Goal: Task Accomplishment & Management: Manage account settings

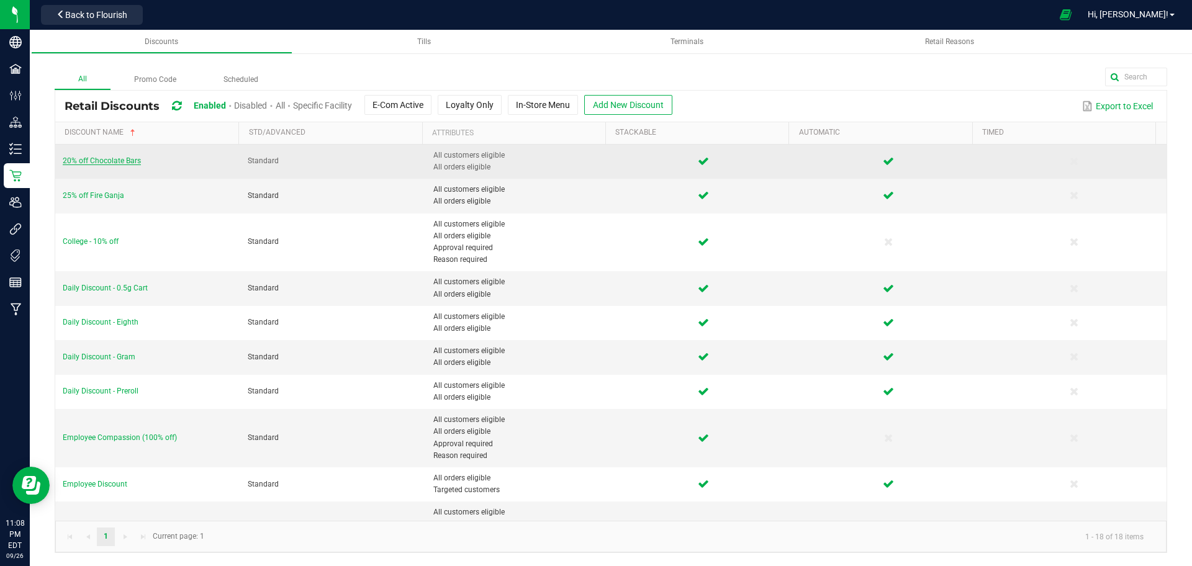
click at [98, 160] on span "20% off Chocolate Bars" at bounding box center [102, 160] width 78 height 9
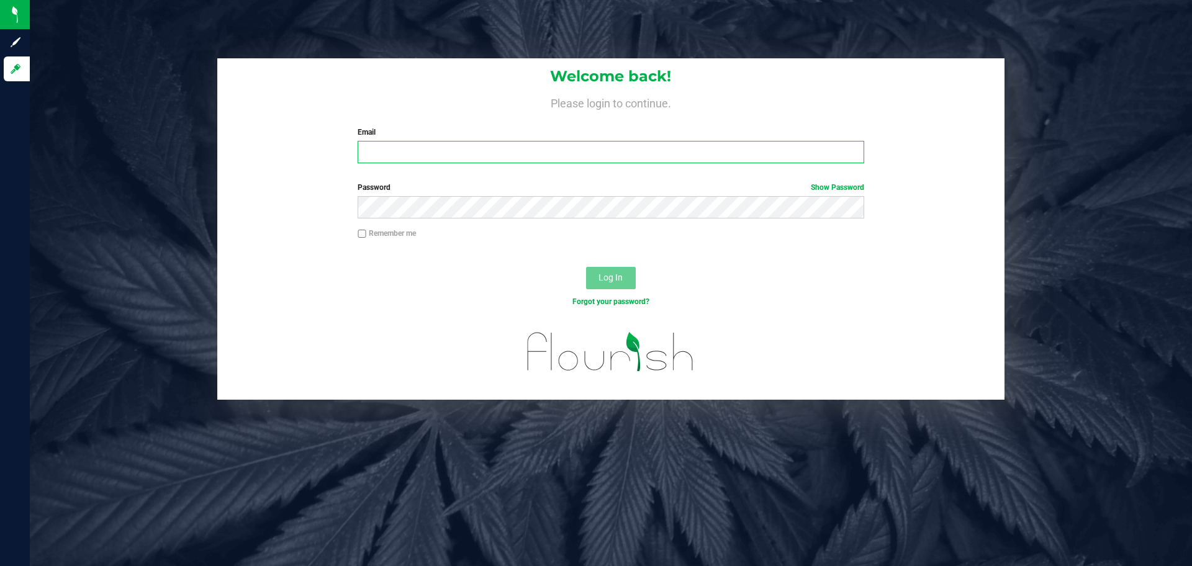
type input "[EMAIL_ADDRESS][DOMAIN_NAME]"
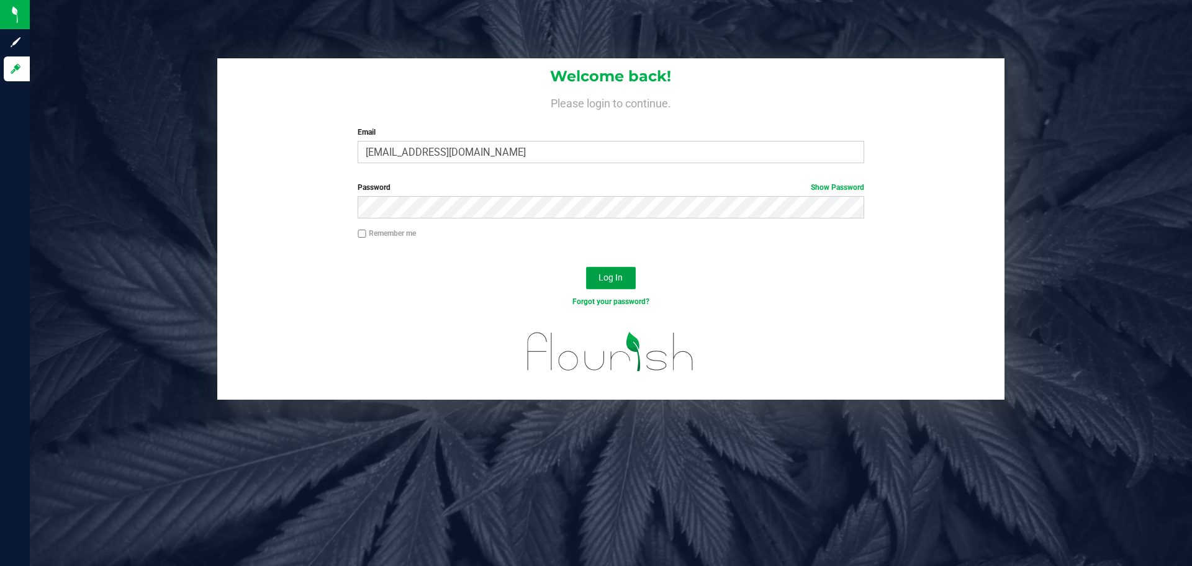
click at [601, 288] on button "Log In" at bounding box center [611, 278] width 50 height 22
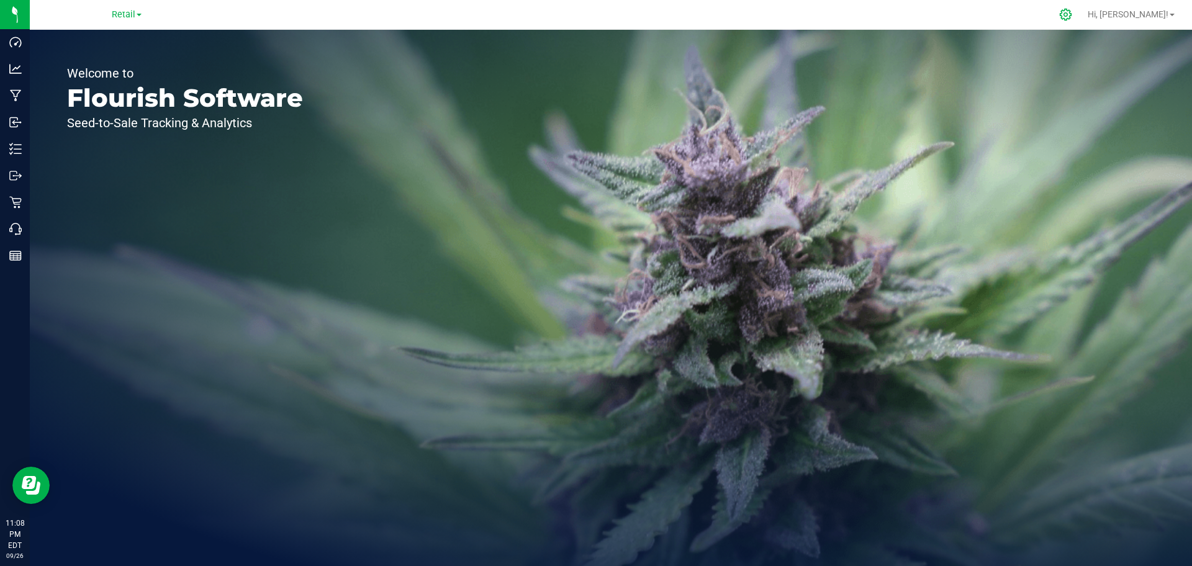
click at [1082, 7] on div at bounding box center [1066, 14] width 31 height 27
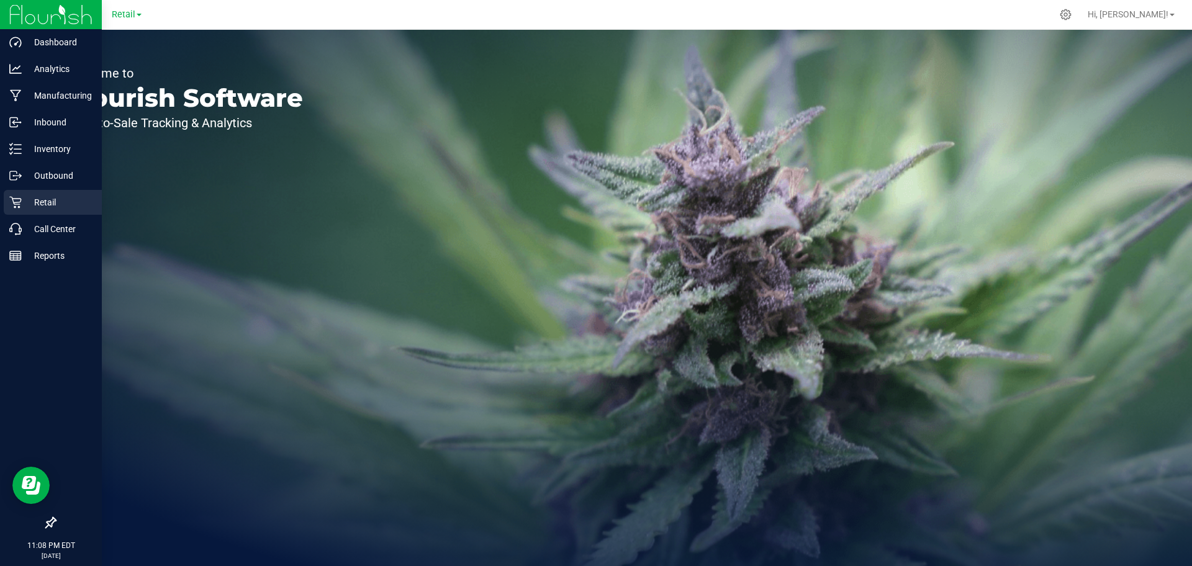
click at [28, 204] on p "Retail" at bounding box center [59, 202] width 75 height 15
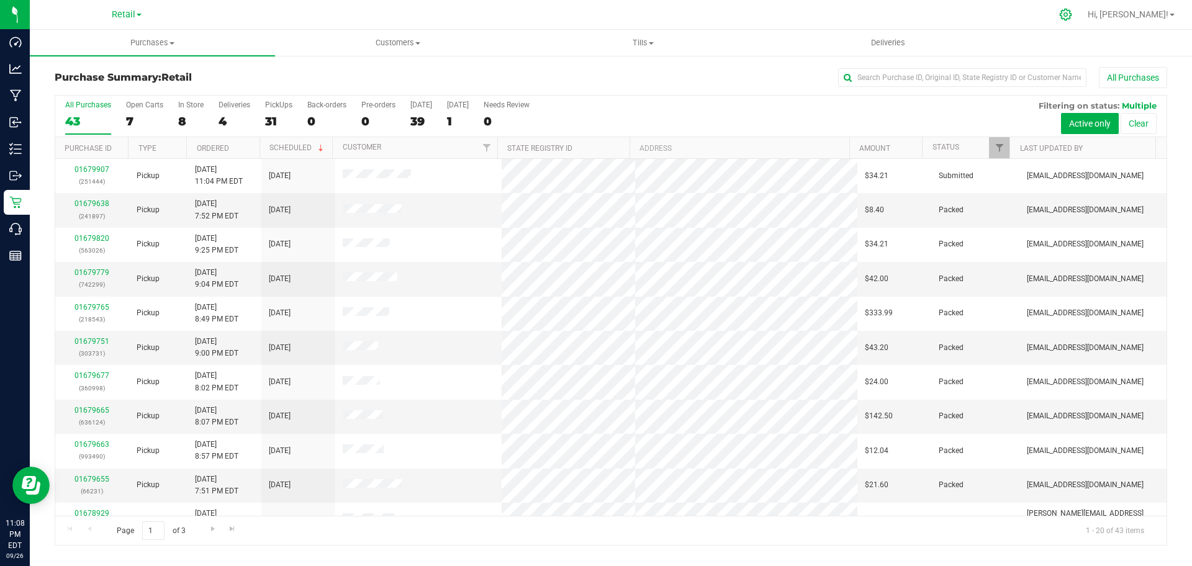
click at [1072, 11] on icon at bounding box center [1066, 15] width 12 height 12
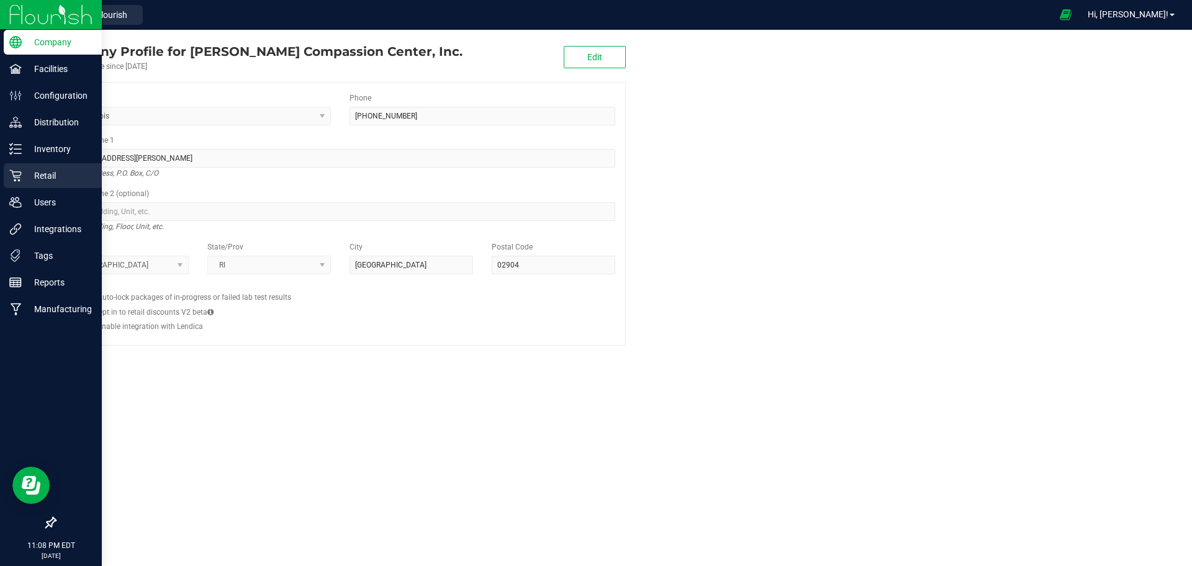
click at [25, 179] on p "Retail" at bounding box center [59, 175] width 75 height 15
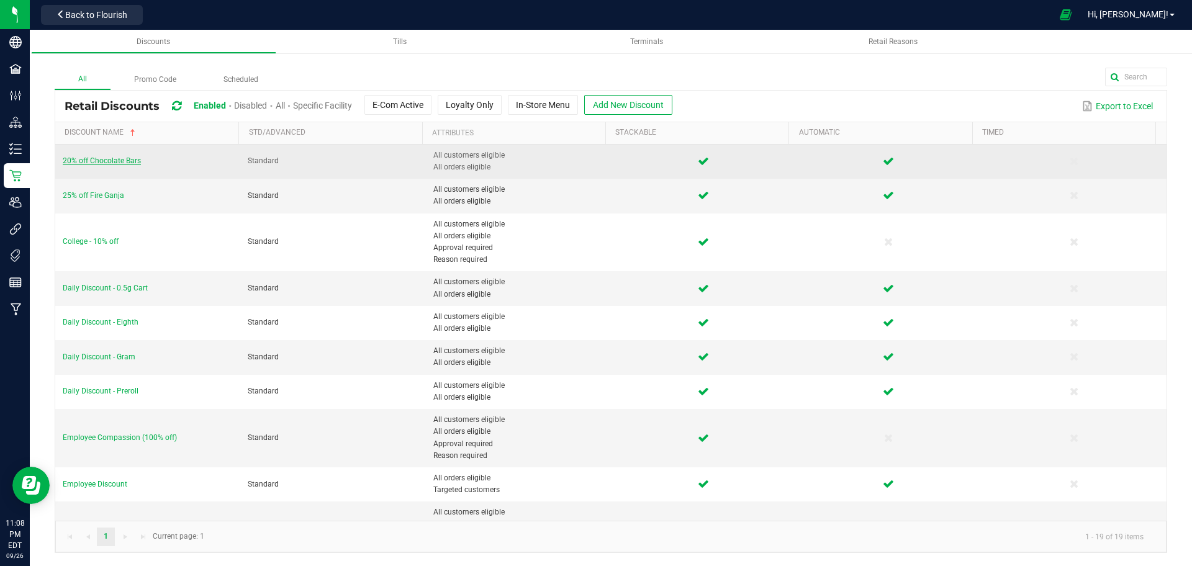
click at [120, 160] on span "20% off Chocolate Bars" at bounding box center [102, 160] width 78 height 9
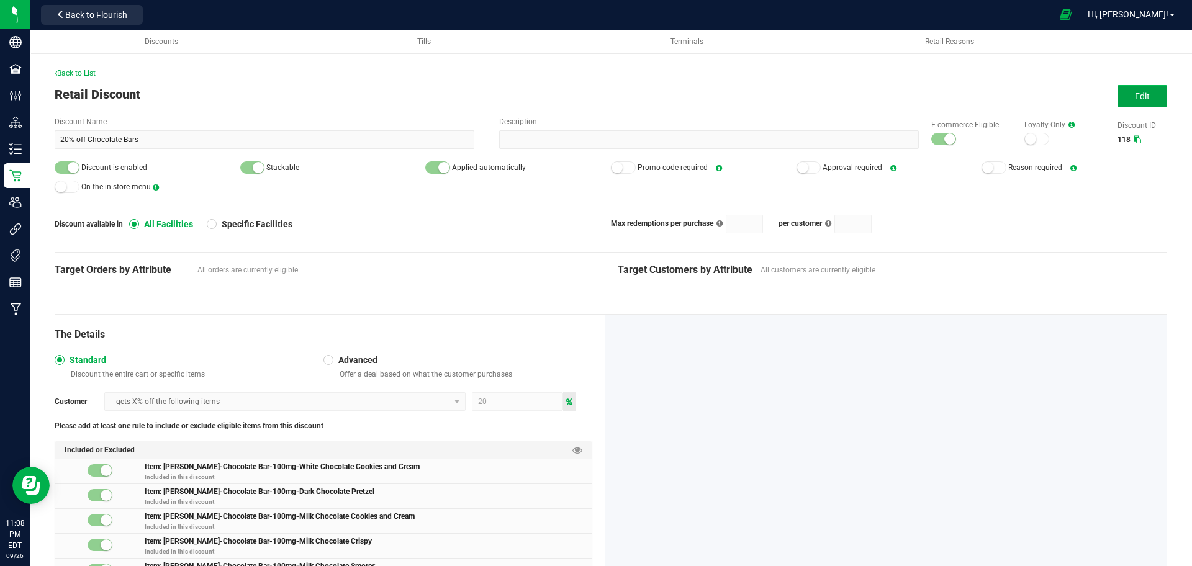
click at [1146, 85] on button "Edit" at bounding box center [1143, 96] width 50 height 22
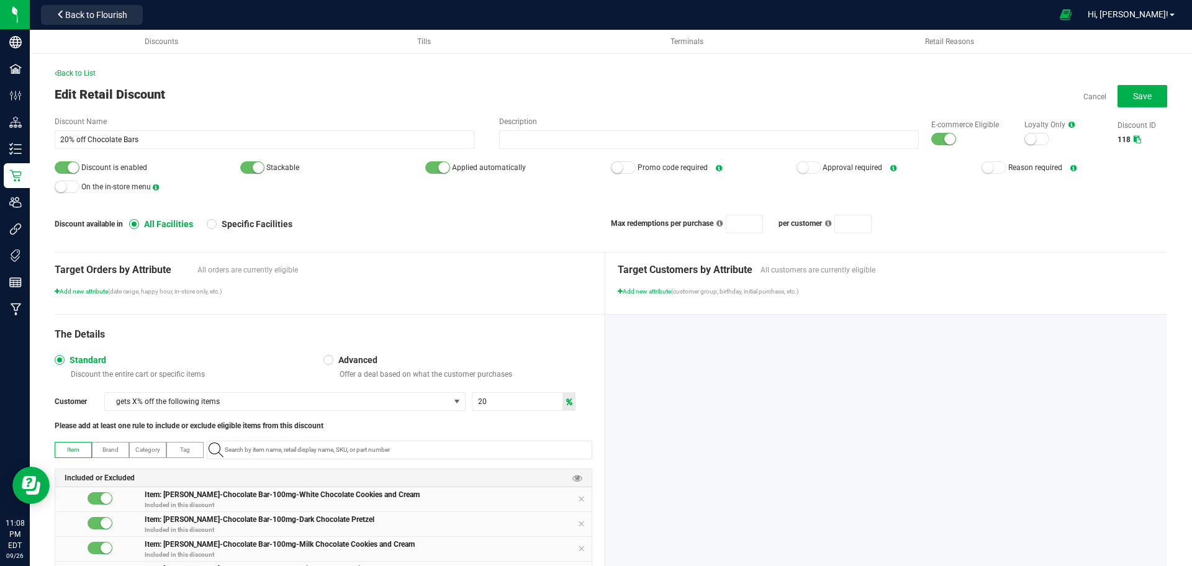
click at [932, 137] on div at bounding box center [944, 139] width 25 height 12
click at [72, 173] on div at bounding box center [67, 167] width 25 height 12
click at [1136, 89] on button "Save" at bounding box center [1143, 96] width 50 height 22
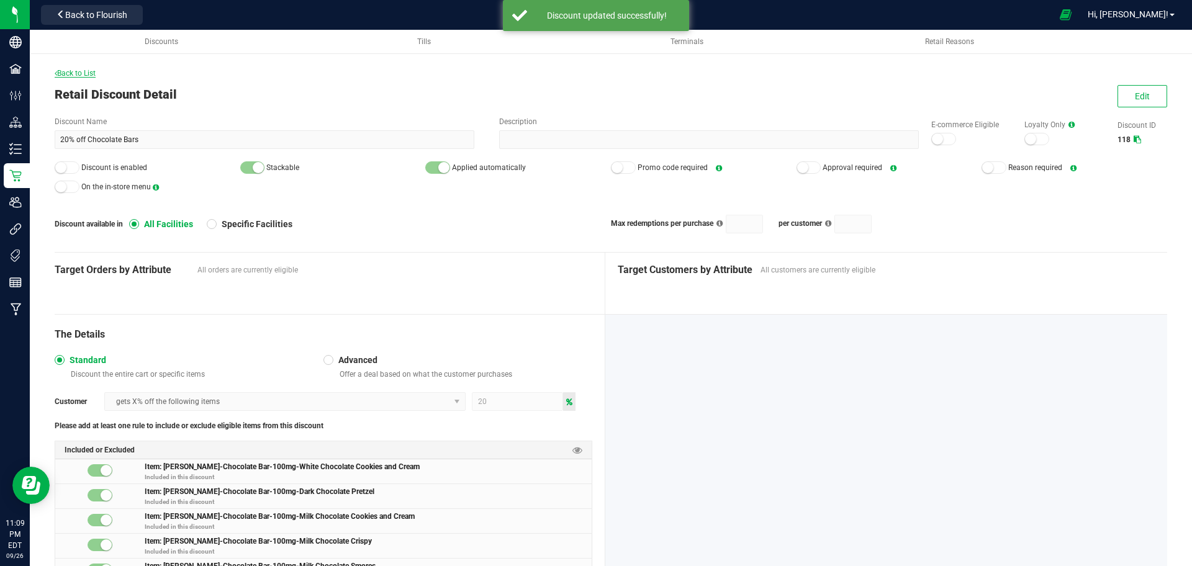
click at [80, 70] on span "Back to List" at bounding box center [75, 73] width 41 height 9
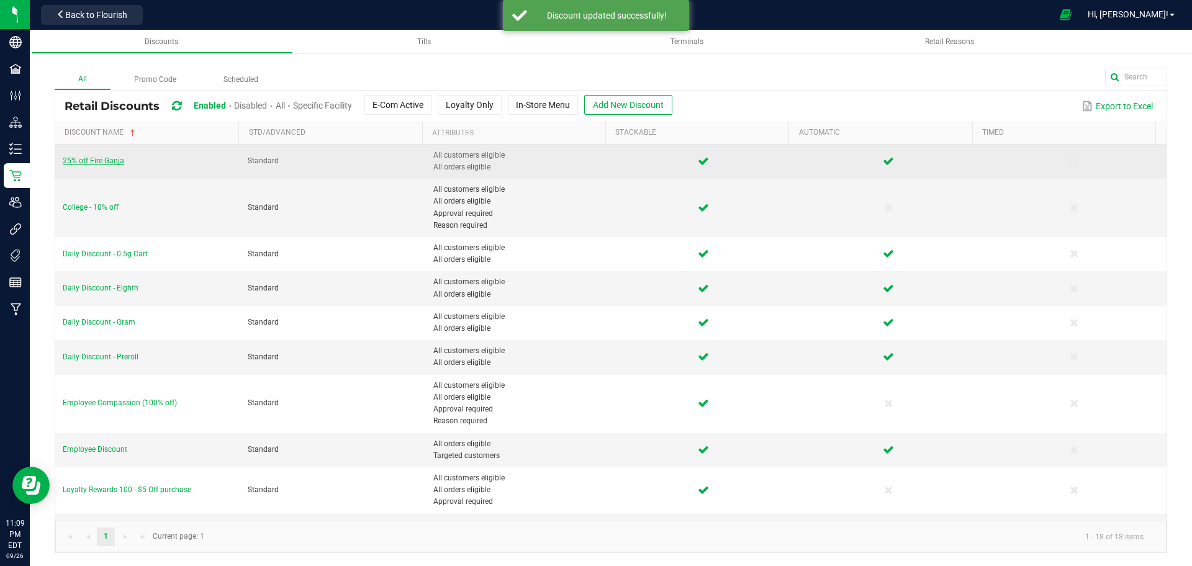
click at [109, 160] on span "25% off Fire Ganja" at bounding box center [93, 160] width 61 height 9
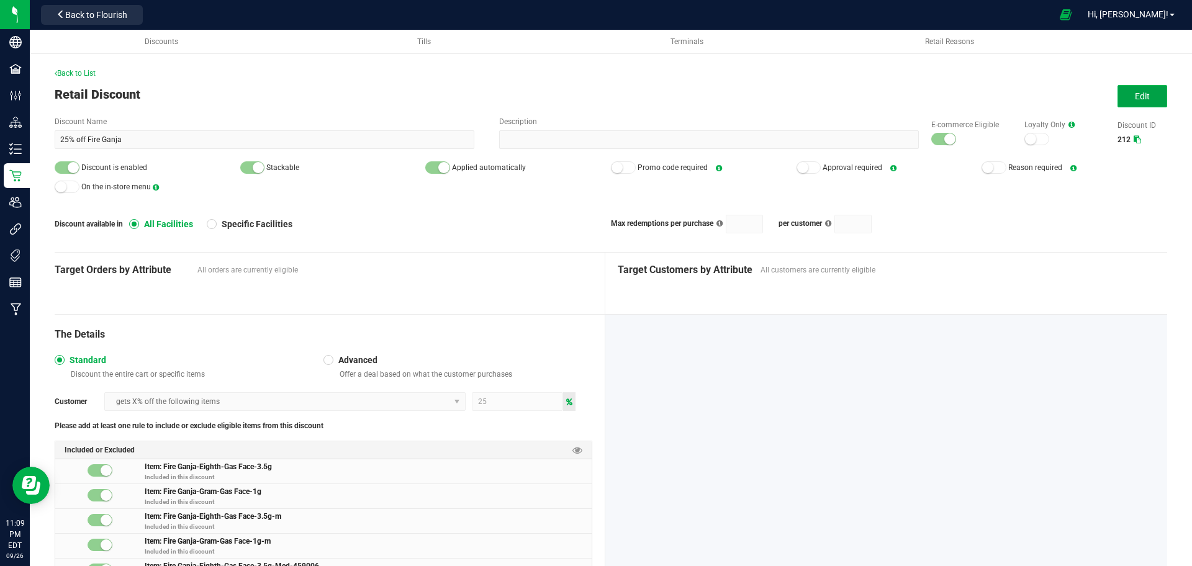
click at [1145, 94] on button "Edit" at bounding box center [1143, 96] width 50 height 22
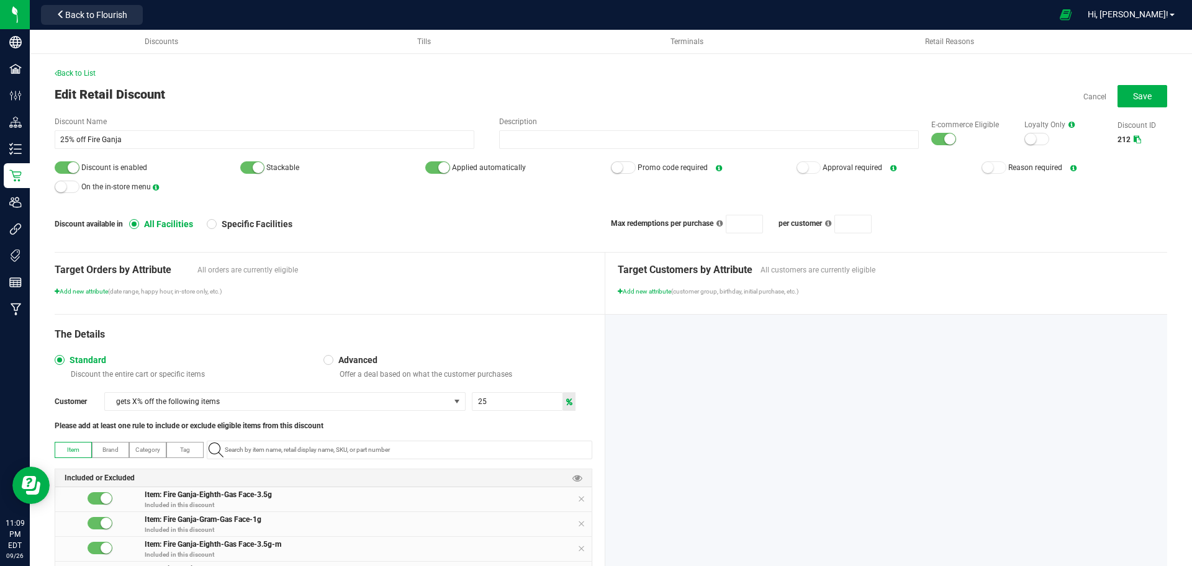
click at [945, 139] on small at bounding box center [950, 139] width 11 height 11
click at [72, 166] on small at bounding box center [73, 167] width 11 height 11
click at [1149, 99] on button "Save" at bounding box center [1143, 96] width 50 height 22
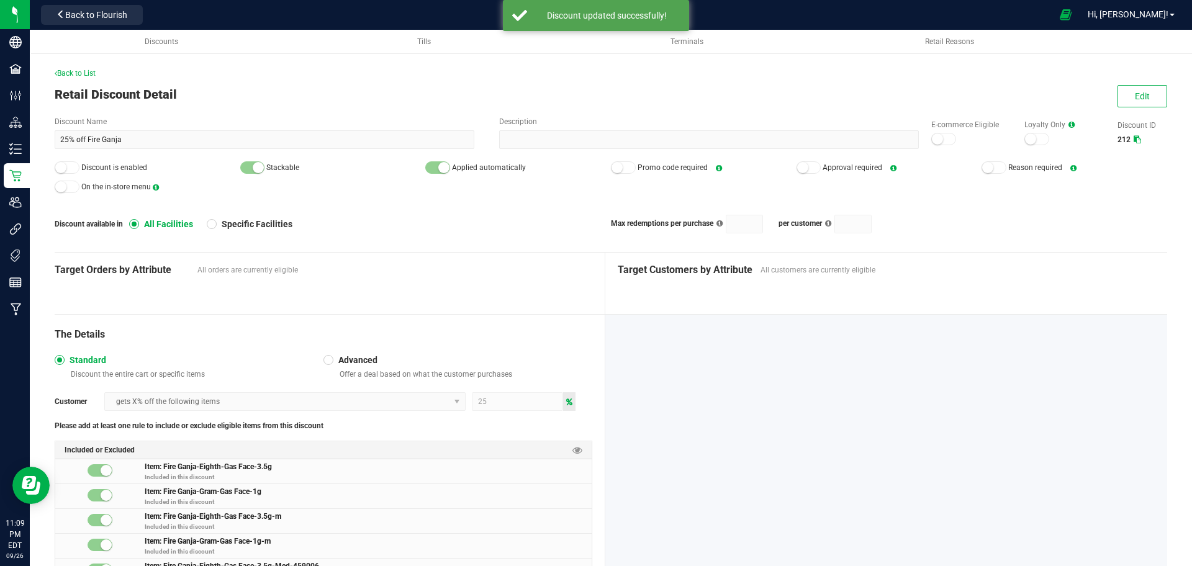
click at [60, 76] on span "Back to List" at bounding box center [75, 73] width 41 height 9
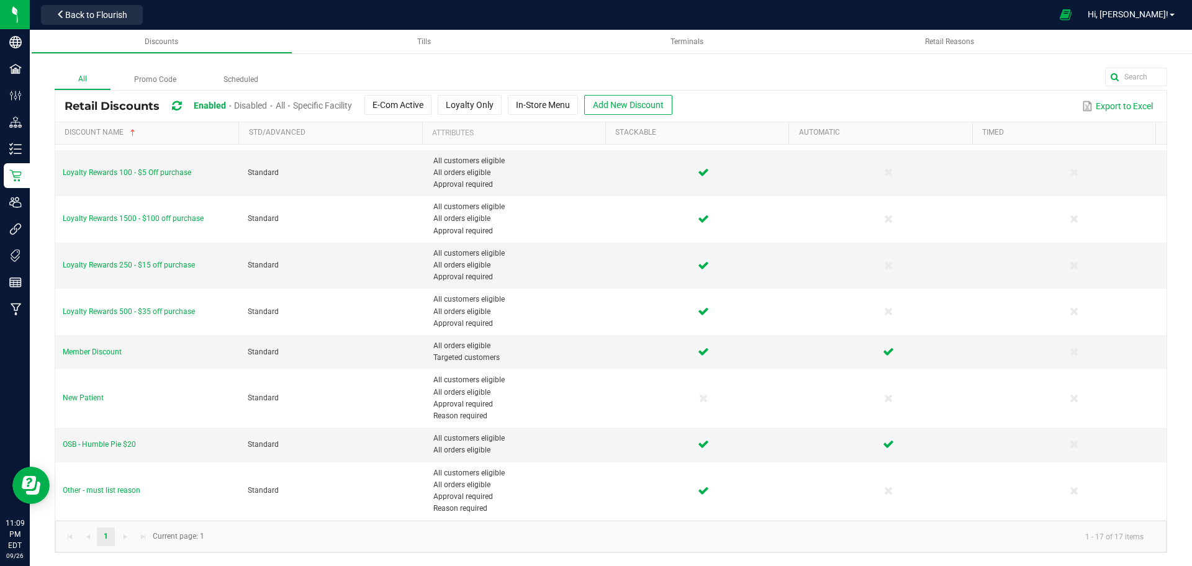
scroll to position [363, 0]
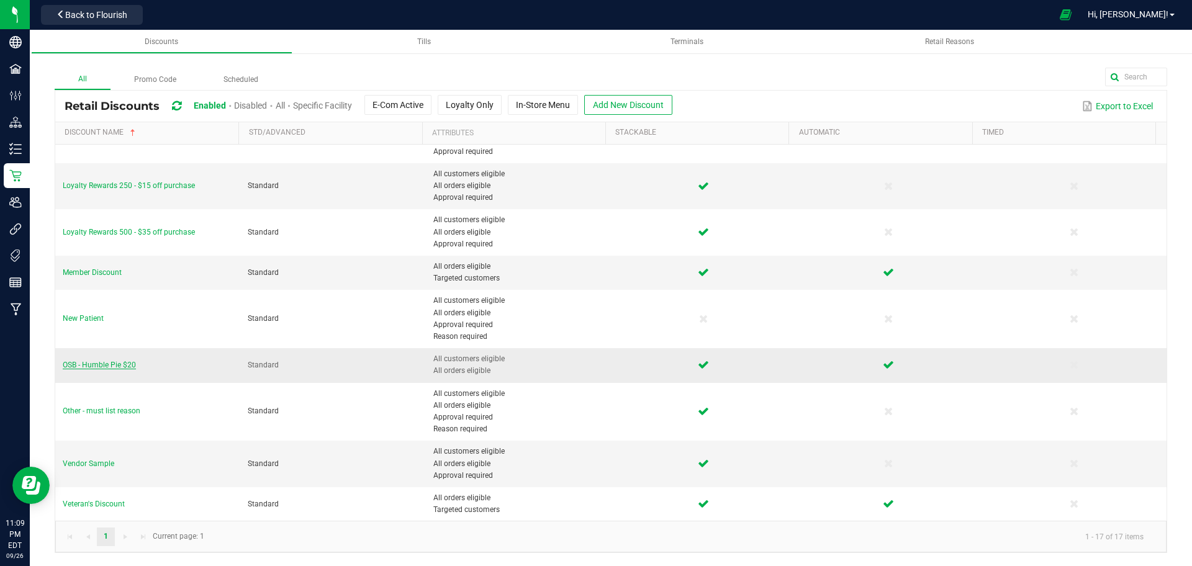
click at [118, 366] on span "OSB - Humble Pie $20" at bounding box center [99, 365] width 73 height 9
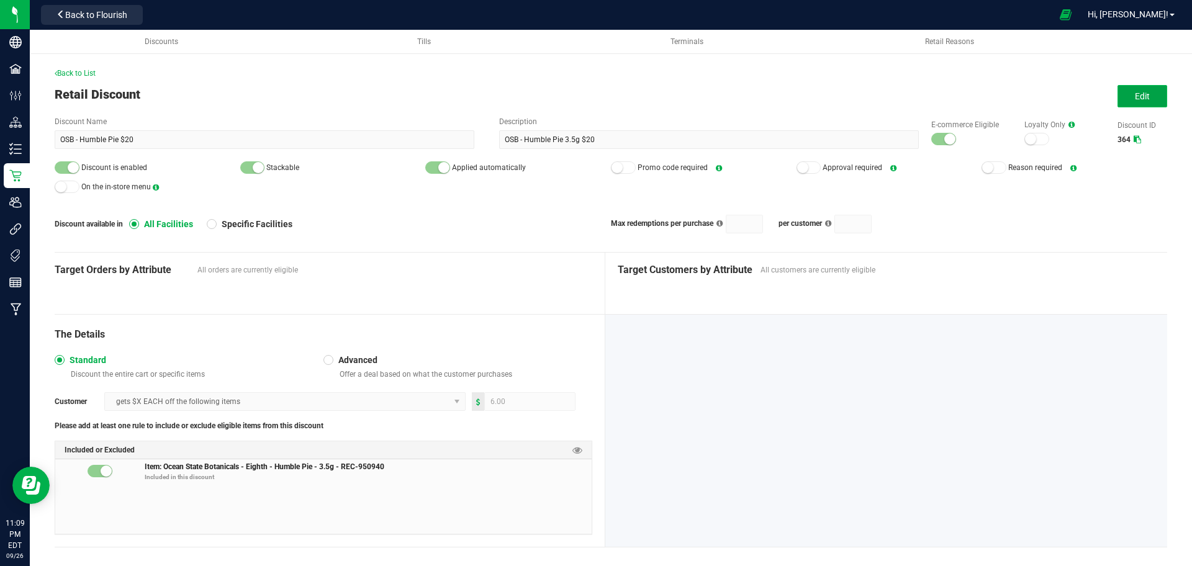
click at [1140, 87] on button "Edit" at bounding box center [1143, 96] width 50 height 22
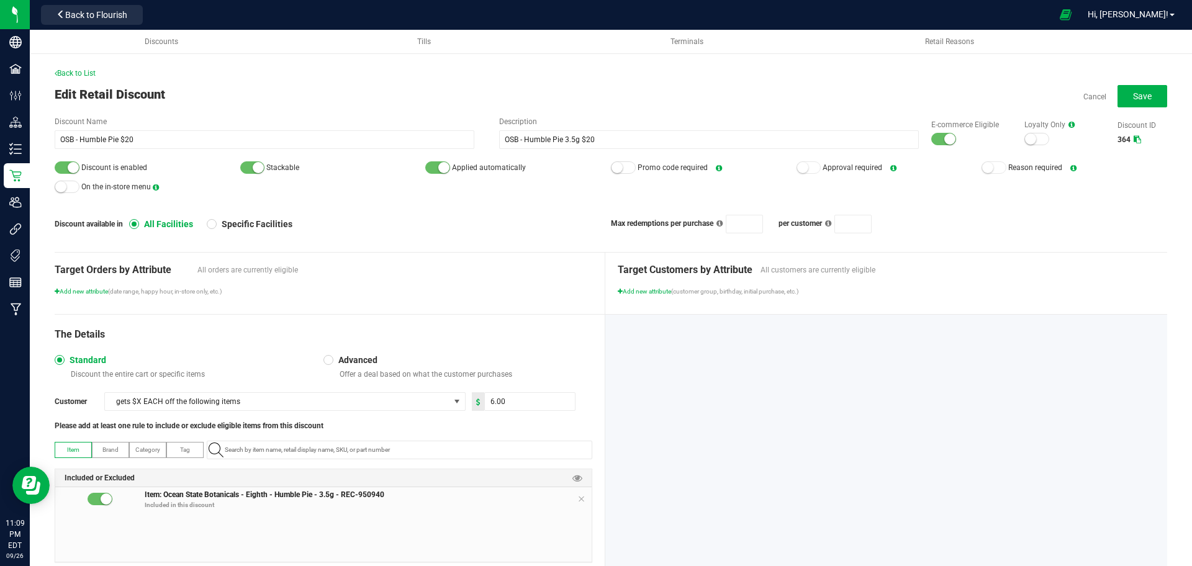
click at [931, 131] on div "E-commerce Eligible" at bounding box center [965, 132] width 93 height 27
click at [932, 134] on div at bounding box center [944, 139] width 25 height 12
click at [72, 163] on small at bounding box center [73, 167] width 11 height 11
click at [1150, 93] on button "Save" at bounding box center [1143, 96] width 50 height 22
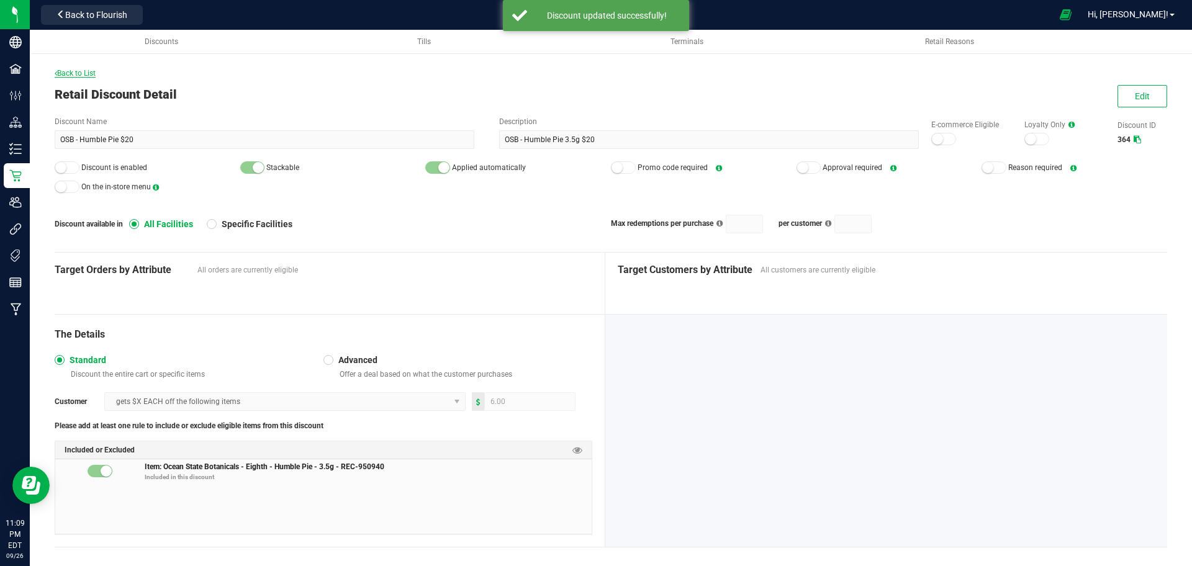
click at [84, 76] on span "Back to List" at bounding box center [75, 73] width 41 height 9
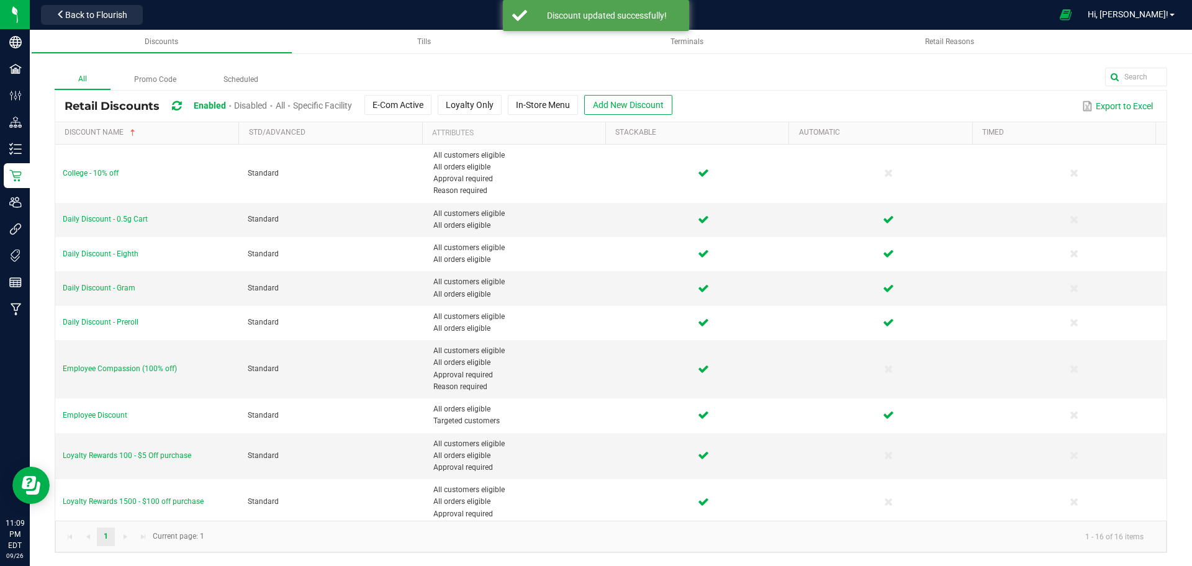
click at [84, 73] on label "All" at bounding box center [83, 80] width 56 height 20
click at [0, 0] on input "All" at bounding box center [0, 0] width 0 height 0
click at [156, 272] on td "Daily Discount - Gram" at bounding box center [147, 288] width 185 height 34
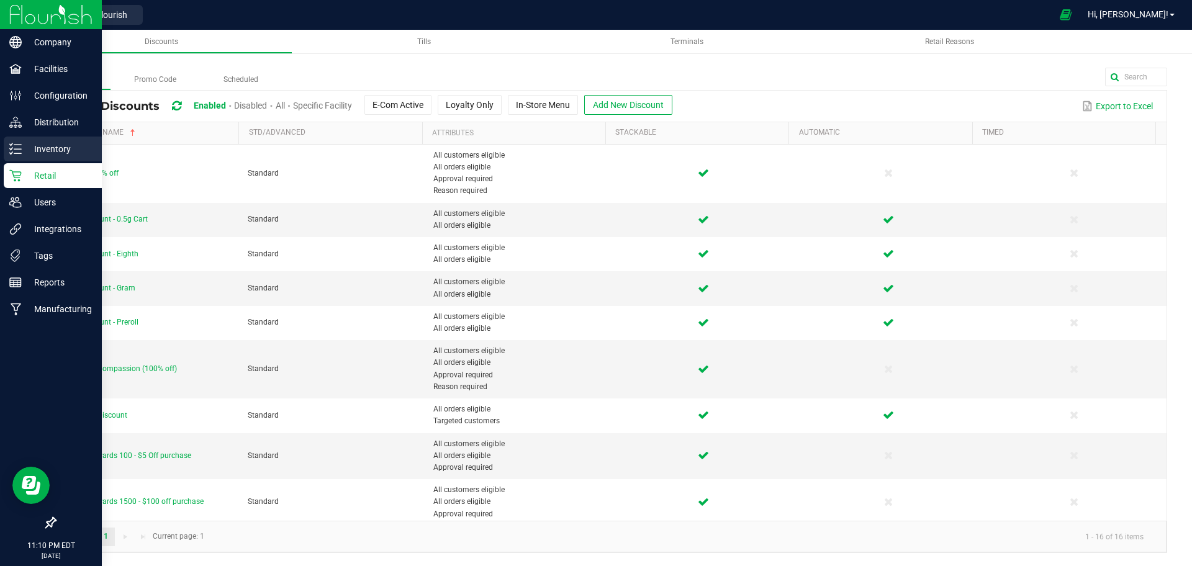
click at [10, 147] on icon at bounding box center [15, 149] width 12 height 12
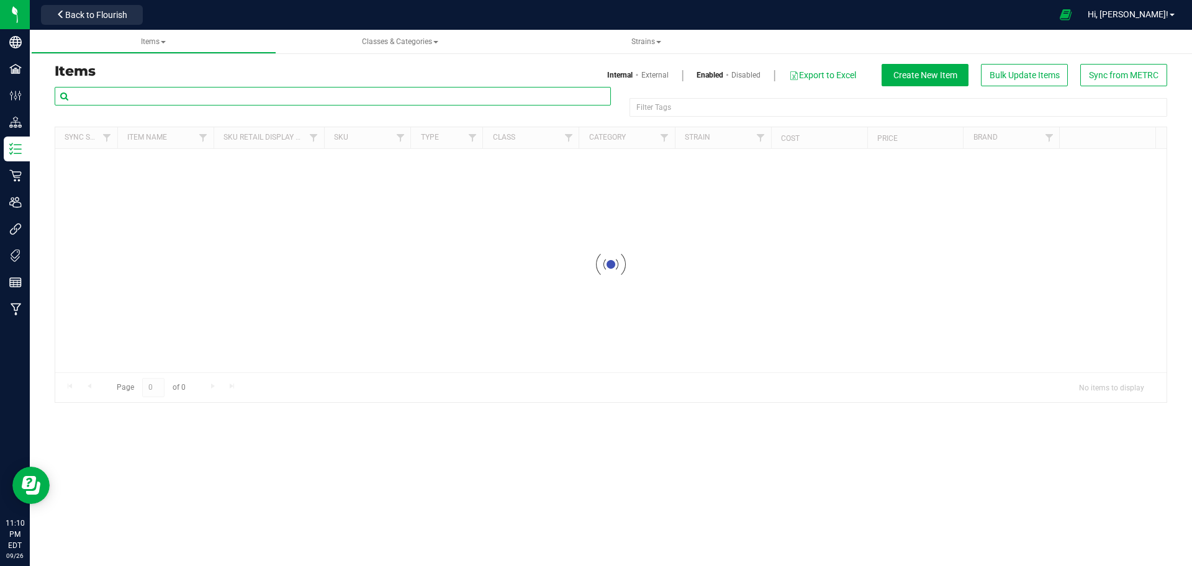
click at [178, 97] on input "text" at bounding box center [333, 96] width 556 height 19
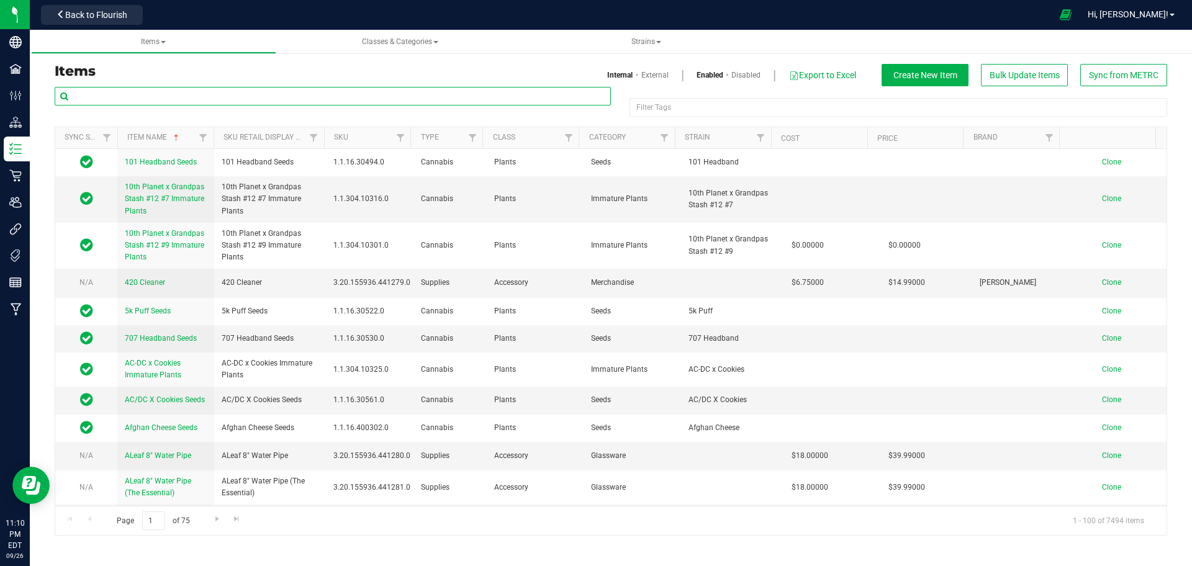
paste input "1.16.220.60058.0"
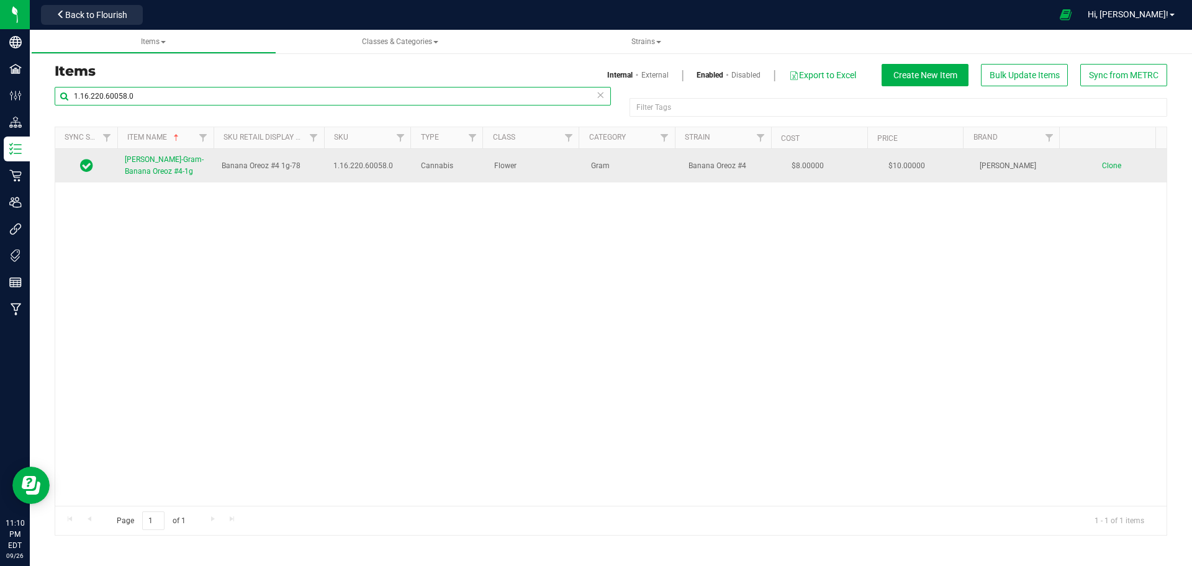
type input "1.16.220.60058.0"
click at [168, 163] on span "[PERSON_NAME]-Gram-Banana Oreoz #4-1g" at bounding box center [164, 165] width 79 height 20
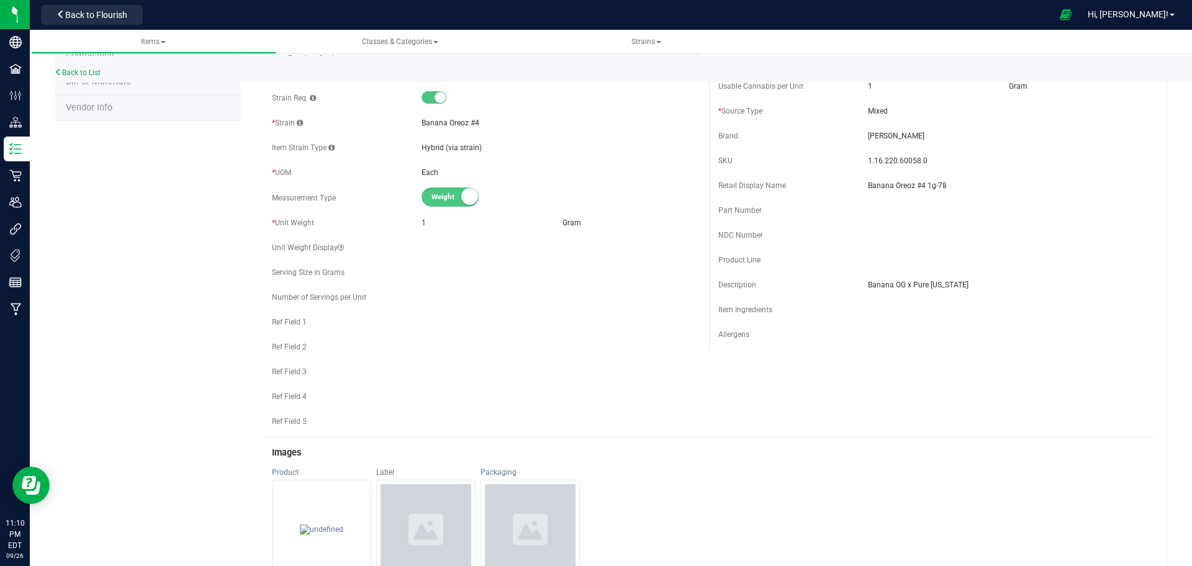
scroll to position [115, 0]
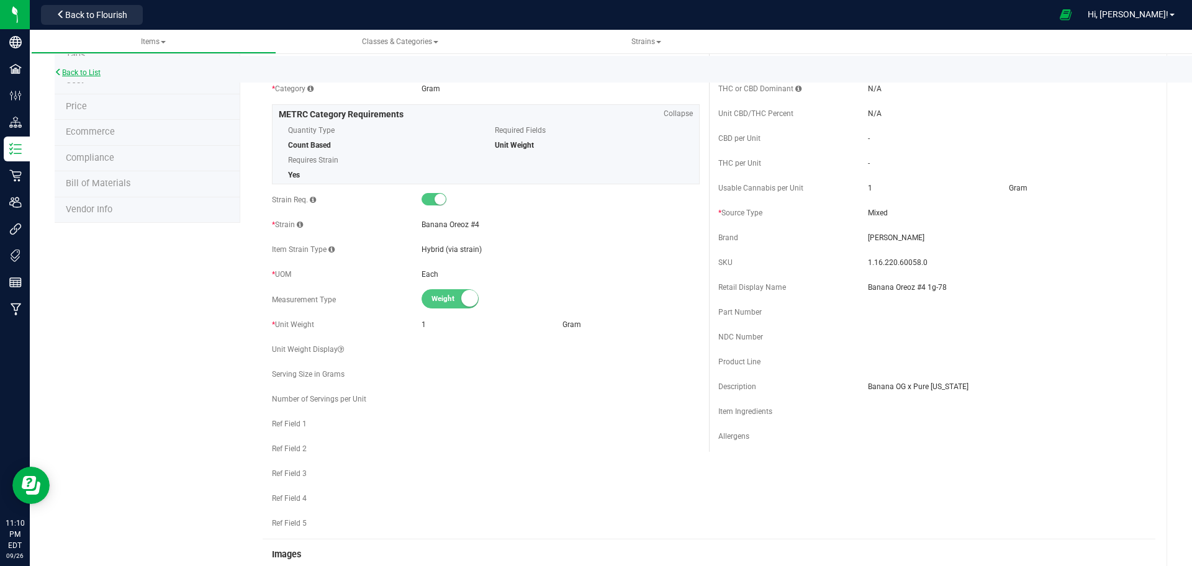
click at [78, 73] on link "Back to List" at bounding box center [78, 72] width 46 height 9
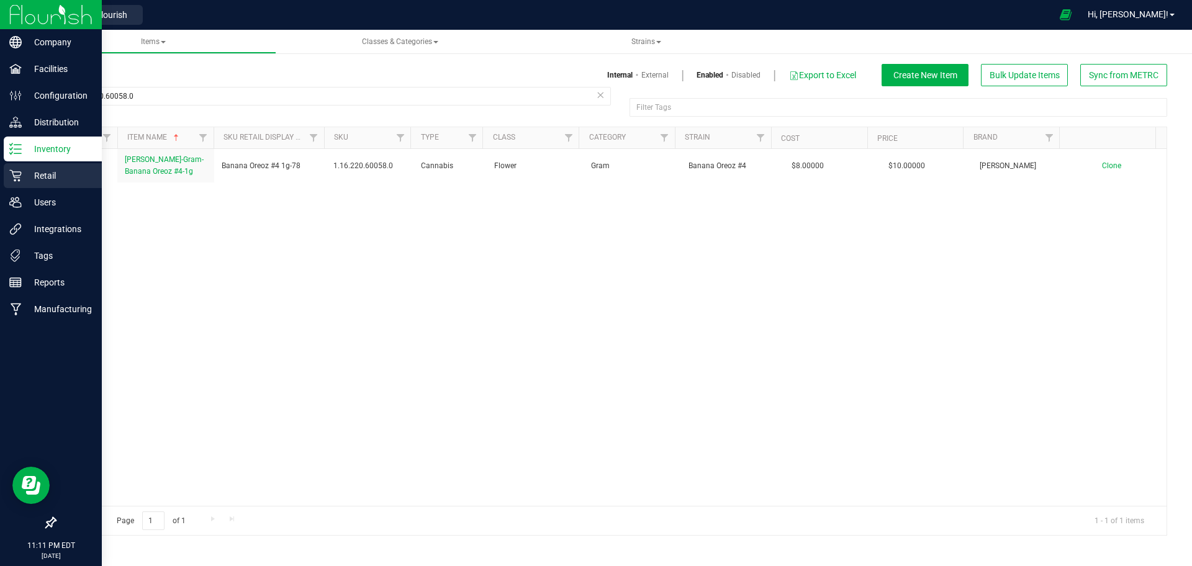
click at [12, 179] on icon at bounding box center [15, 176] width 12 height 12
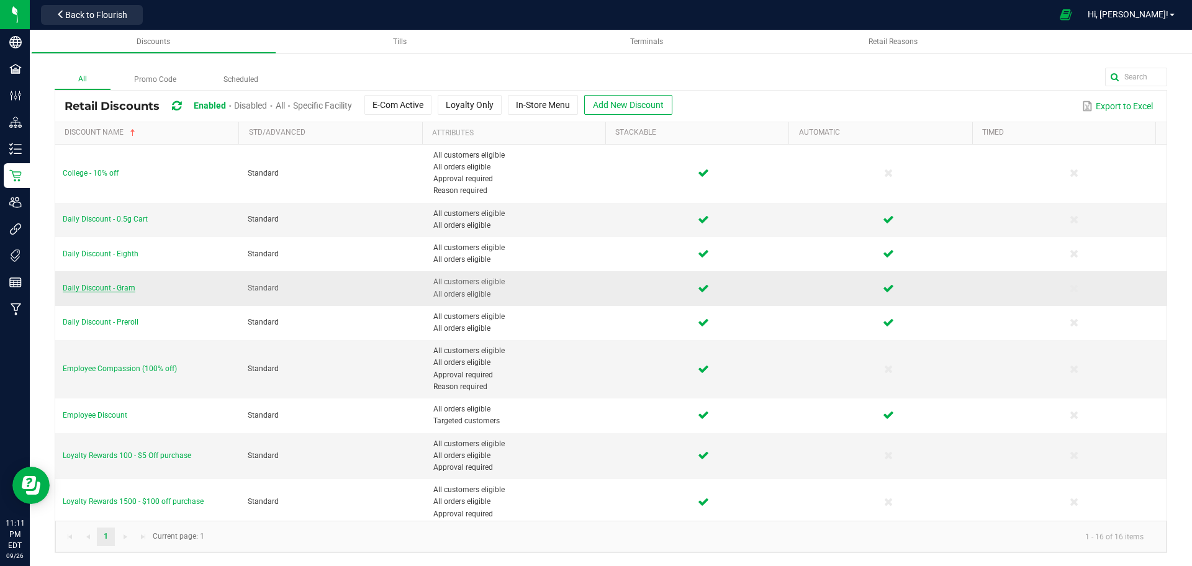
click at [104, 285] on span "Daily Discount - Gram" at bounding box center [99, 288] width 73 height 9
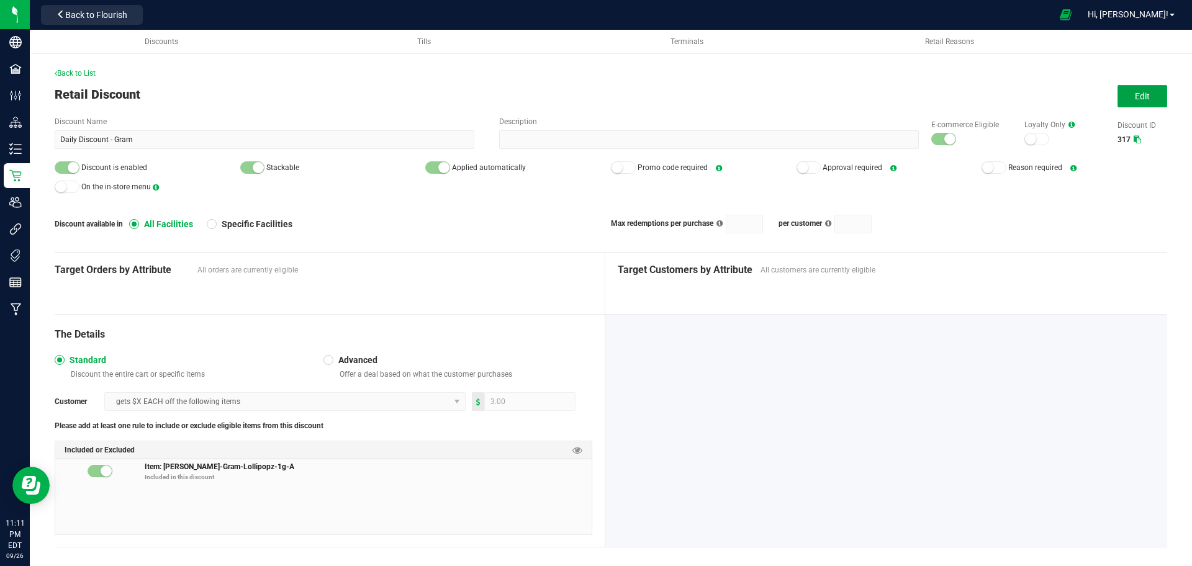
click at [1135, 93] on span "Edit" at bounding box center [1142, 96] width 15 height 10
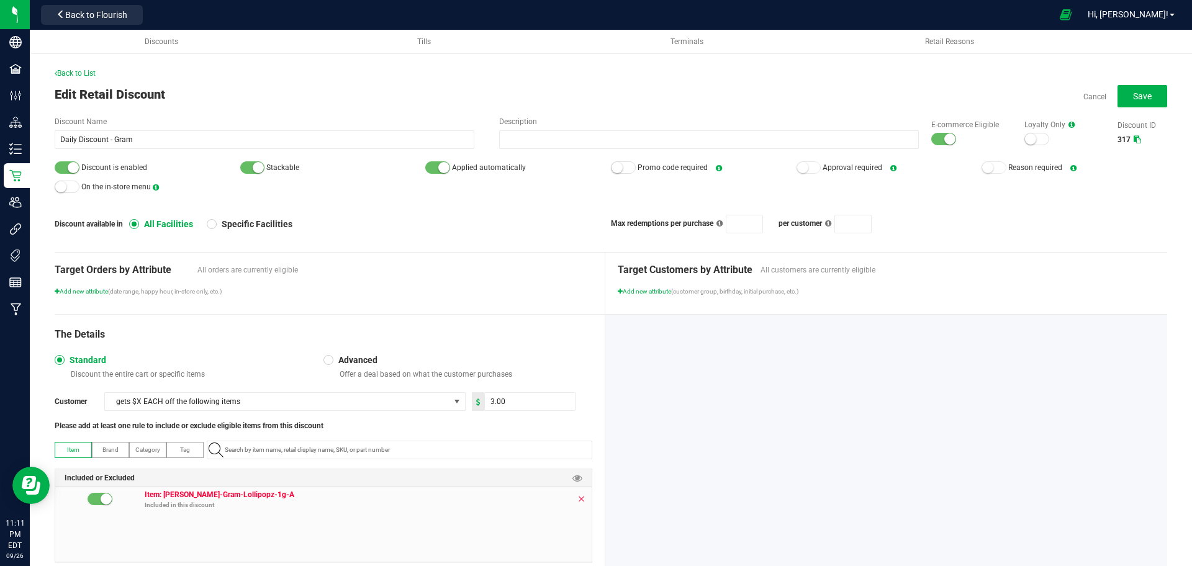
click at [578, 502] on icon at bounding box center [581, 499] width 7 height 10
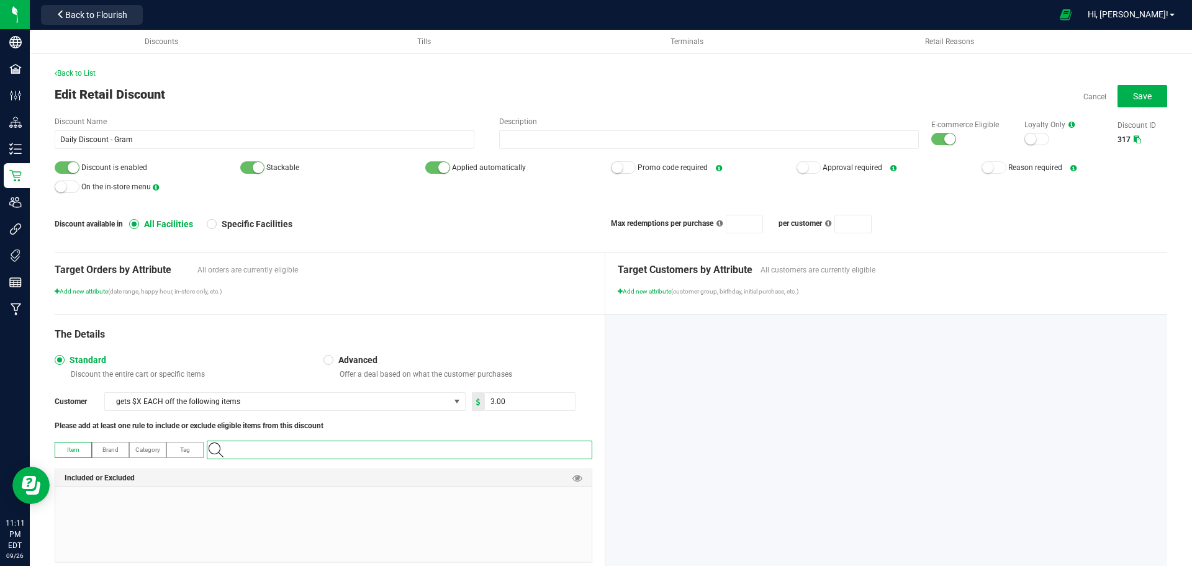
click at [556, 451] on input "NO DATA FOUND" at bounding box center [406, 450] width 372 height 17
paste input "1.16.220.60058.0"
type input "1.16.220.60058.0"
click at [497, 463] on \ "[PERSON_NAME]-Gram-Banana Oreoz #4-1g" at bounding box center [396, 471] width 378 height 19
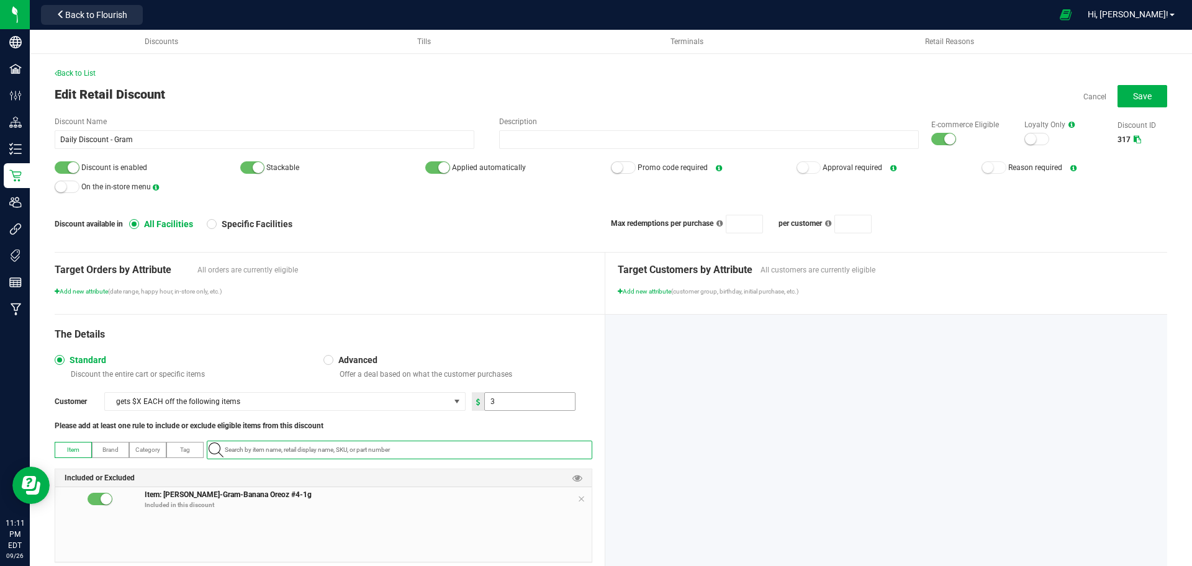
click at [525, 401] on input "3" at bounding box center [530, 401] width 90 height 17
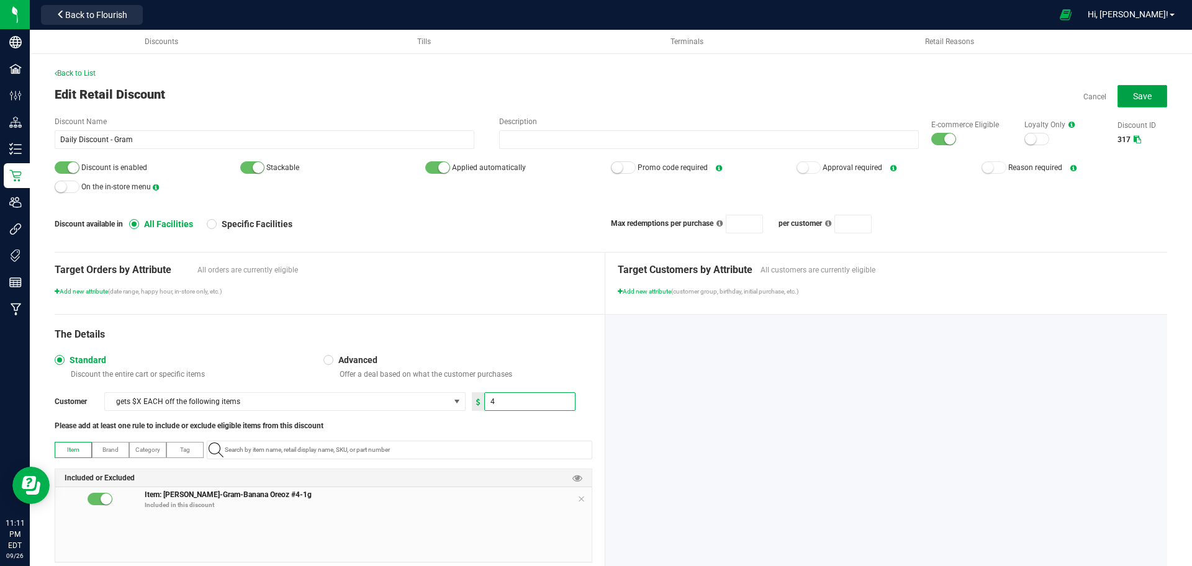
type input "4.00"
click at [1118, 96] on button "Save" at bounding box center [1143, 96] width 50 height 22
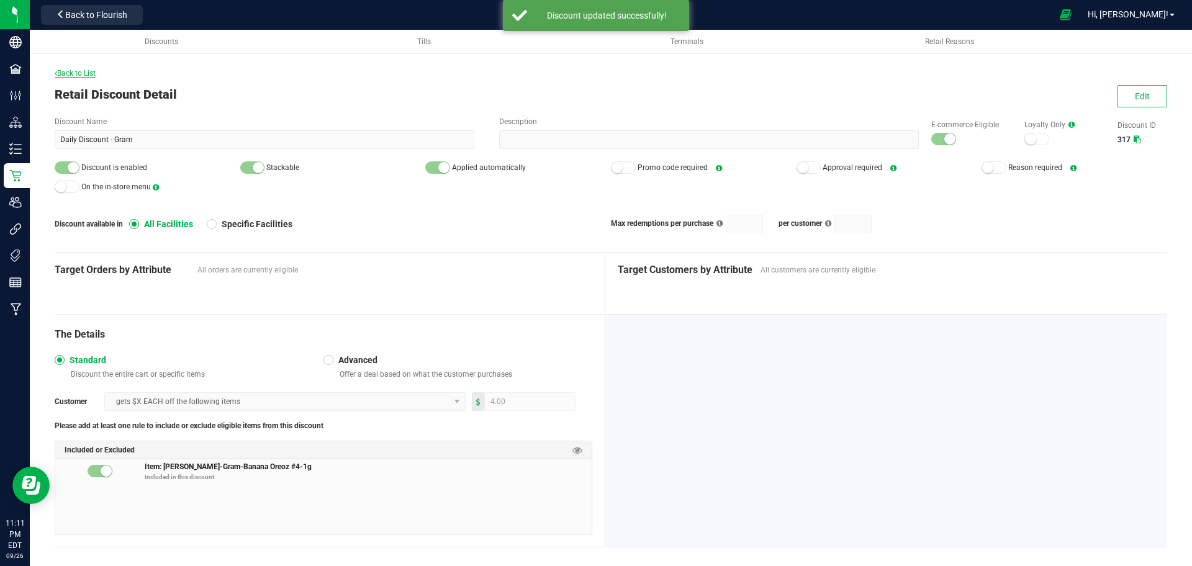
click at [76, 75] on span "Back to List" at bounding box center [75, 73] width 41 height 9
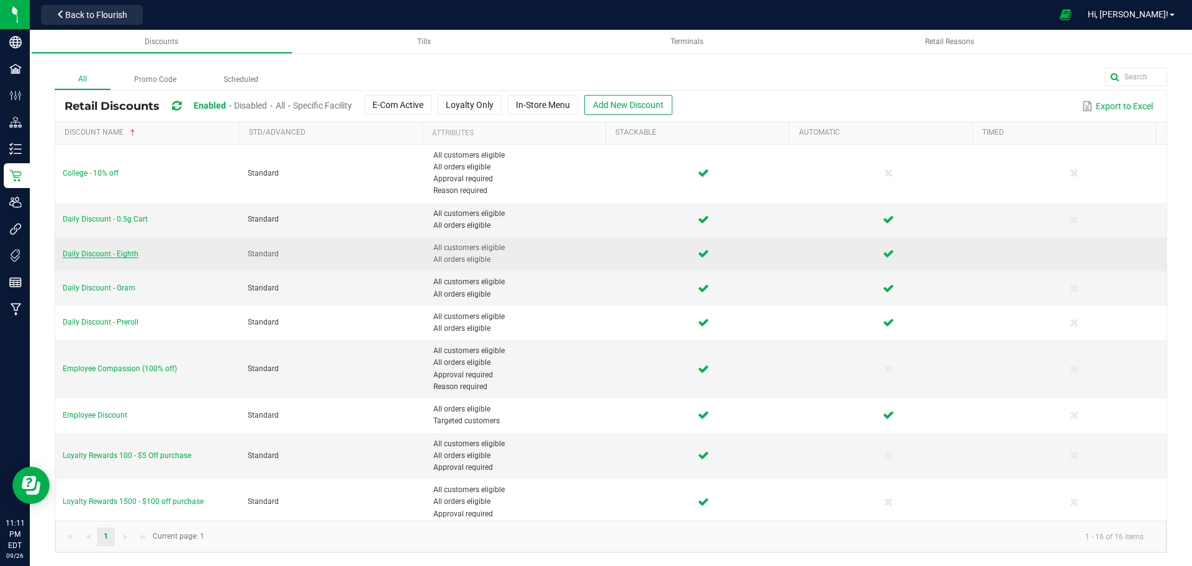
click at [117, 252] on span "Daily Discount - Eighth" at bounding box center [101, 254] width 76 height 9
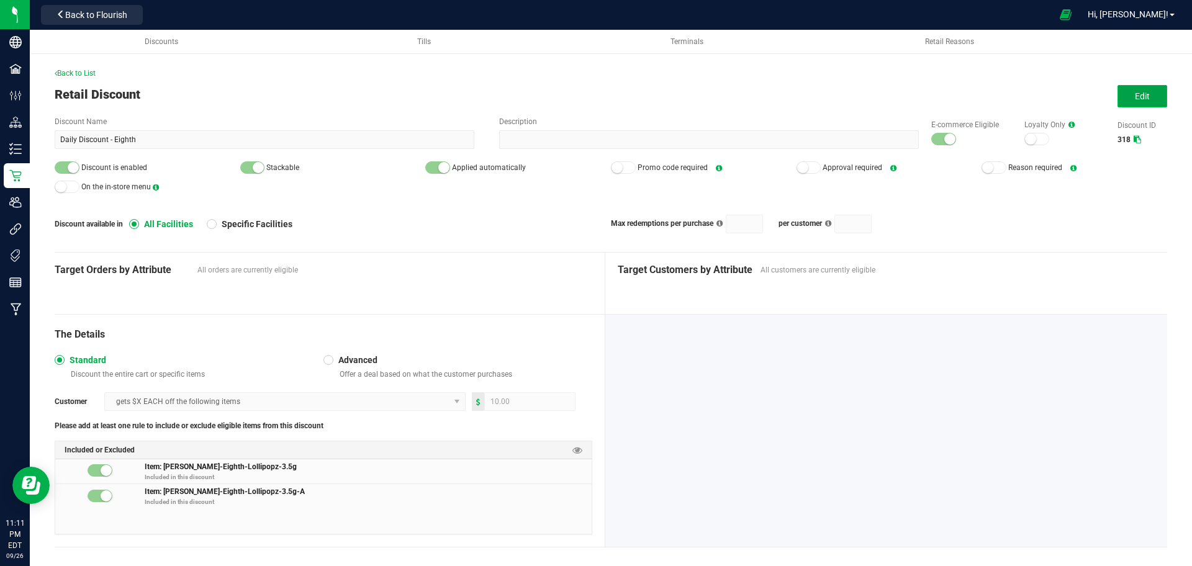
click at [1151, 96] on button "Edit" at bounding box center [1143, 96] width 50 height 22
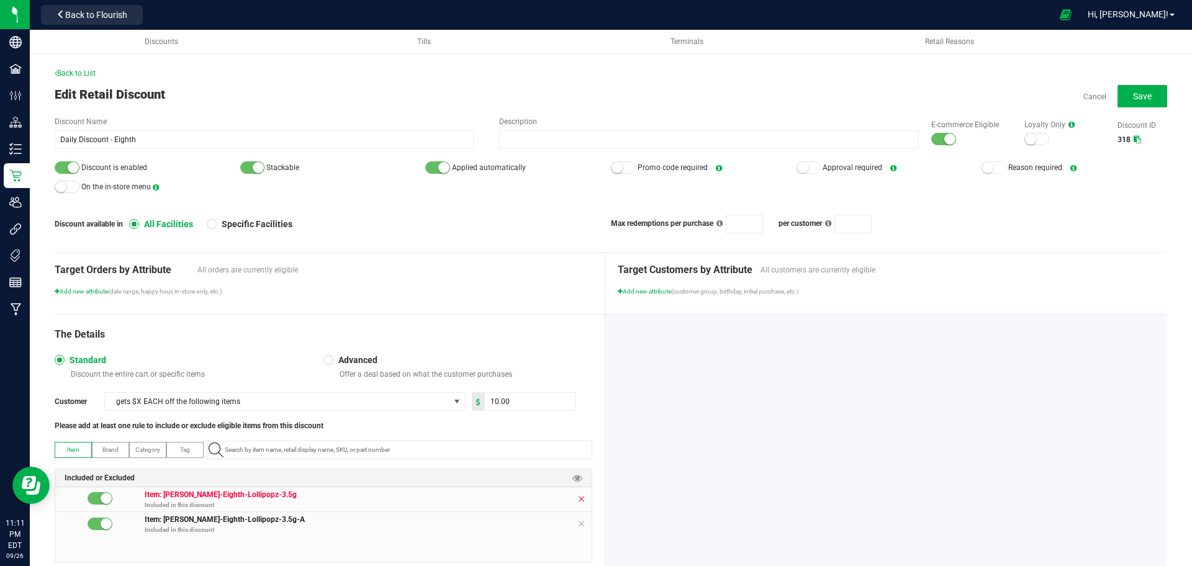
click at [578, 499] on icon at bounding box center [581, 499] width 7 height 10
click at [578, 519] on icon at bounding box center [581, 524] width 7 height 10
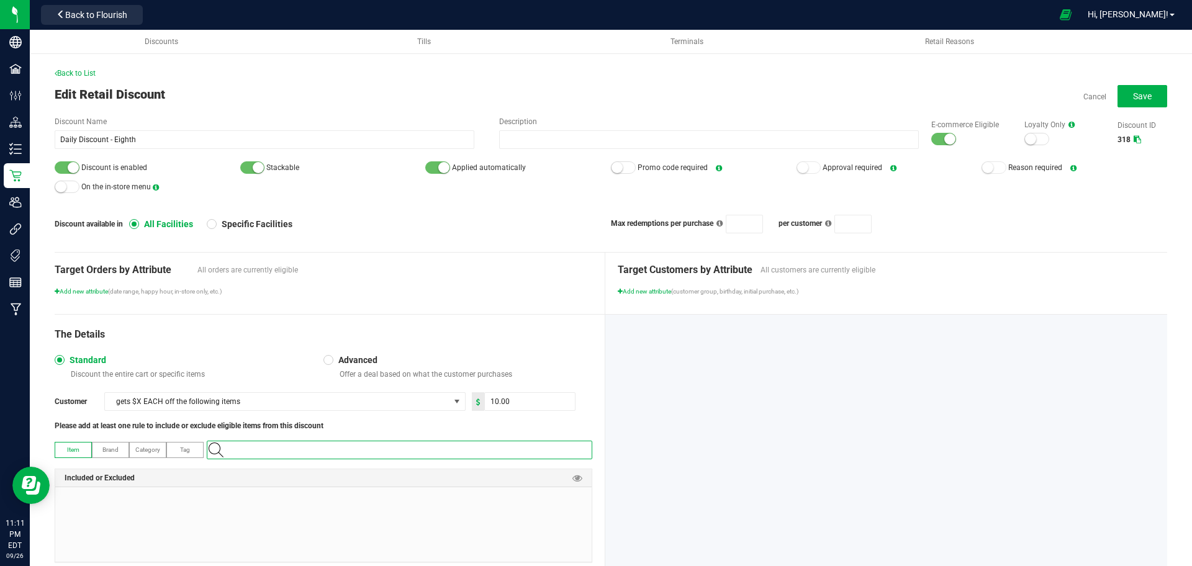
click at [556, 455] on input "NO DATA FOUND" at bounding box center [406, 450] width 372 height 17
paste input "1.16.218.60060.0"
type input "1.16.218.60060.0"
click at [541, 477] on \ "[PERSON_NAME]-Eighth-[PERSON_NAME] #4-3.5g" at bounding box center [396, 471] width 378 height 19
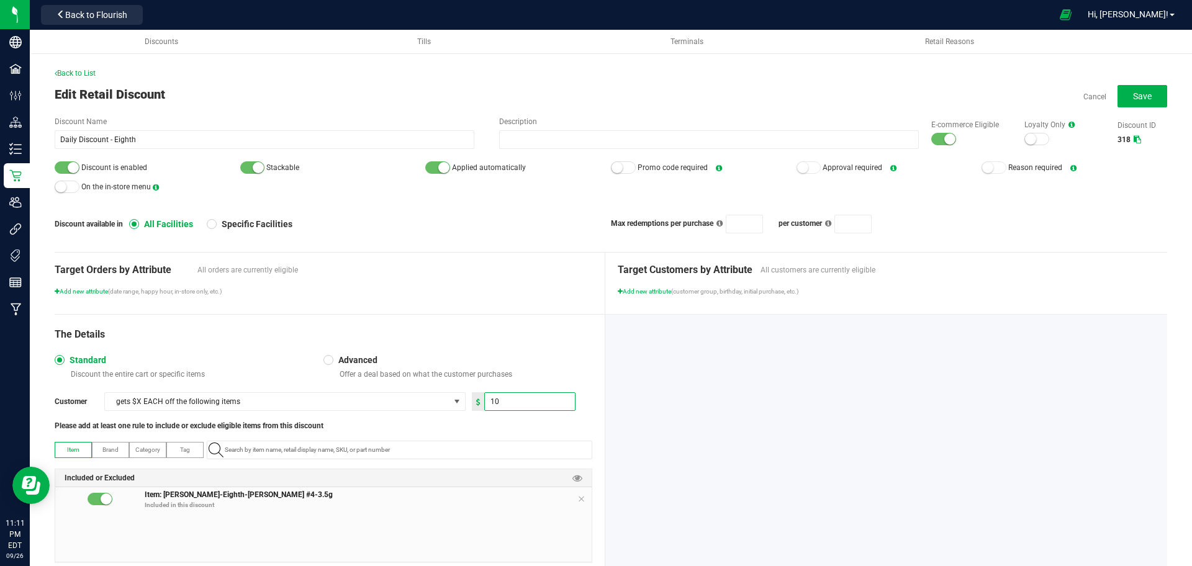
click at [545, 399] on input "10" at bounding box center [530, 401] width 90 height 17
type input "12.00"
click at [1120, 88] on button "Save" at bounding box center [1143, 96] width 50 height 22
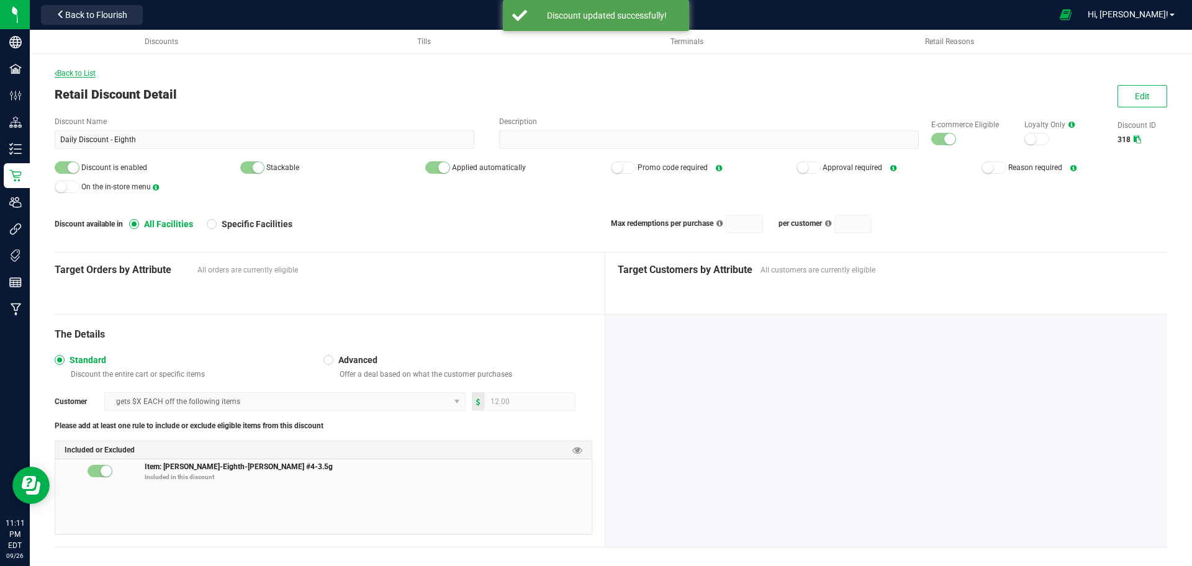
click at [89, 72] on span "Back to List" at bounding box center [75, 73] width 41 height 9
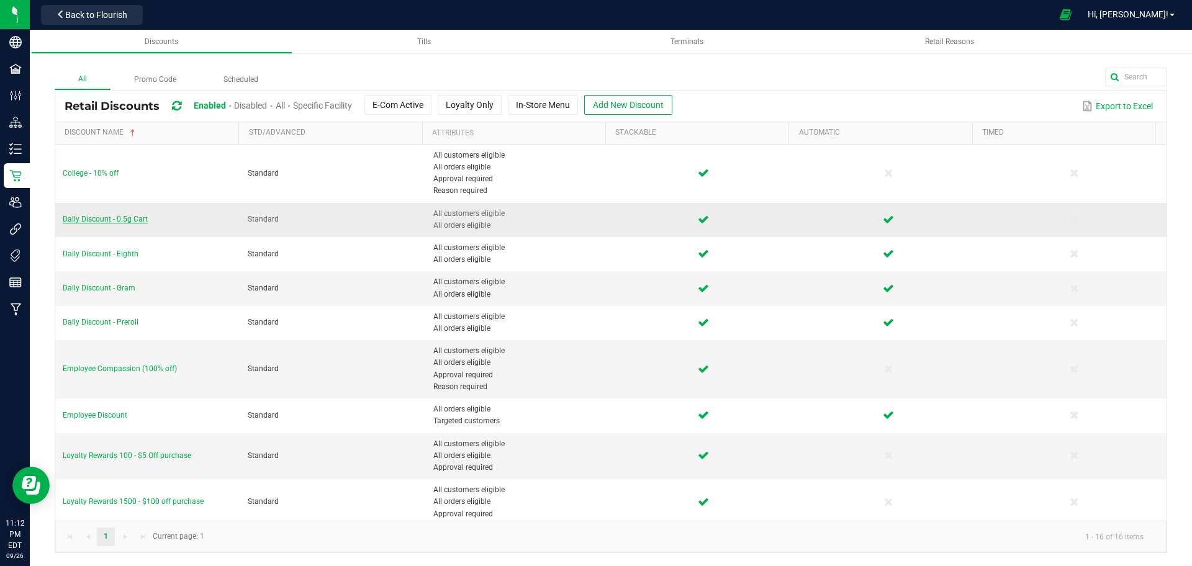
click at [100, 221] on span "Daily Discount - 0.5g Cart" at bounding box center [105, 219] width 85 height 9
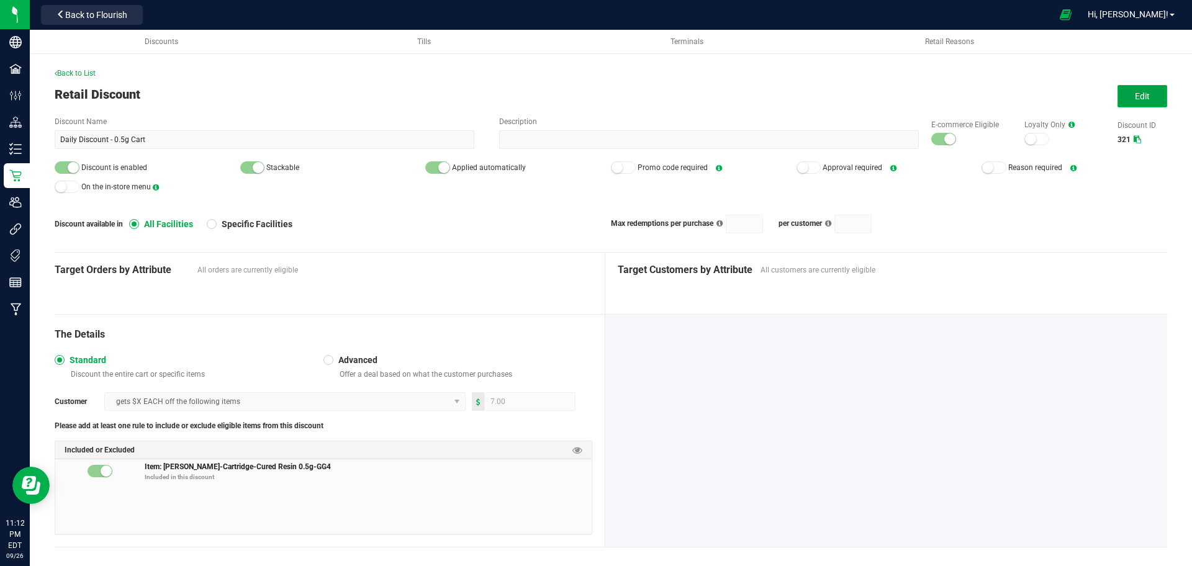
click at [1118, 91] on button "Edit" at bounding box center [1143, 96] width 50 height 22
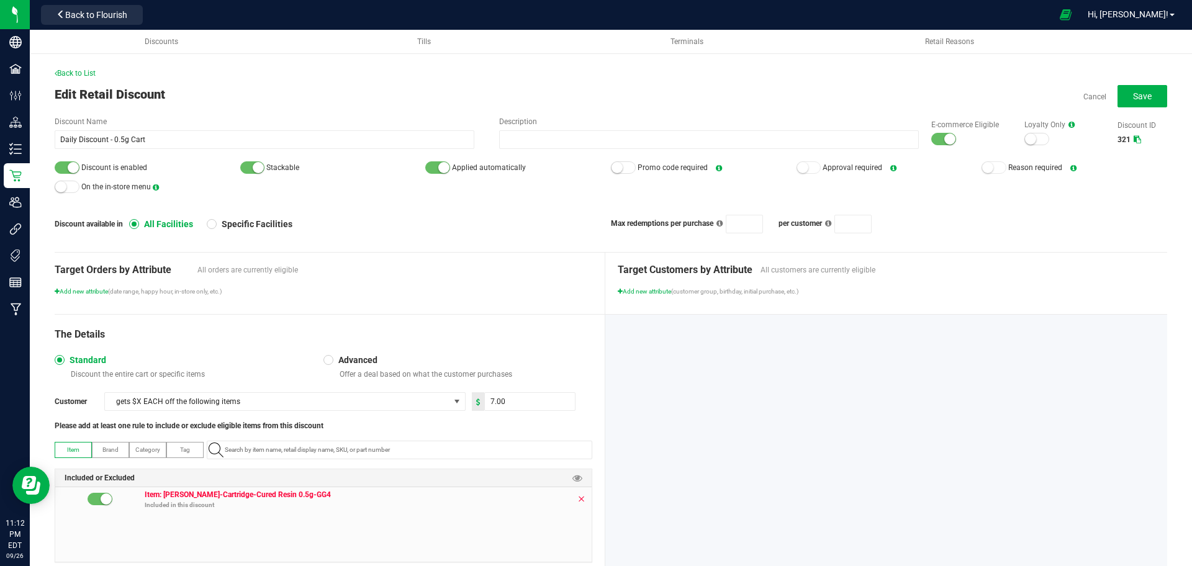
click at [578, 498] on icon at bounding box center [581, 499] width 7 height 10
click at [551, 456] on input "NO DATA FOUND" at bounding box center [406, 450] width 372 height 17
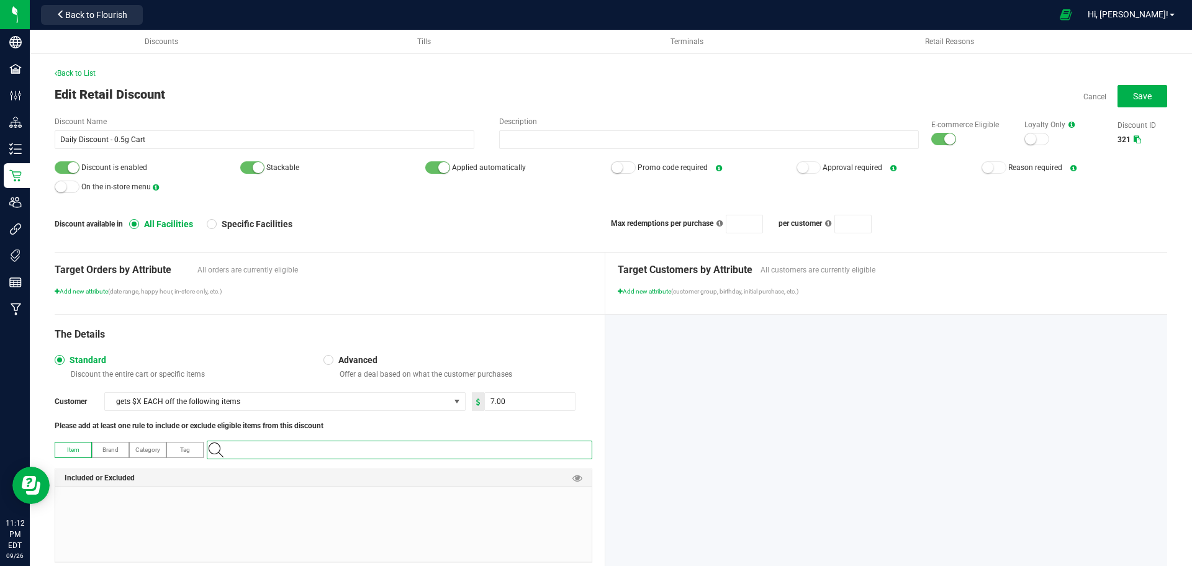
paste input "1.119437.142835.510891.0"
type input "1.119437.142835.510891.0"
click at [541, 474] on 0\ "[PERSON_NAME]-Cartridge-Cured Resin 0.5g-Z-Cake" at bounding box center [396, 471] width 378 height 19
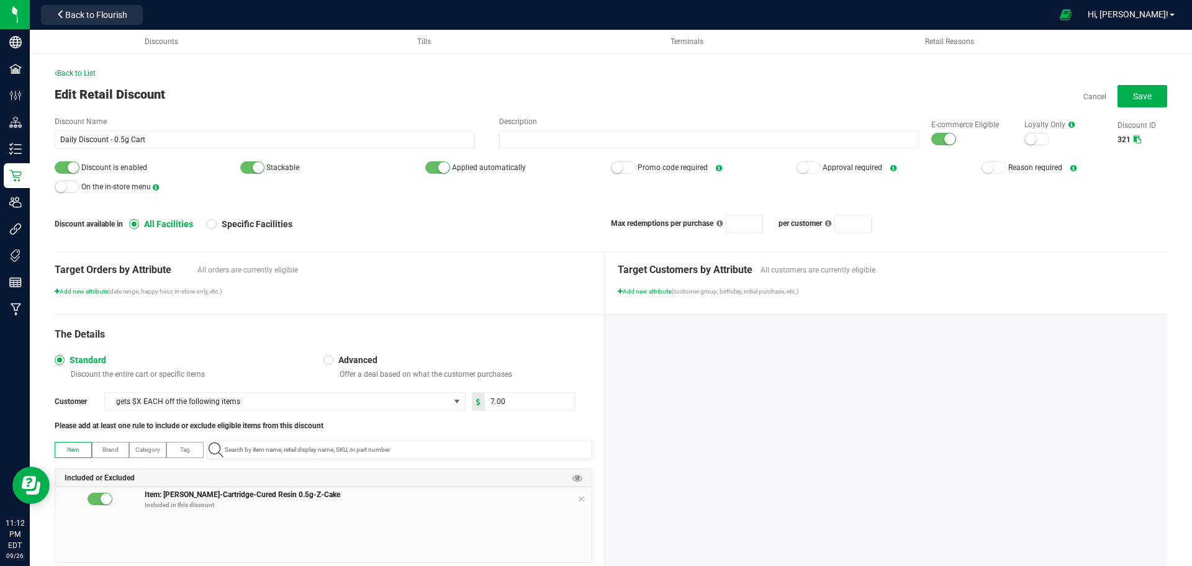
click at [1124, 107] on div "Back to List Edit Retail Discount Cancel Save Discount Name Daily Discount - 0.…" at bounding box center [611, 331] width 1113 height 527
click at [1126, 103] on button "Save" at bounding box center [1143, 96] width 50 height 22
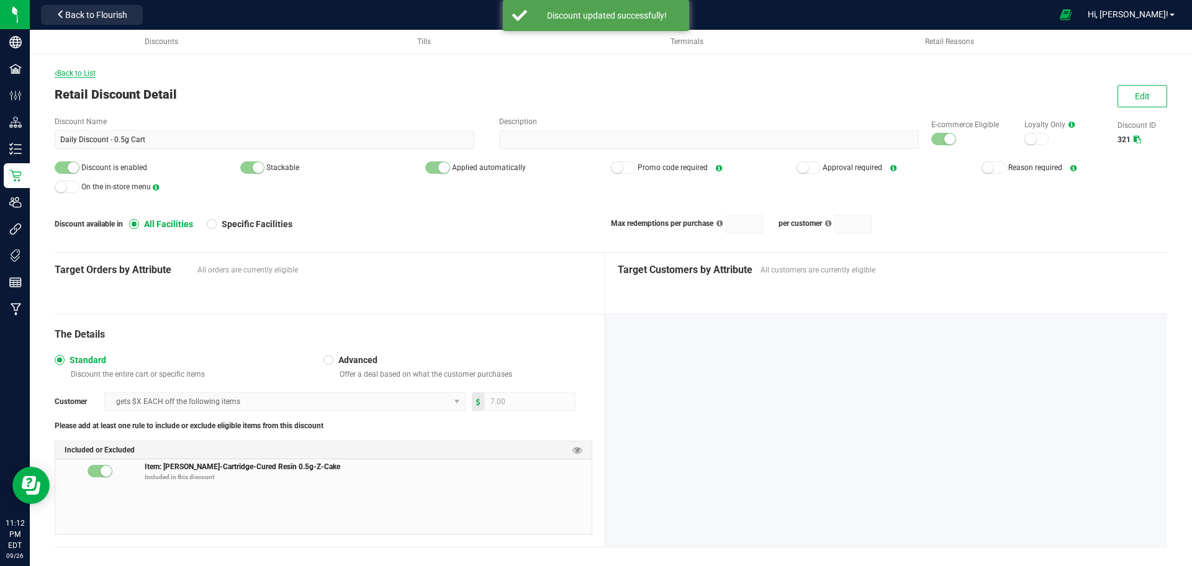
click at [83, 73] on span "Back to List" at bounding box center [75, 73] width 41 height 9
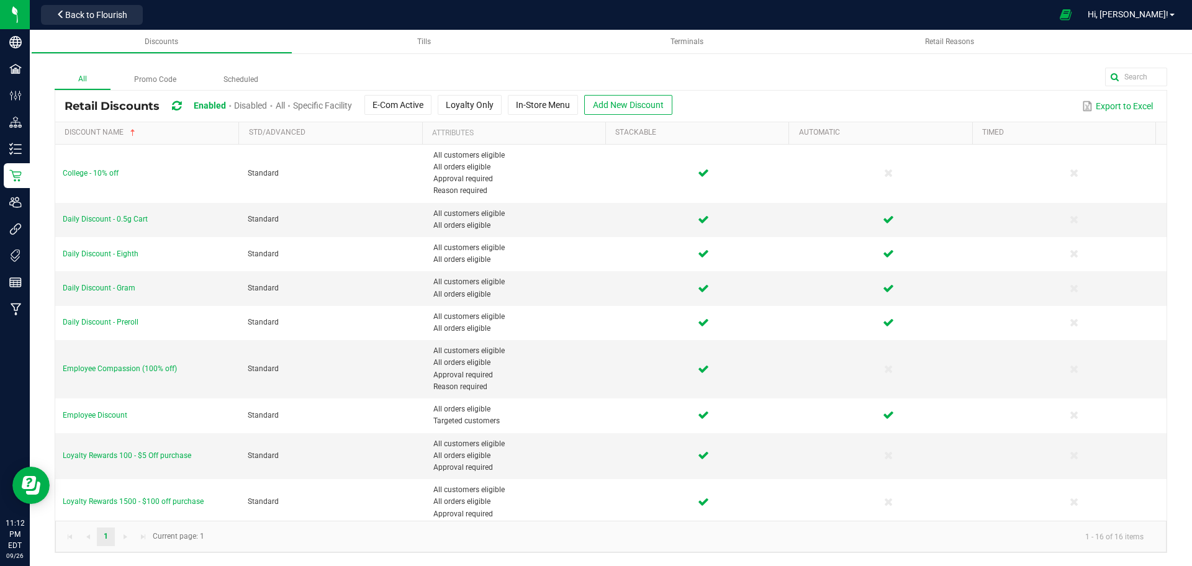
click at [255, 102] on span "Disabled" at bounding box center [250, 106] width 33 height 10
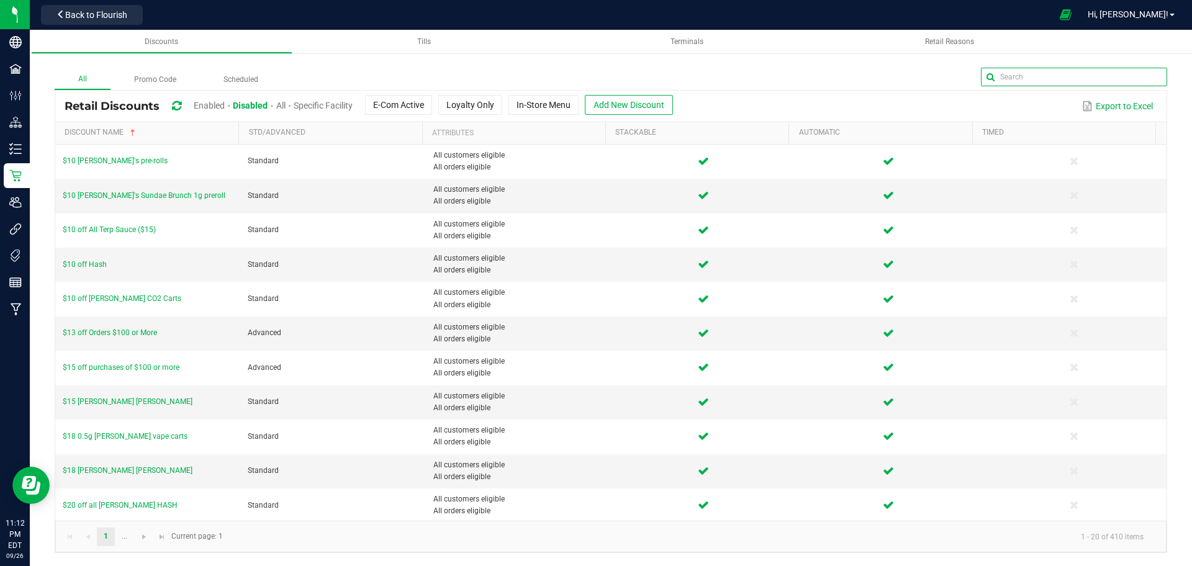
click at [1126, 76] on input "text" at bounding box center [1074, 77] width 186 height 19
type input "daily"
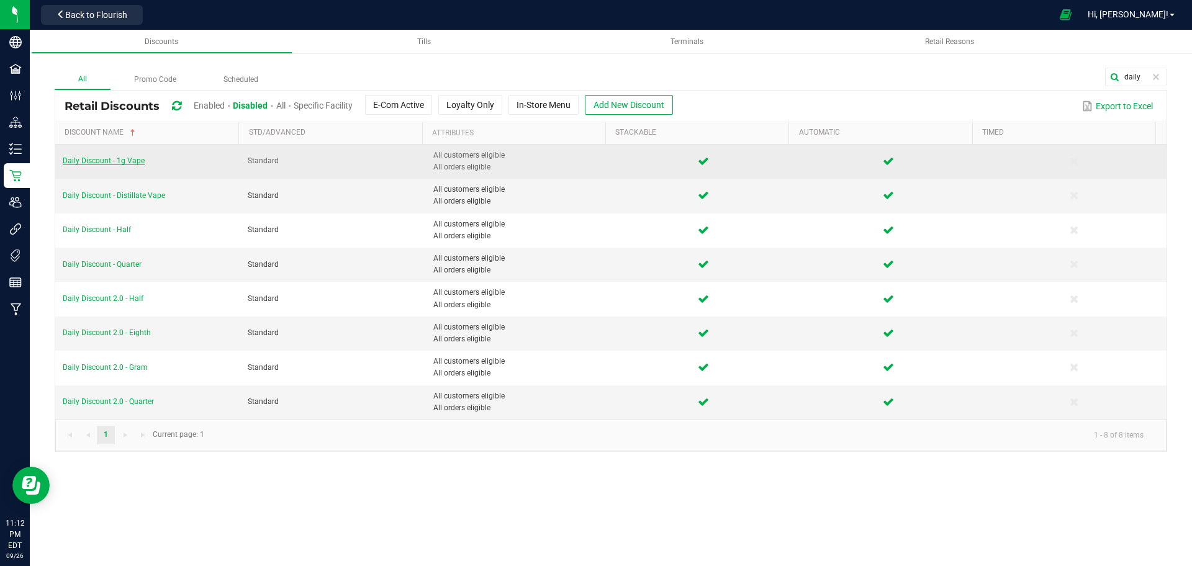
click at [83, 161] on span "Daily Discount - 1g Vape" at bounding box center [104, 160] width 82 height 9
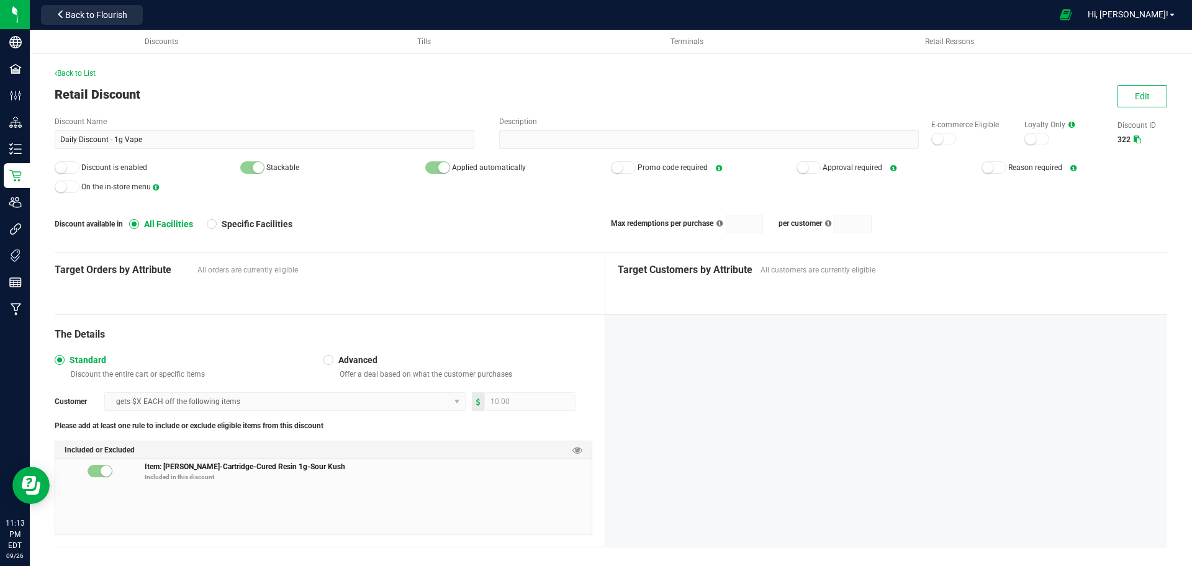
click at [1140, 107] on div "Back to List Retail Discount Edit Discount Name Daily Discount - 1g Vape Descri…" at bounding box center [611, 317] width 1113 height 499
click at [1144, 93] on button "Edit" at bounding box center [1143, 96] width 50 height 22
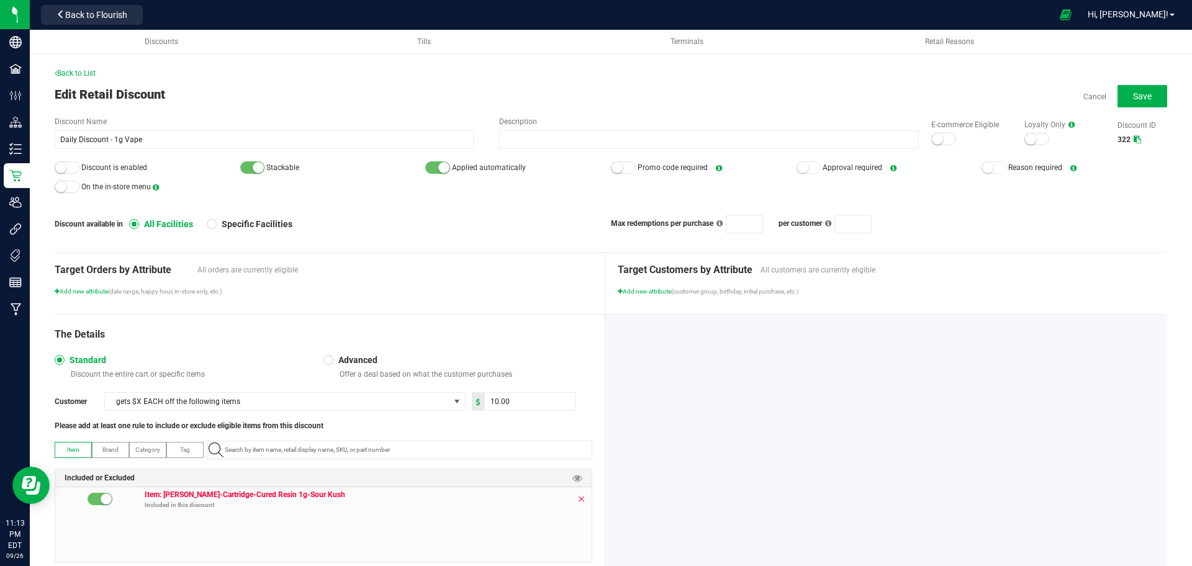
click at [578, 496] on icon at bounding box center [581, 499] width 7 height 10
click at [553, 442] on input "NO DATA FOUND" at bounding box center [406, 450] width 372 height 17
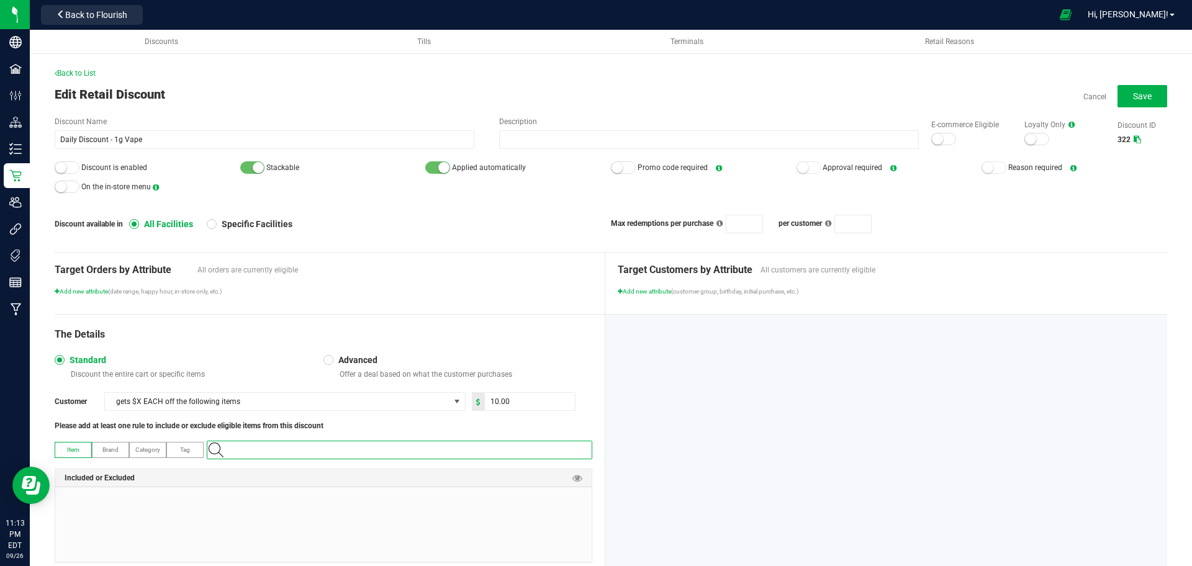
paste input "1.119437.142835.419122.0"
type input "1.119437.142835.419122.0"
click at [533, 469] on Marker "[PERSON_NAME]-Cartridge-Cured Resin 1g-Permanent Marker" at bounding box center [396, 471] width 378 height 19
click at [70, 164] on div at bounding box center [67, 167] width 25 height 12
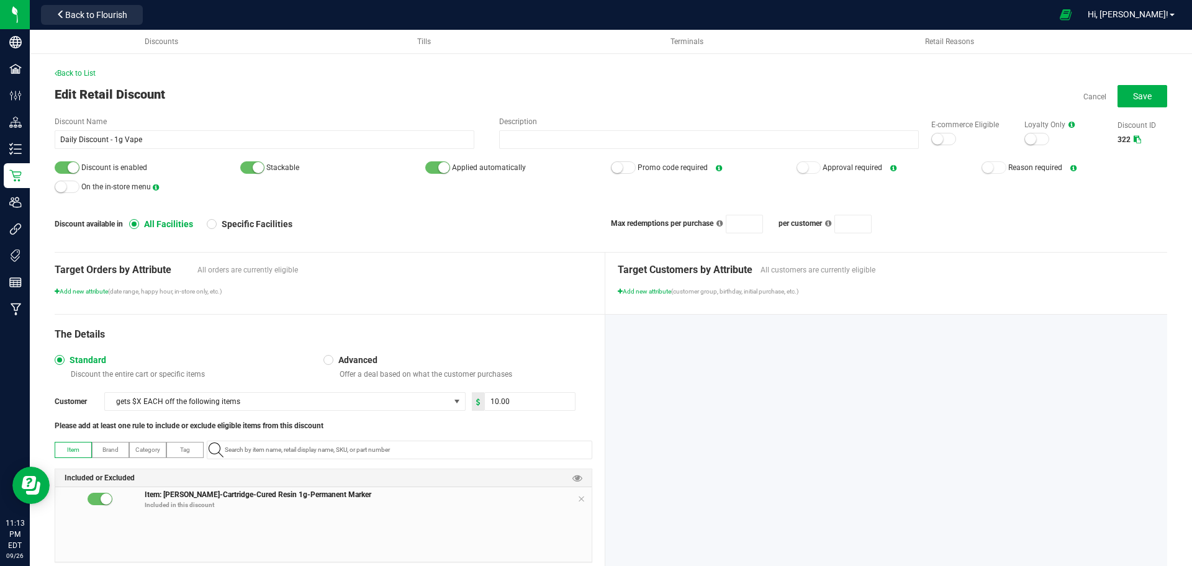
click at [941, 138] on div at bounding box center [944, 139] width 25 height 12
click at [1151, 97] on button "Save" at bounding box center [1143, 96] width 50 height 22
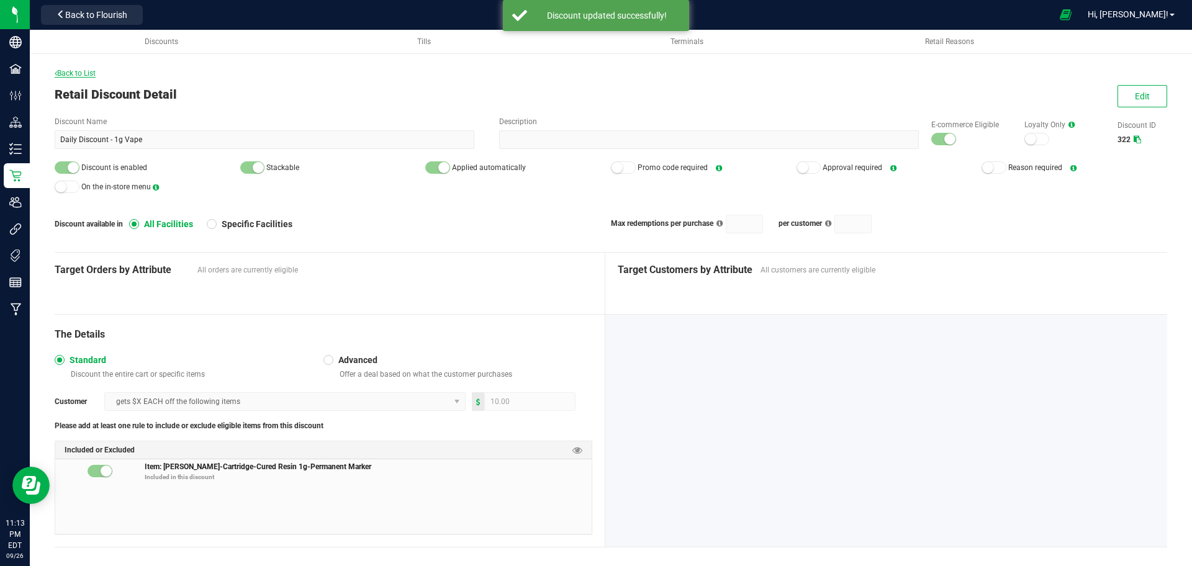
click at [85, 72] on span "Back to List" at bounding box center [75, 73] width 41 height 9
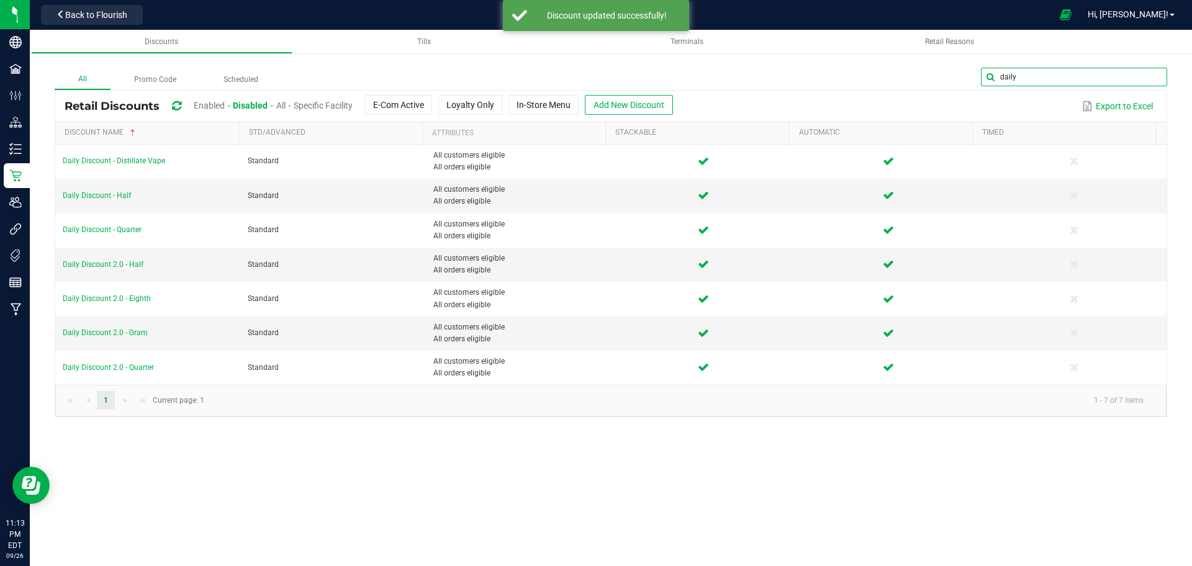
click at [1154, 79] on global-search-input-ngx "daily" at bounding box center [1074, 77] width 186 height 19
click at [1154, 79] on span at bounding box center [1156, 77] width 10 height 10
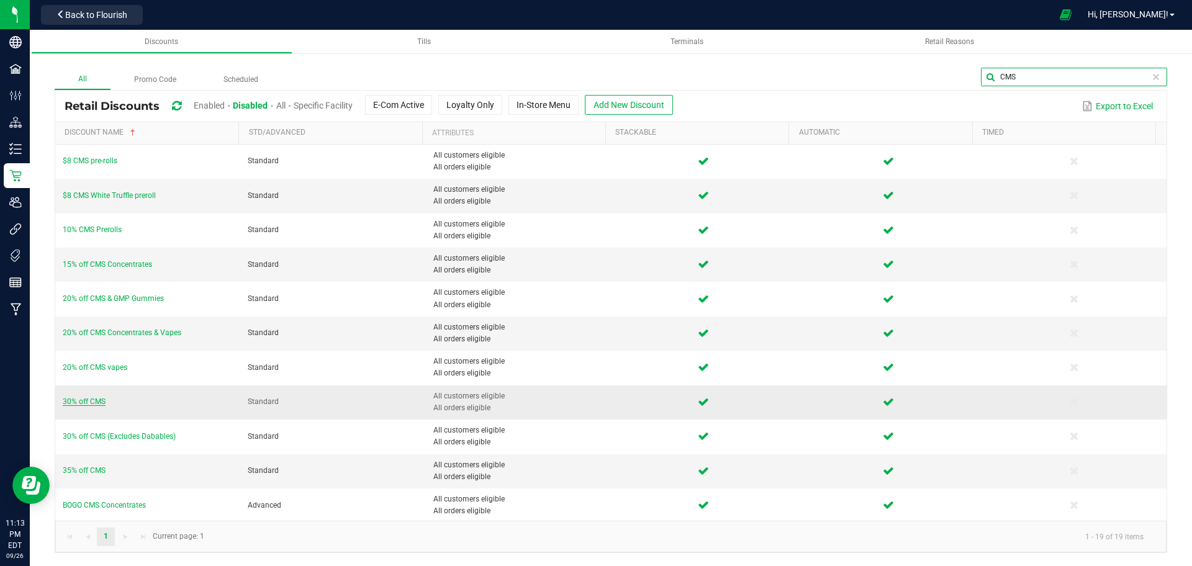
type input "CMS"
click at [95, 402] on span "30% off CMS" at bounding box center [84, 401] width 43 height 9
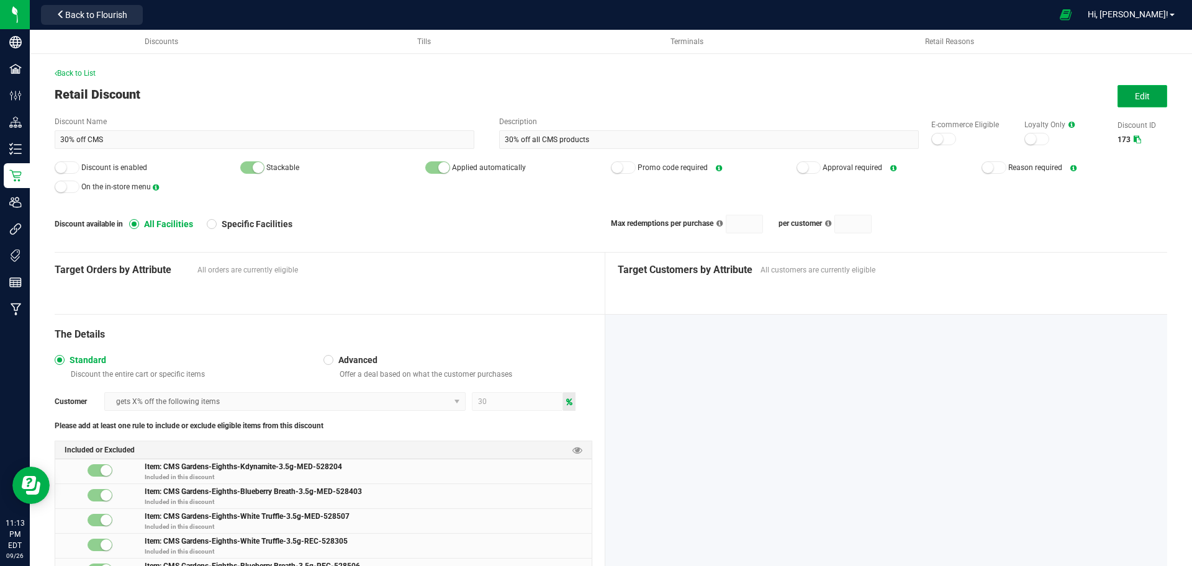
click at [1135, 93] on span "Edit" at bounding box center [1142, 96] width 15 height 10
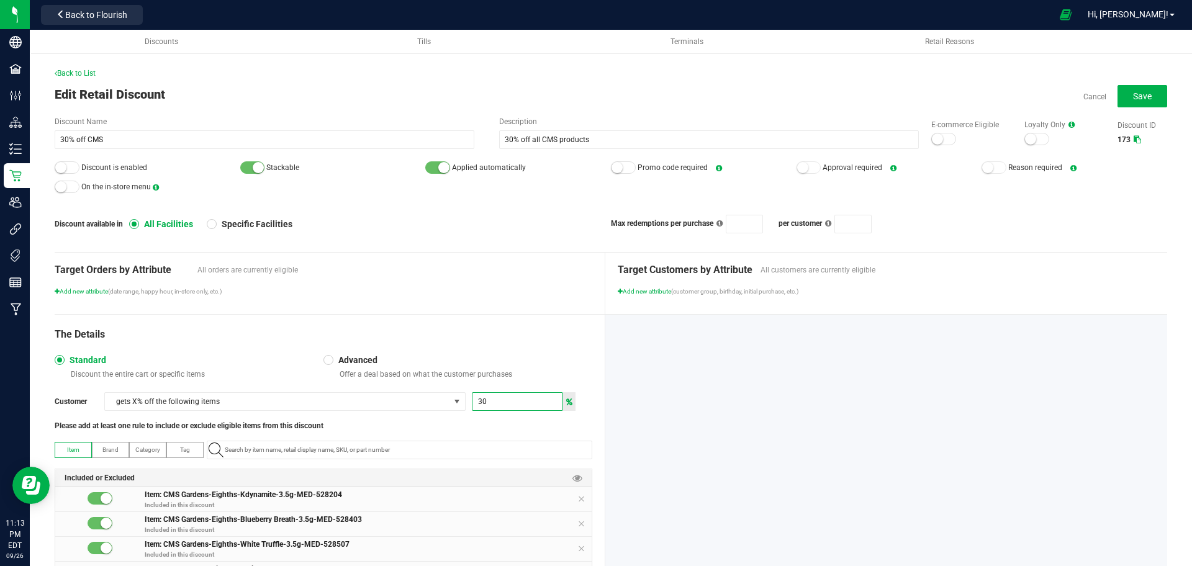
click at [497, 393] on input "30" at bounding box center [518, 401] width 90 height 17
type input "25"
click at [63, 135] on input "30% off CMS" at bounding box center [265, 139] width 420 height 19
type input "25% off CMS"
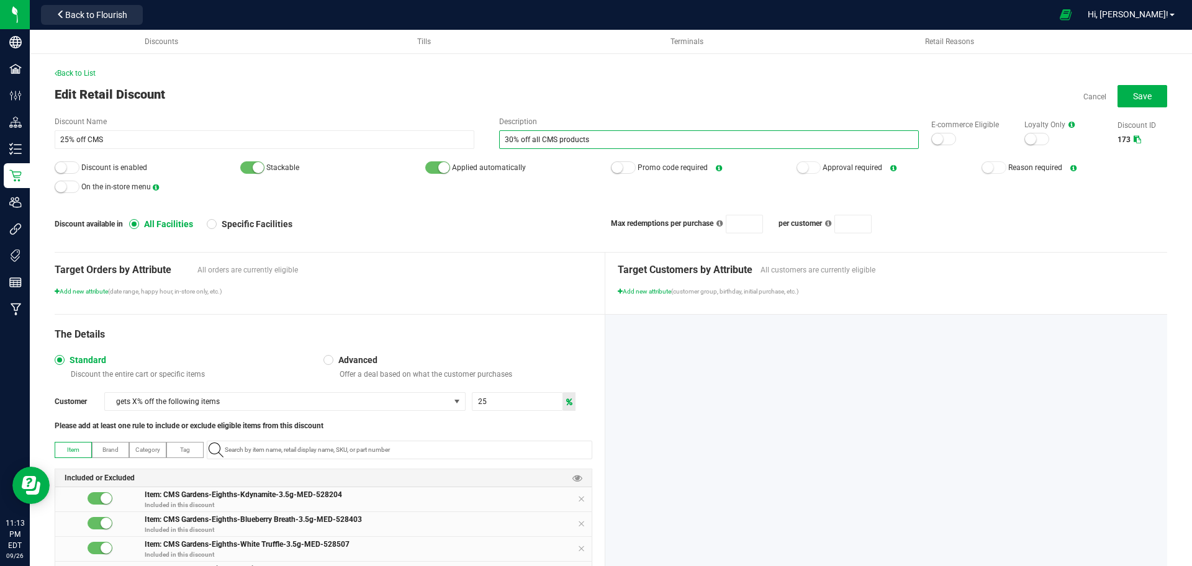
click at [504, 141] on input "30% off all CMS products" at bounding box center [709, 139] width 420 height 19
type input "25% off all CMS products"
click at [934, 144] on div at bounding box center [944, 139] width 25 height 12
click at [61, 165] on small at bounding box center [60, 167] width 11 height 11
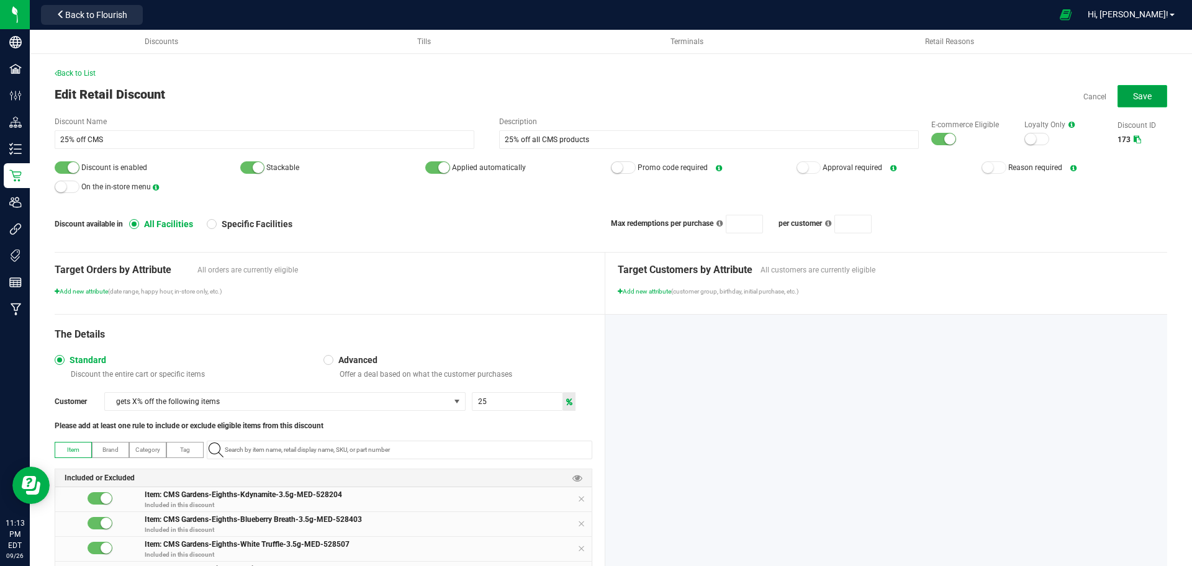
click at [1132, 88] on button "Save" at bounding box center [1143, 96] width 50 height 22
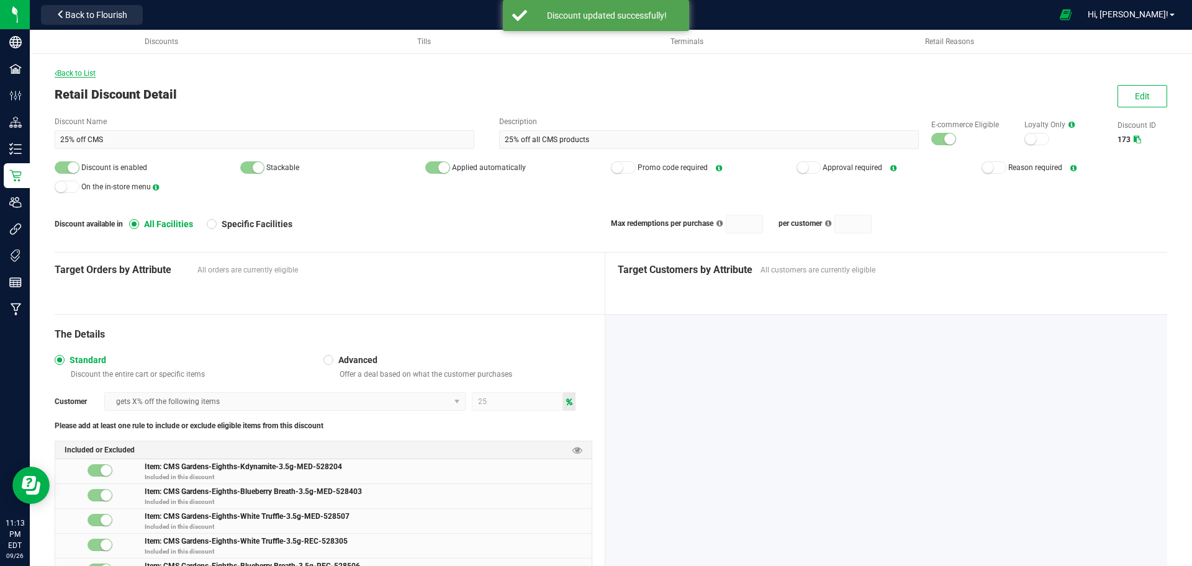
click at [79, 73] on span "Back to List" at bounding box center [75, 73] width 41 height 9
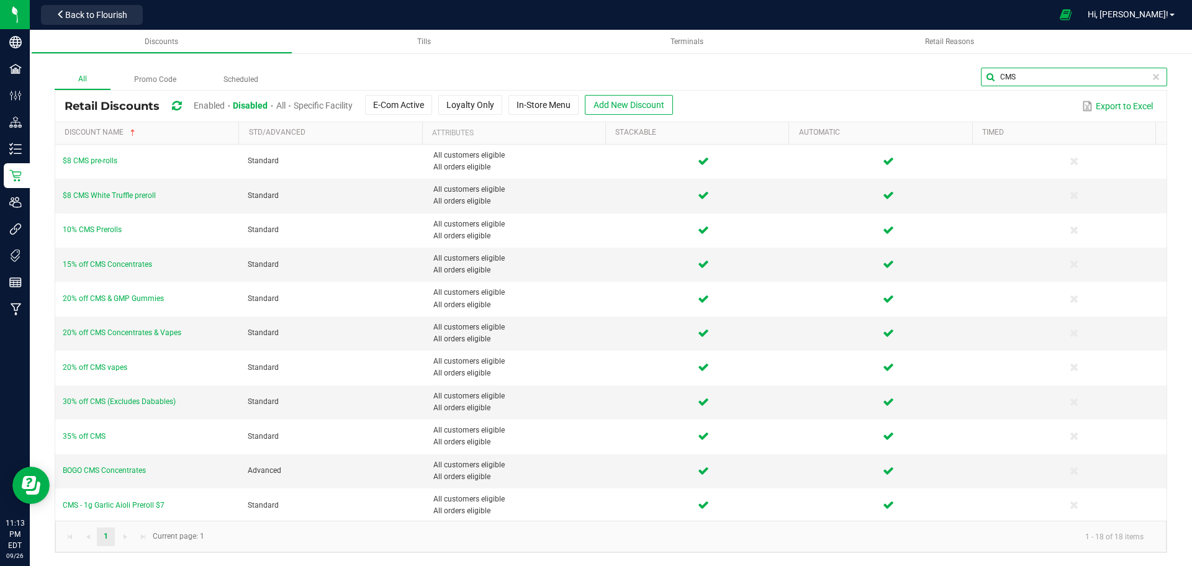
click at [1153, 78] on global-search-input-ngx "CMS" at bounding box center [1074, 77] width 186 height 19
click at [1153, 78] on span at bounding box center [1156, 77] width 10 height 10
type input "edible"
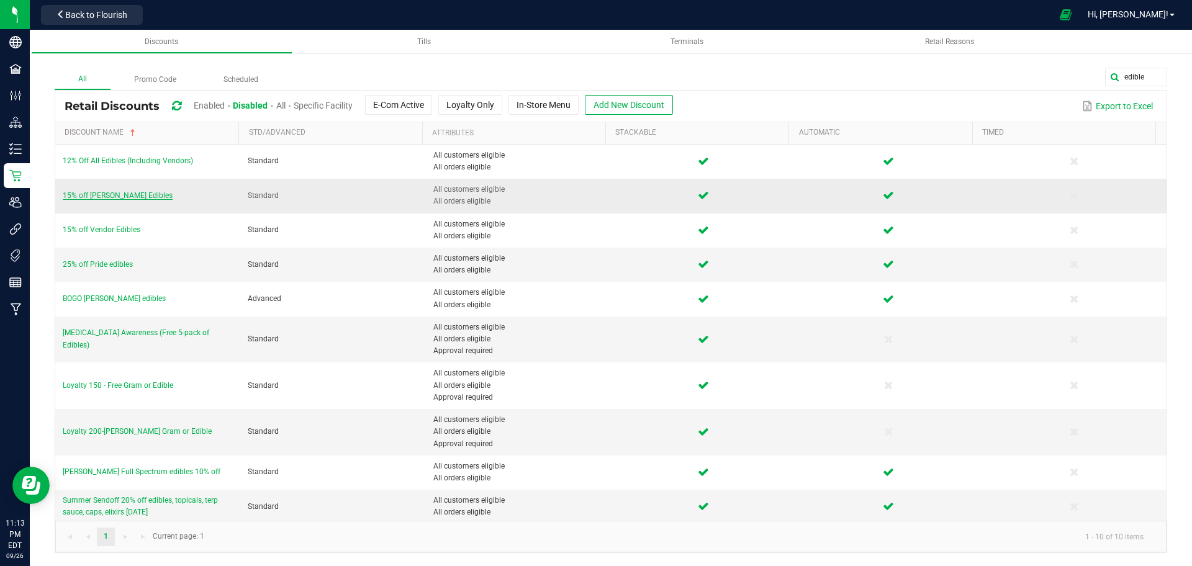
click at [90, 196] on span "15% off [PERSON_NAME] Edibles" at bounding box center [118, 195] width 110 height 9
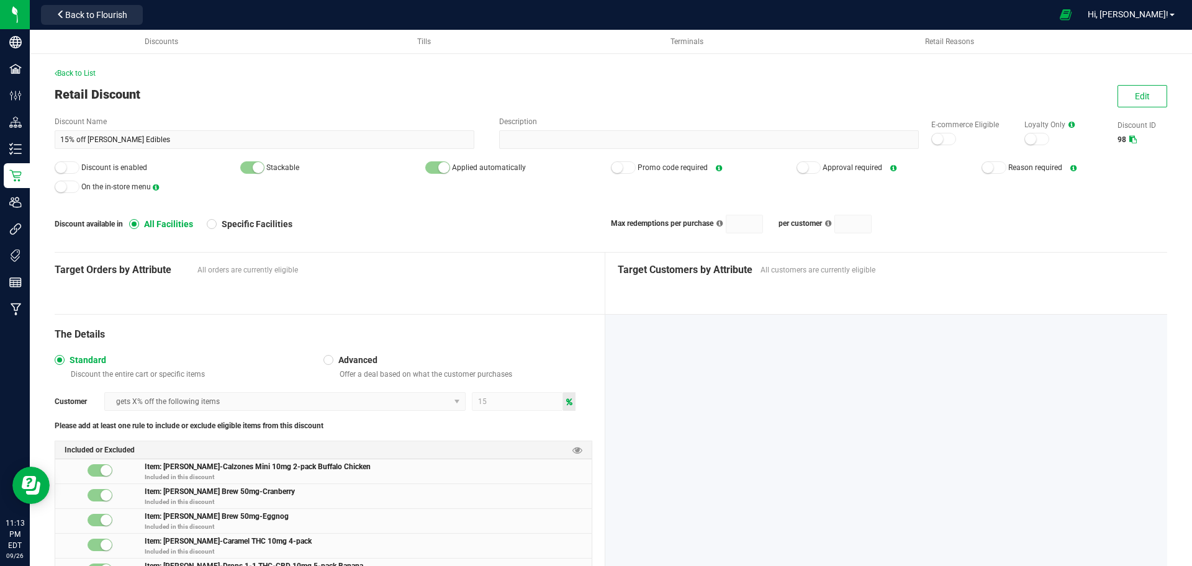
click at [1119, 103] on button "Edit" at bounding box center [1143, 96] width 50 height 22
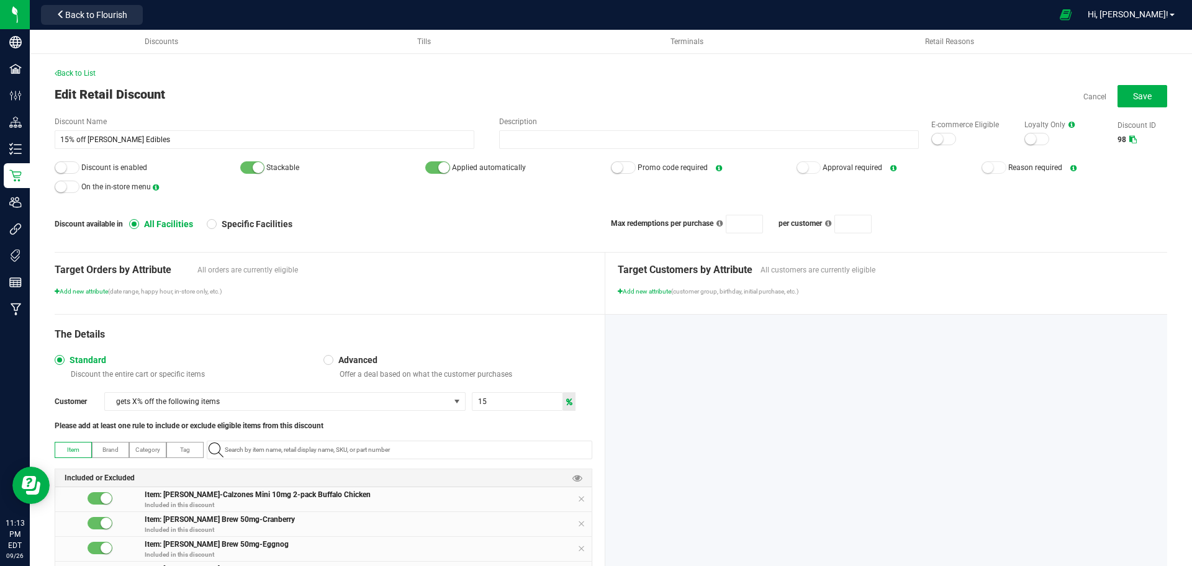
click at [938, 135] on div at bounding box center [944, 139] width 25 height 12
click at [65, 171] on div at bounding box center [67, 167] width 25 height 12
click at [1146, 96] on button "Save" at bounding box center [1143, 96] width 50 height 22
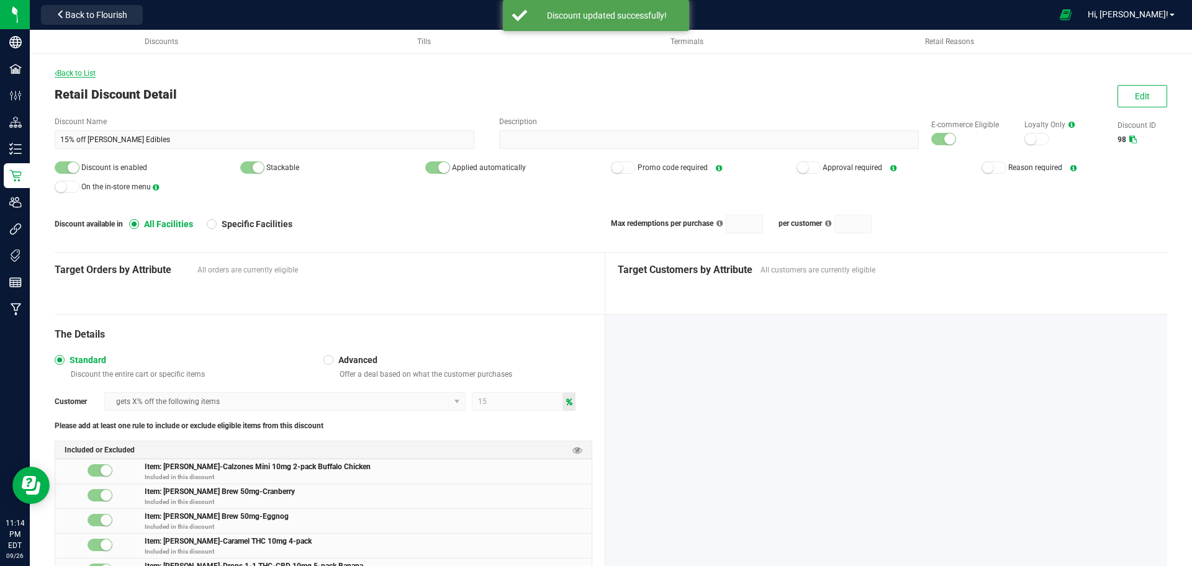
click at [73, 75] on span "Back to List" at bounding box center [75, 73] width 41 height 9
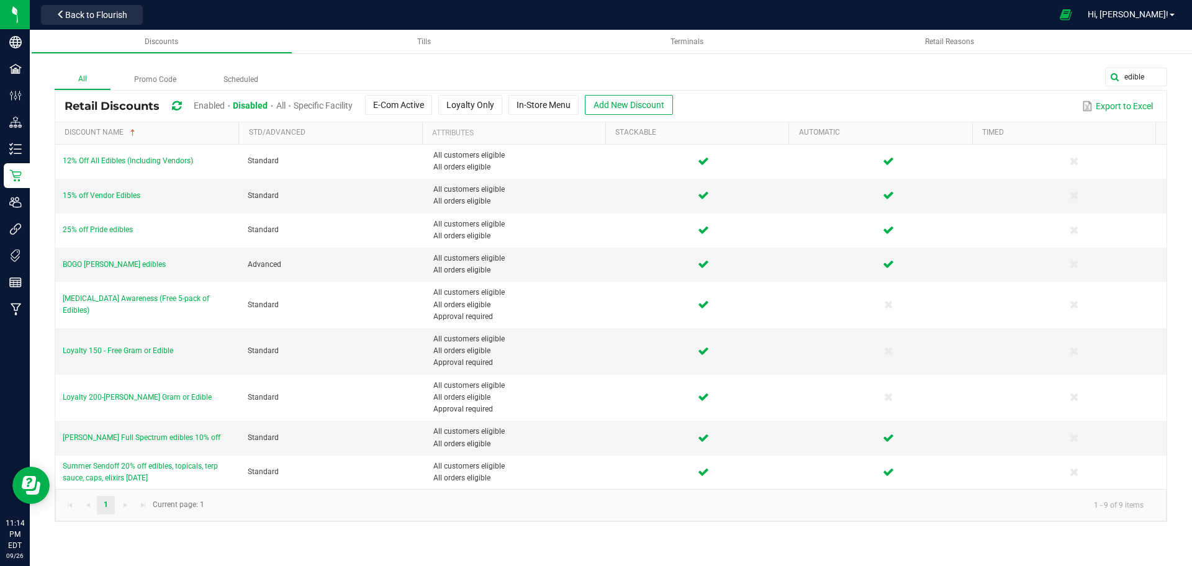
click at [217, 109] on span "Enabled" at bounding box center [209, 106] width 31 height 10
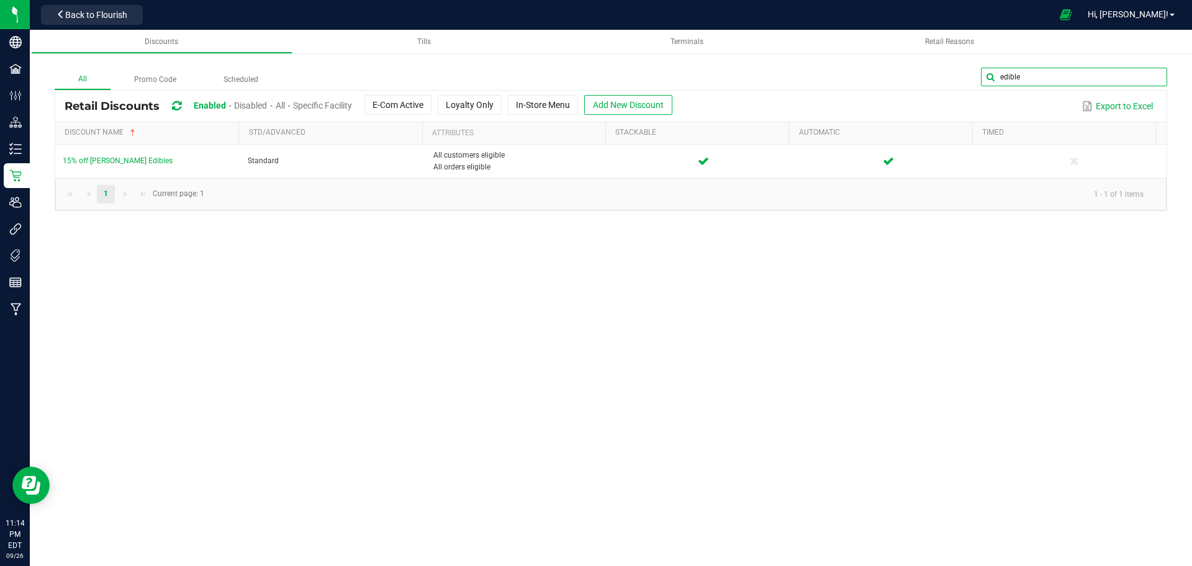
click at [1165, 73] on input "edible" at bounding box center [1074, 77] width 186 height 19
click at [1155, 77] on span at bounding box center [1156, 77] width 10 height 10
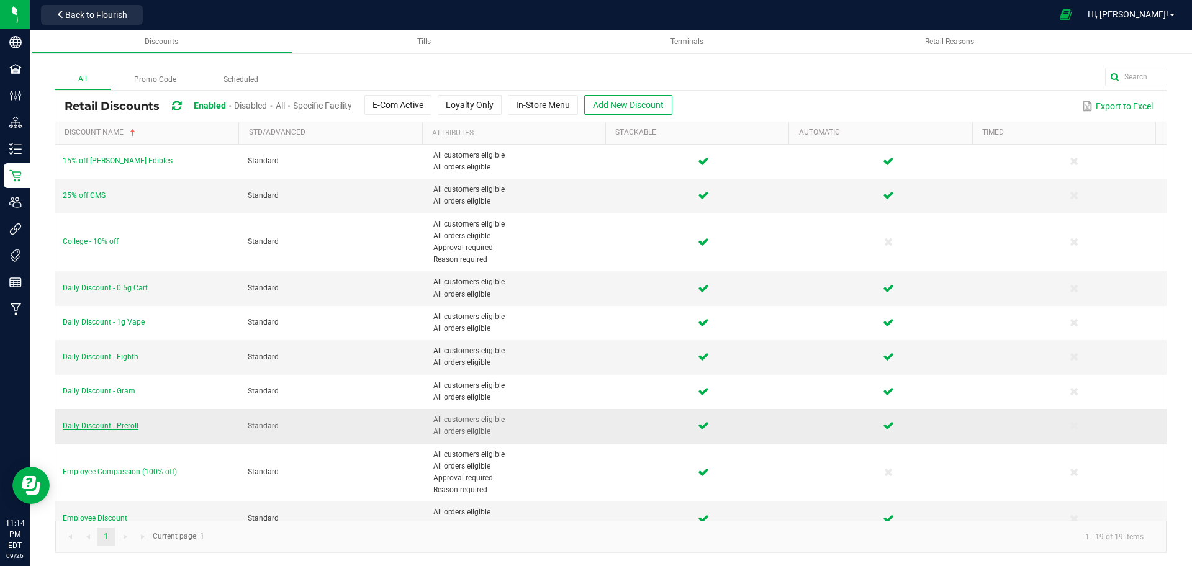
click at [125, 422] on span "Daily Discount - Preroll" at bounding box center [101, 426] width 76 height 9
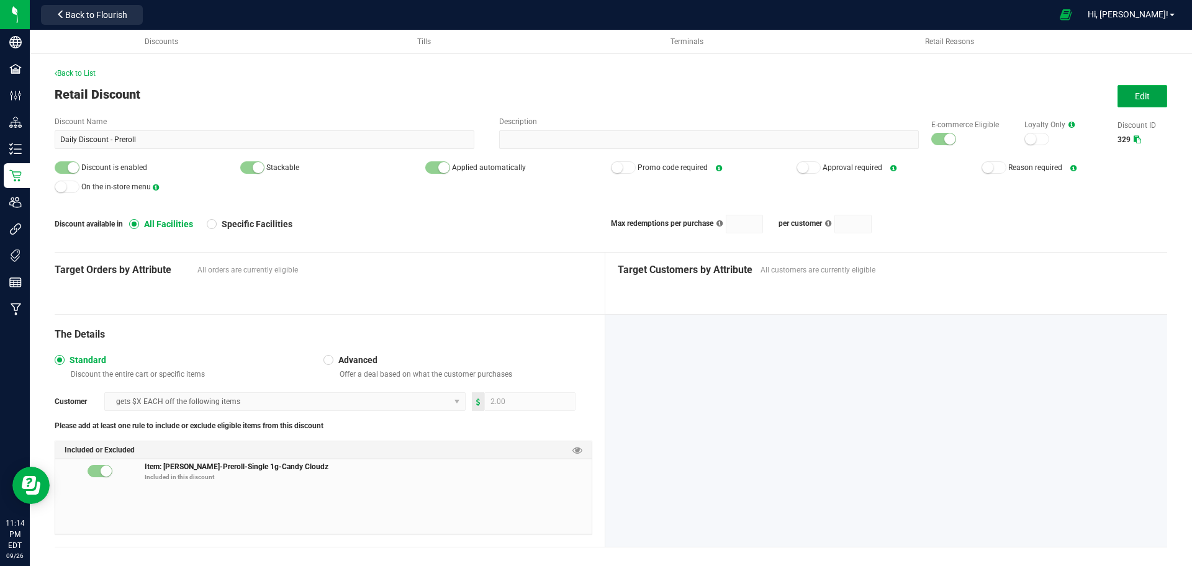
click at [1142, 97] on button "Edit" at bounding box center [1143, 96] width 50 height 22
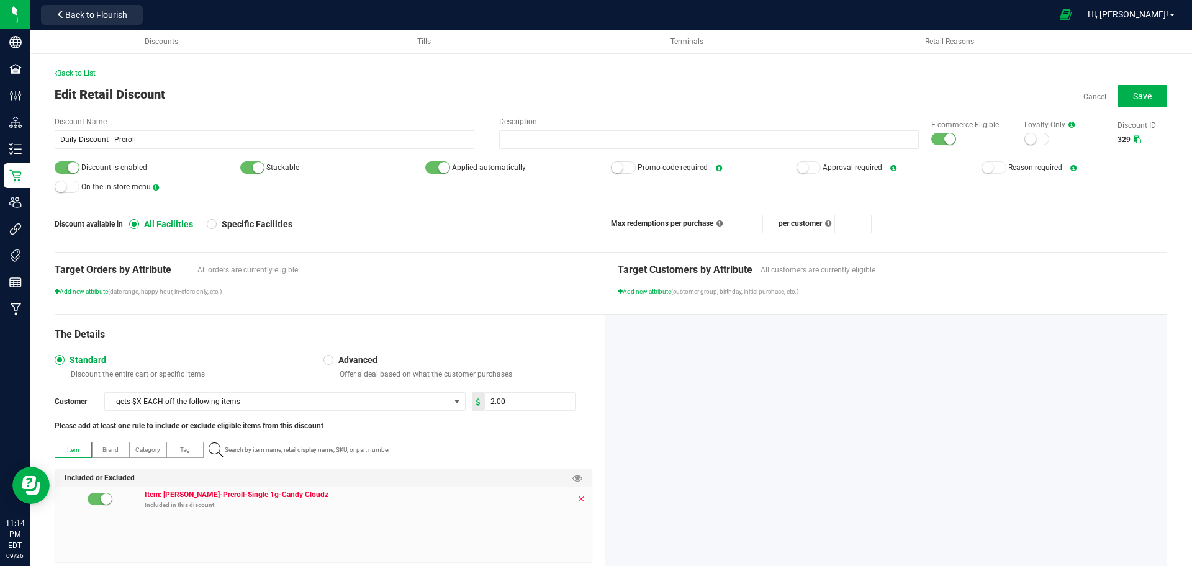
click at [578, 497] on icon at bounding box center [581, 499] width 7 height 10
click at [555, 447] on input "NO DATA FOUND" at bounding box center [406, 450] width 372 height 17
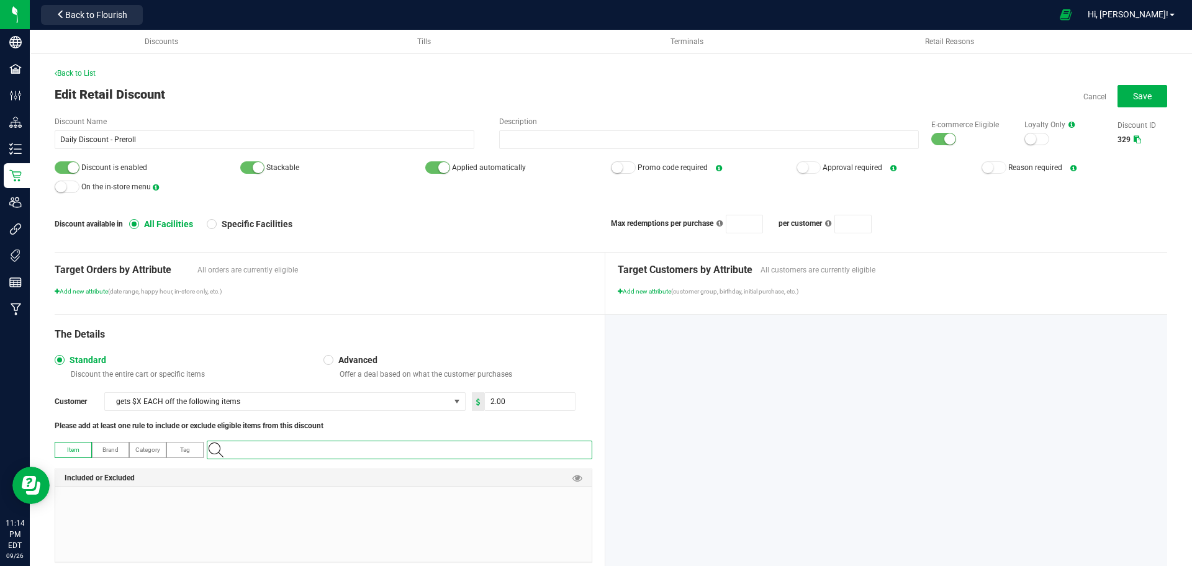
paste input "1.16.233.168848.0"
type input "1.16.233.168848.0"
click at [527, 469] on Munchiez "[PERSON_NAME]-Preroll-Single 1g-Mac N Munchiez" at bounding box center [396, 471] width 378 height 19
click at [1133, 101] on span "Save" at bounding box center [1142, 96] width 19 height 10
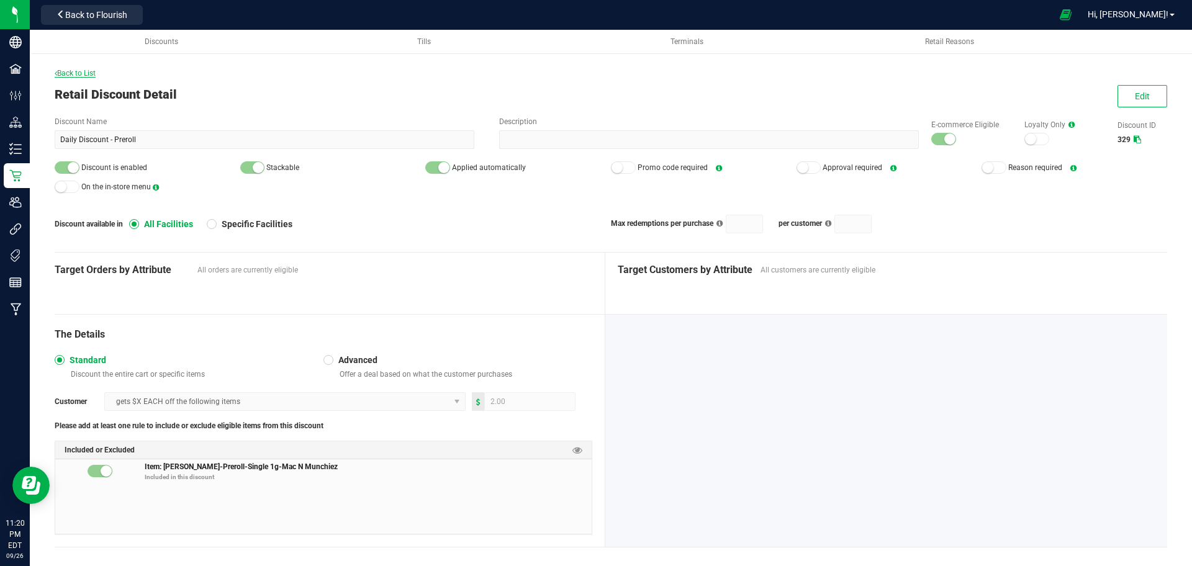
click at [71, 76] on span "Back to List" at bounding box center [75, 73] width 41 height 9
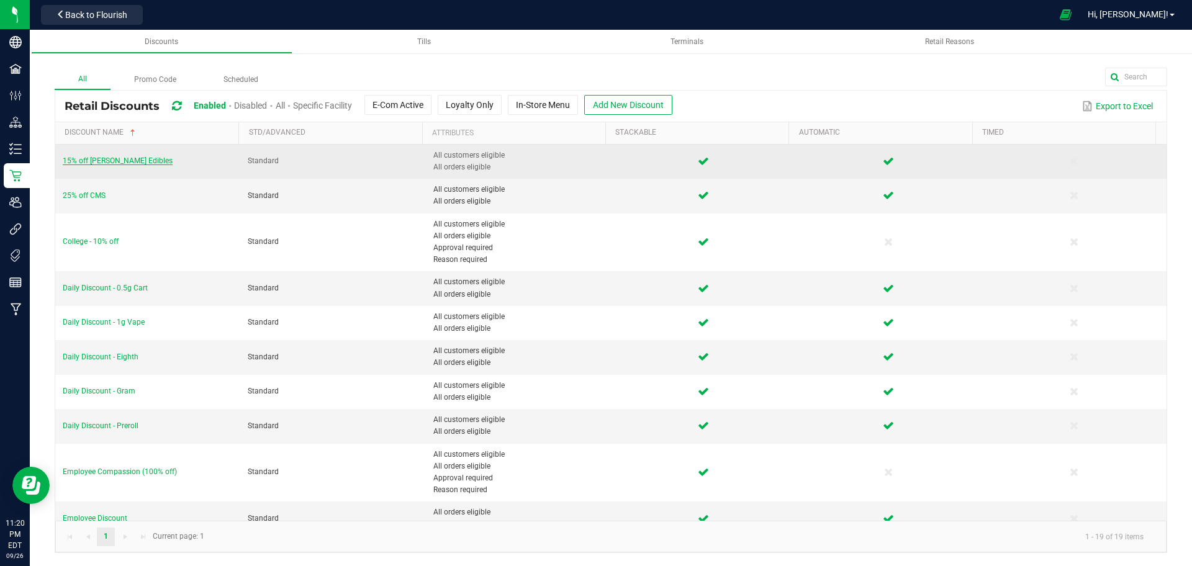
click at [121, 161] on span "15% off [PERSON_NAME] Edibles" at bounding box center [118, 160] width 110 height 9
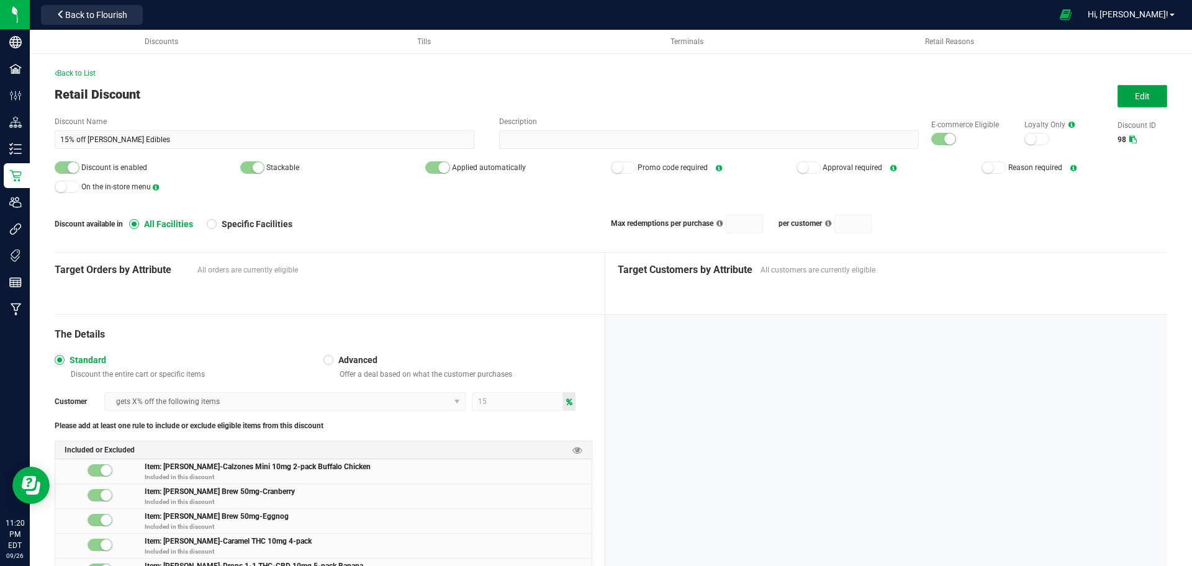
click at [1128, 103] on button "Edit" at bounding box center [1143, 96] width 50 height 22
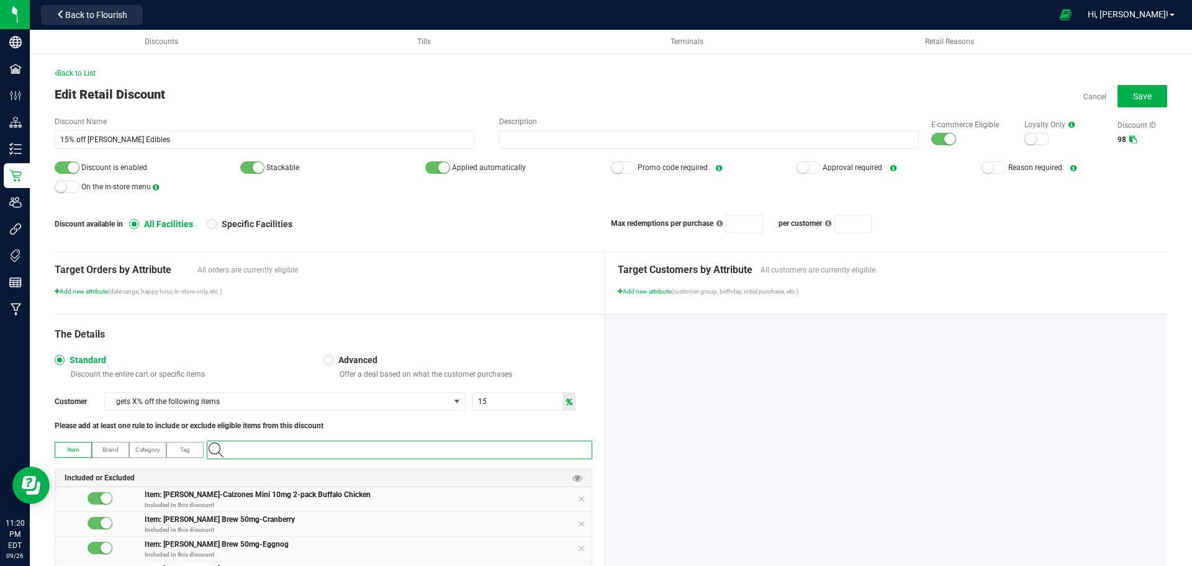
click at [554, 442] on input "NO DATA FOUND" at bounding box center [406, 450] width 372 height 17
paste input "1:1 THC/CBD Pineapple Drops 5mg 5-pack-345"
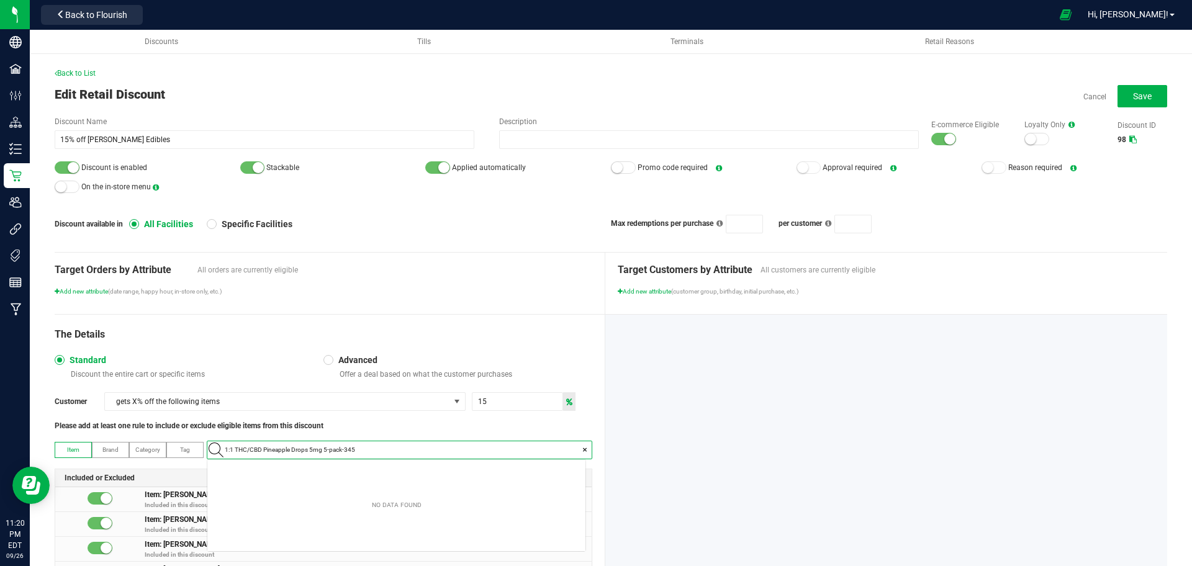
scroll to position [17, 378]
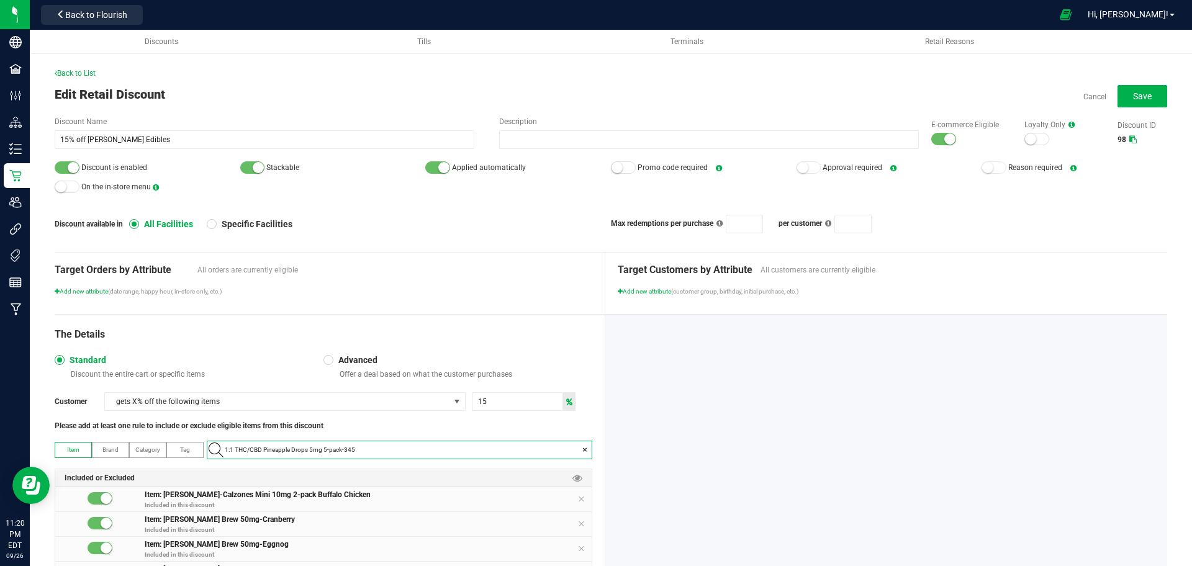
click at [409, 448] on input "1:1 THC/CBD Pineapple Drops 5mg 5-pack-345" at bounding box center [406, 450] width 372 height 17
paste input ".118444.141538.513896.0"
type input "1.118444.141538.513896.0"
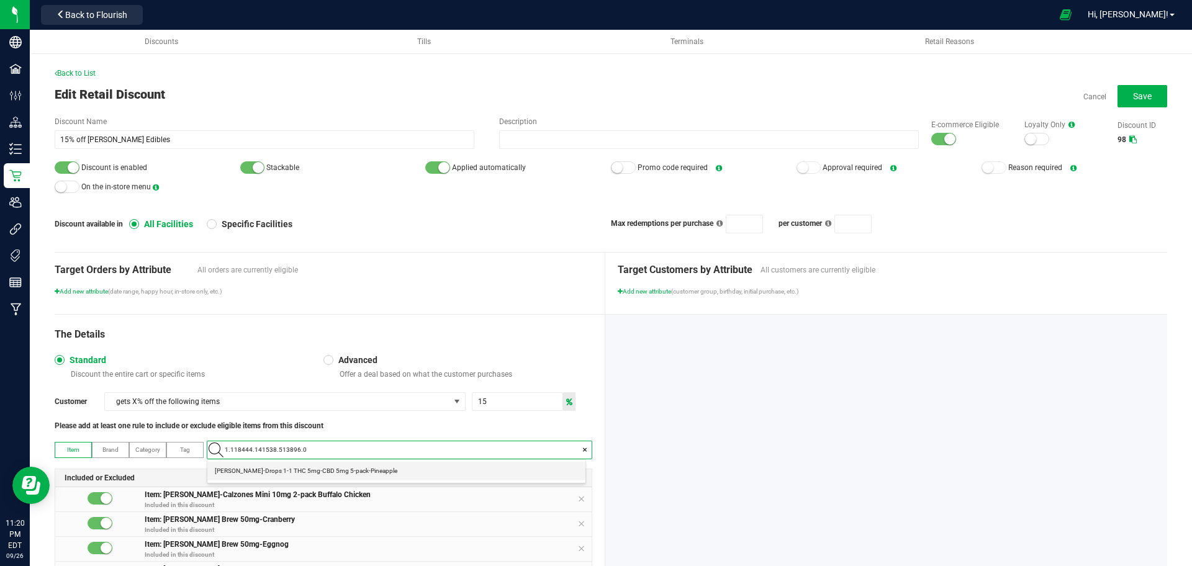
scroll to position [17, 372]
click at [406, 466] on 5-pack-Pineapple "[PERSON_NAME]-Drops 1-1 THC 5mg-CBD 5mg 5-pack-Pineapple" at bounding box center [396, 471] width 378 height 19
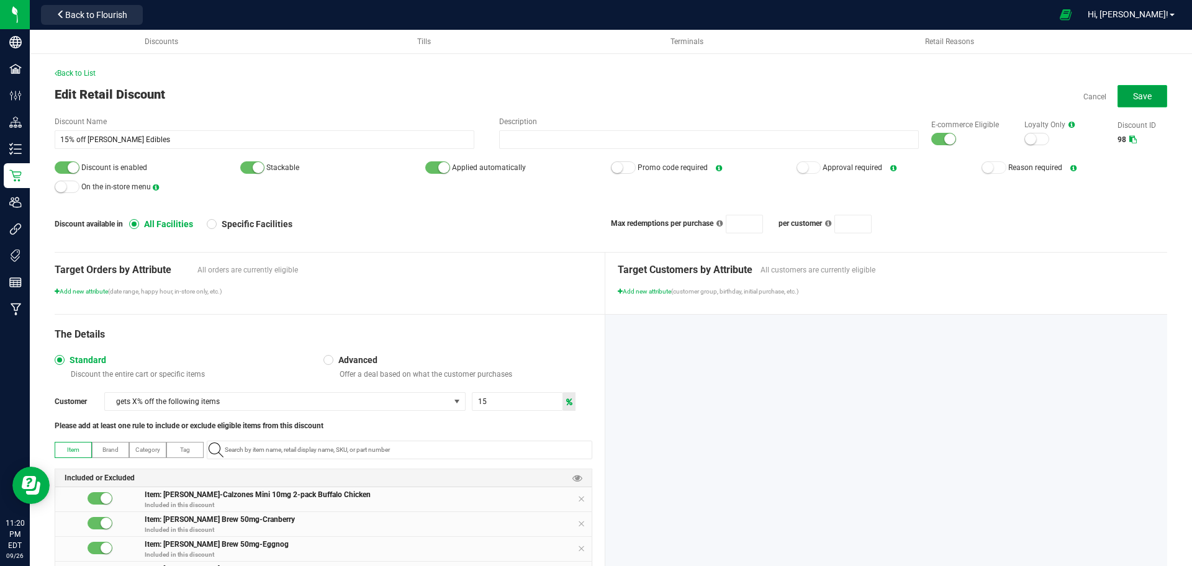
click at [1133, 101] on span "Save" at bounding box center [1142, 96] width 19 height 10
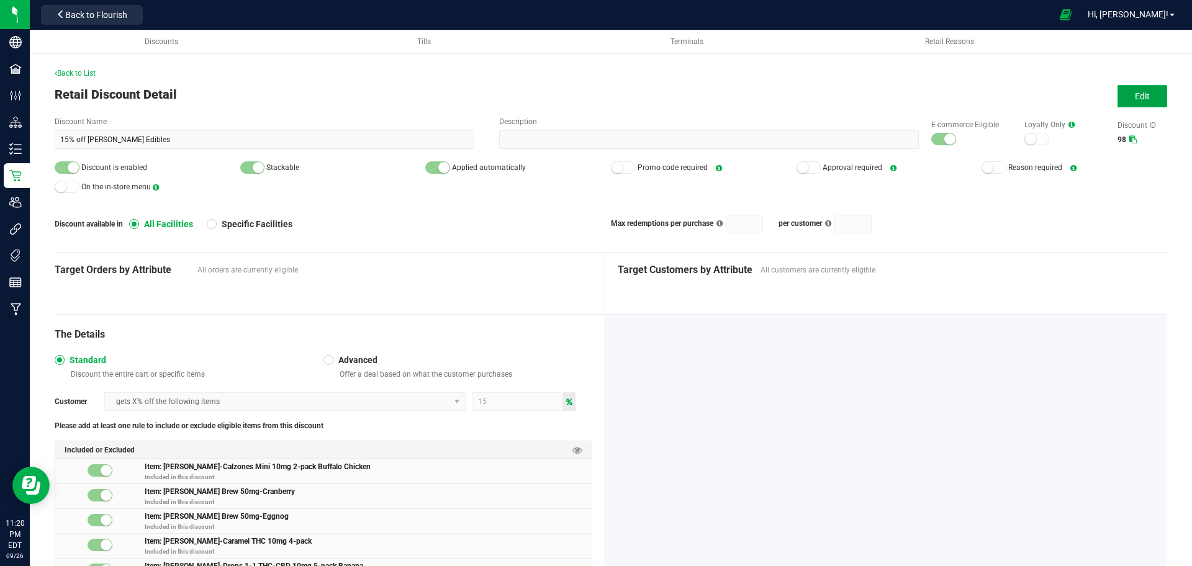
click at [1143, 90] on button "Edit" at bounding box center [1143, 96] width 50 height 22
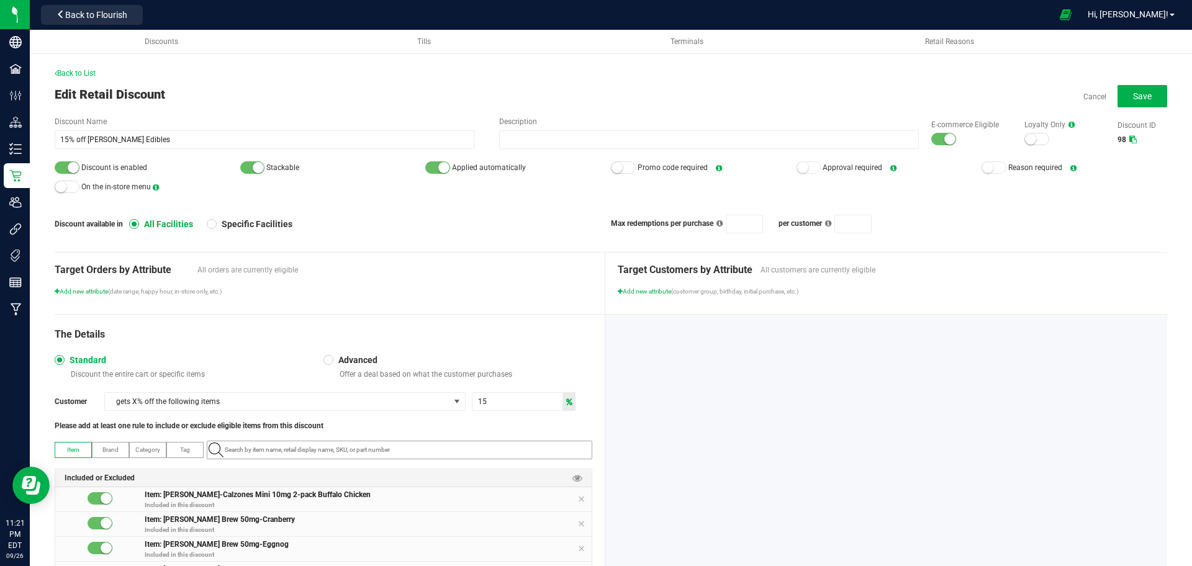
click at [504, 441] on kendo-autocomplete at bounding box center [400, 450] width 386 height 19
click at [499, 443] on input "NO DATA FOUND" at bounding box center [406, 450] width 372 height 17
paste input "Indica Watermelon Chews Fast-Acting 5mg 10-pack-339"
type input "Indica Watermelon Chews Fast-Acting 5mg 10-pack-339"
click at [489, 468] on Indica-Watermelon "[PERSON_NAME]-Chews THC 5mg 10-pack Nano Indica-Watermelon" at bounding box center [396, 471] width 378 height 19
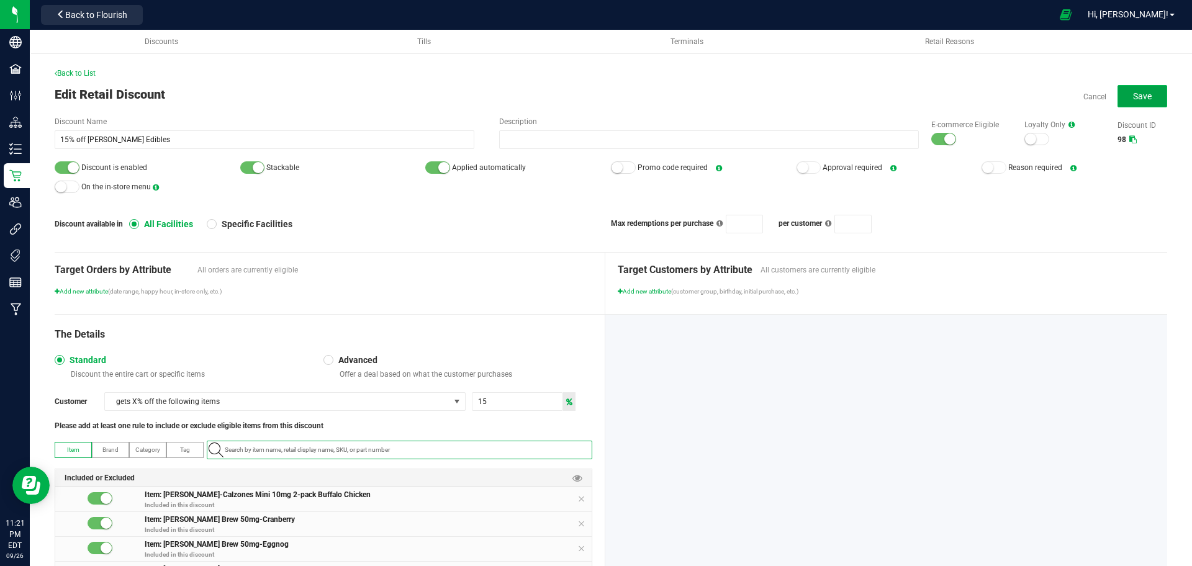
click at [1127, 88] on button "Save" at bounding box center [1143, 96] width 50 height 22
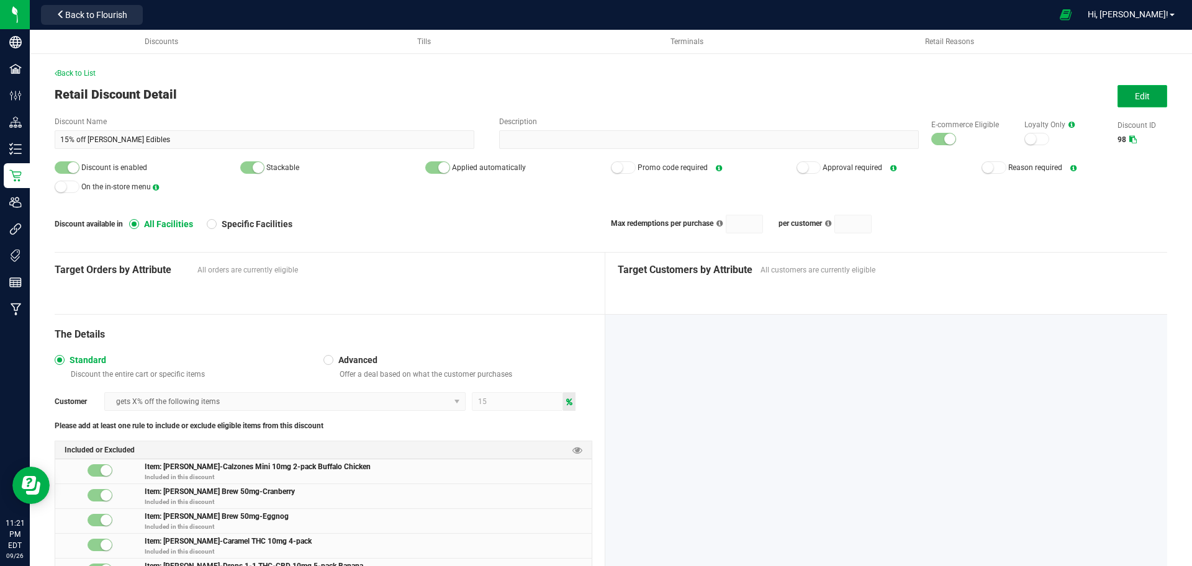
click at [1118, 93] on button "Edit" at bounding box center [1143, 96] width 50 height 22
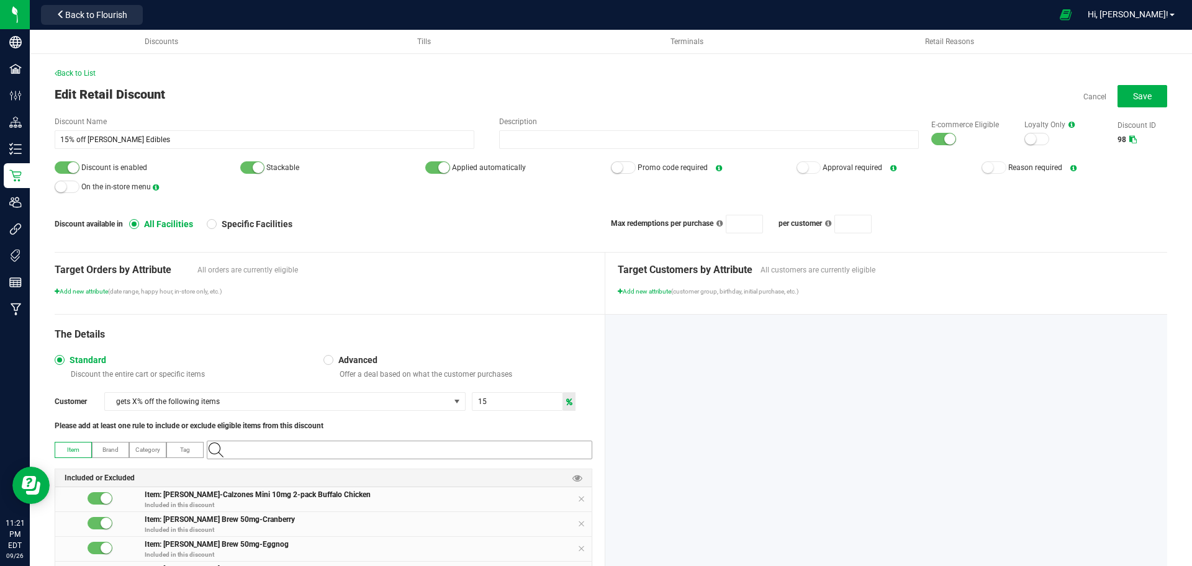
click at [457, 450] on input "NO DATA FOUND" at bounding box center [406, 450] width 372 height 17
paste input "Maple Pumpkin Chocolate Chunk Cookies 10mg 2-pack-322"
type input "Maple Pumpkin Chocolate Chunk Cookies 10mg 2-pack-322"
click at [456, 469] on Chunk "[PERSON_NAME]-Cookies 10mg 2-pack- Maple Pumpkin Chocolate Chunk" at bounding box center [396, 471] width 378 height 19
click at [1128, 102] on button "Save" at bounding box center [1143, 96] width 50 height 22
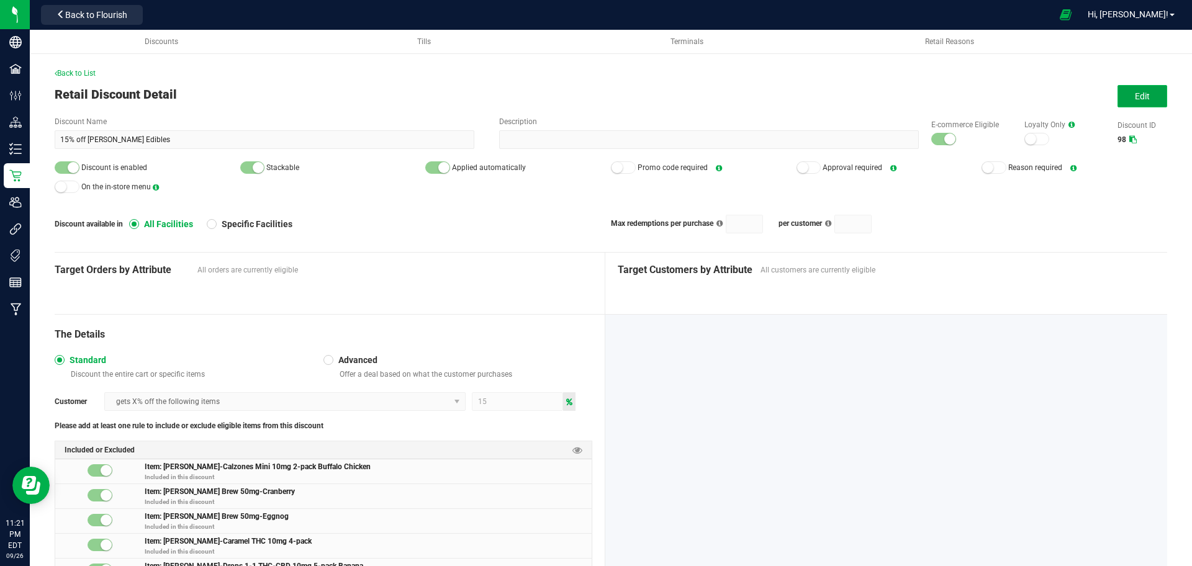
click at [1139, 98] on button "Edit" at bounding box center [1143, 96] width 50 height 22
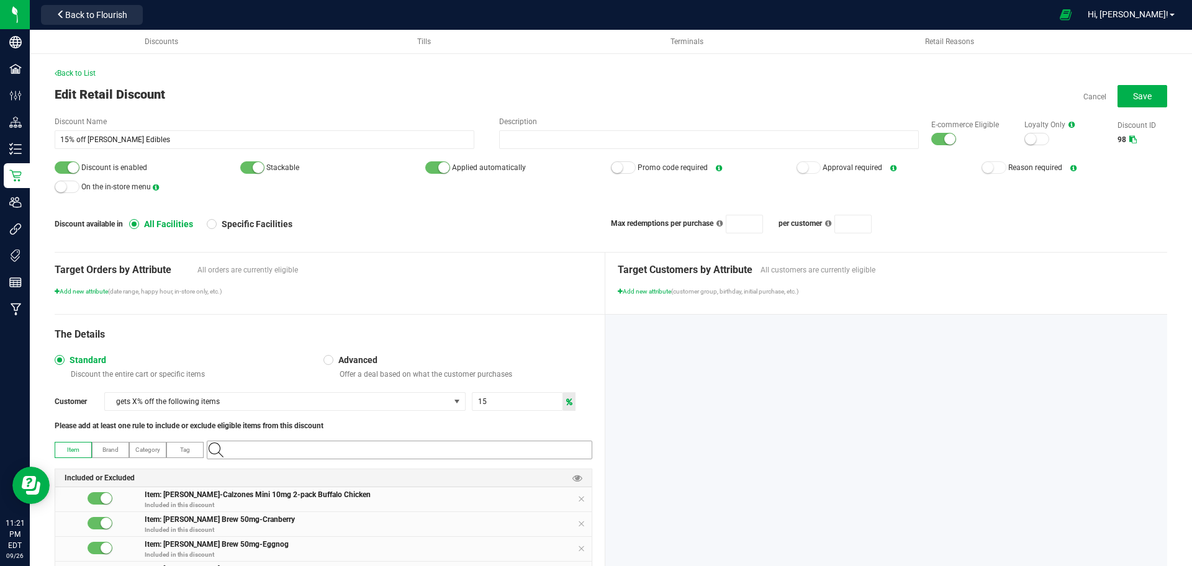
click at [463, 450] on input "NO DATA FOUND" at bounding box center [406, 450] width 372 height 17
paste input "Peach Chews Full Spectrum 5mg 10-pack-313"
type input "Peach Chews Full Spectrum 5mg 10-pack-313"
click at [446, 470] on 10-pack-Peach "[PERSON_NAME]-Full Spectrum Chews THC 5mg 10-pack-Peach" at bounding box center [396, 471] width 378 height 19
paste input "Pomegranate Drops 10mg 5-pack-319"
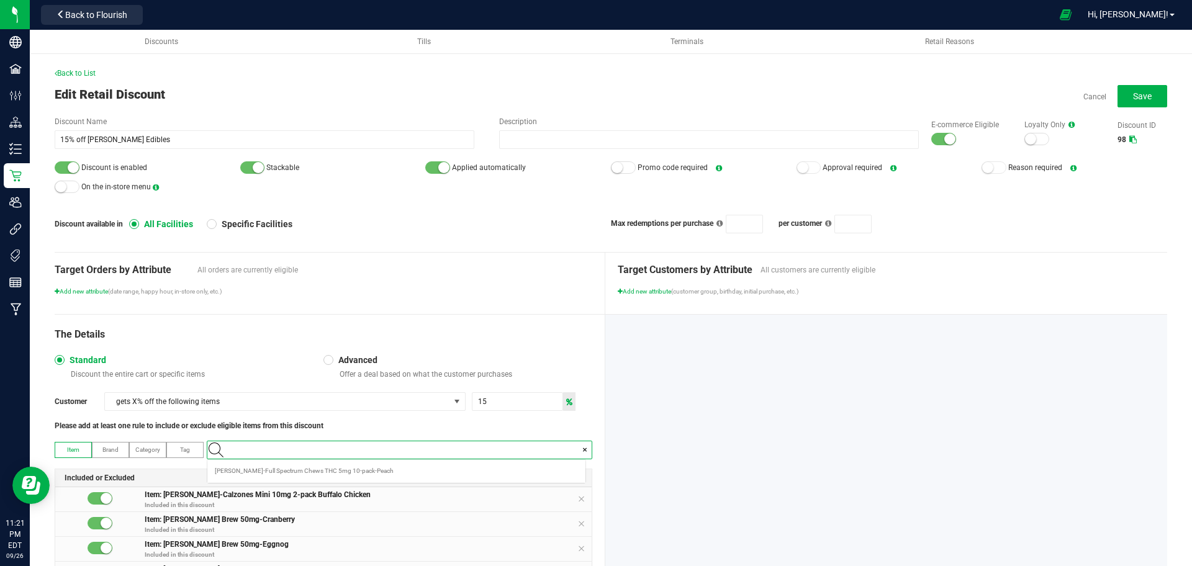
type input "Pomegranate Drops 10mg 5-pack-319"
paste input "Pumpkin Cake Truffles 10mg 2-pack"
type input "Pumpkin Cake Truffles 10mg 2-pack"
click at [346, 472] on Cake "[PERSON_NAME]-Truffles 10mg 2-pack-Pumpkin Cake" at bounding box center [396, 471] width 378 height 19
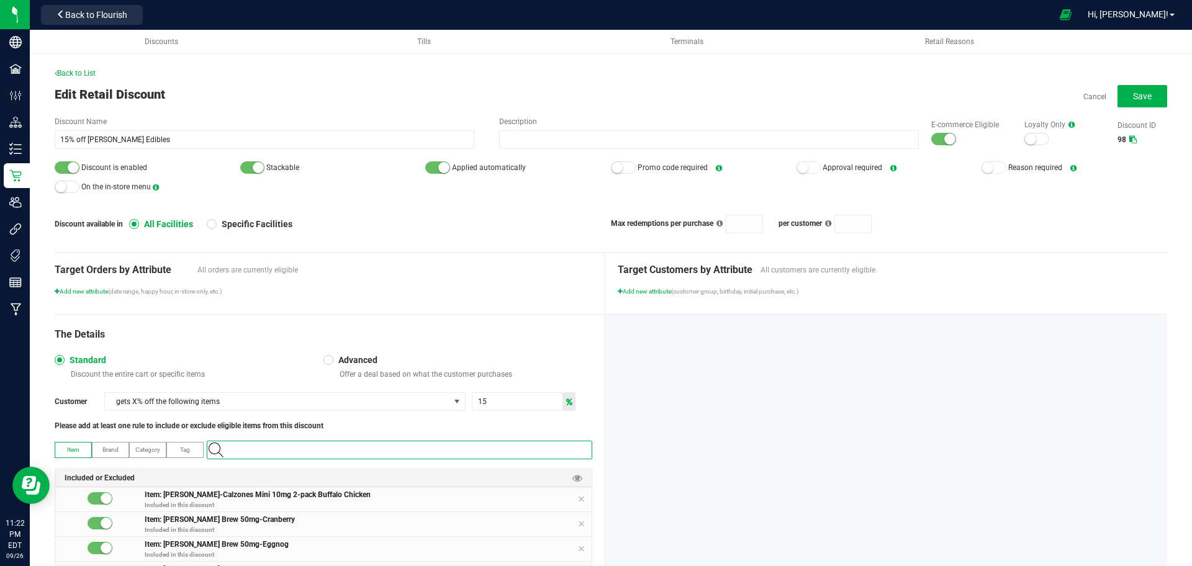
paste input "[PERSON_NAME]-Drops THC 10mg 5-pack Mango-352"
type input "[PERSON_NAME]-Drops THC 10mg 5-pack Mango-352"
click at [359, 467] on Mango "[PERSON_NAME]-Drops THC 10mg 5-pack Mango" at bounding box center [396, 471] width 378 height 19
paste input "Sweet Coated White Chocolate Bar 100mg-305"
type input "Sweet Coated White Chocolate Bar 100mg-305"
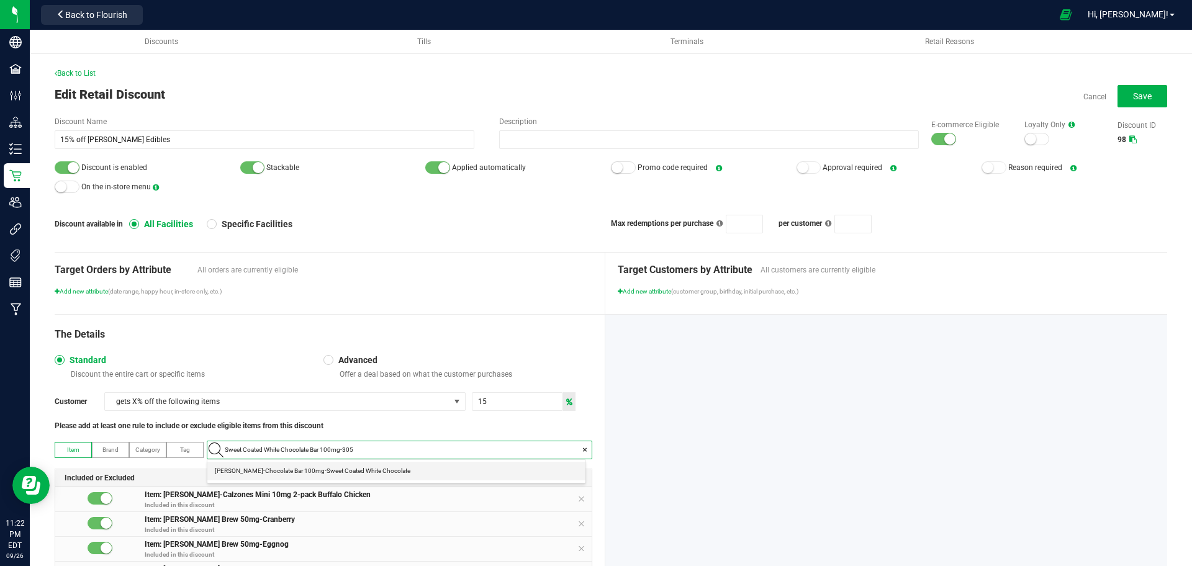
click at [389, 466] on Chocolate "[PERSON_NAME]-Chocolate Bar 100mg-Sweet Coated White Chocolate" at bounding box center [396, 471] width 378 height 19
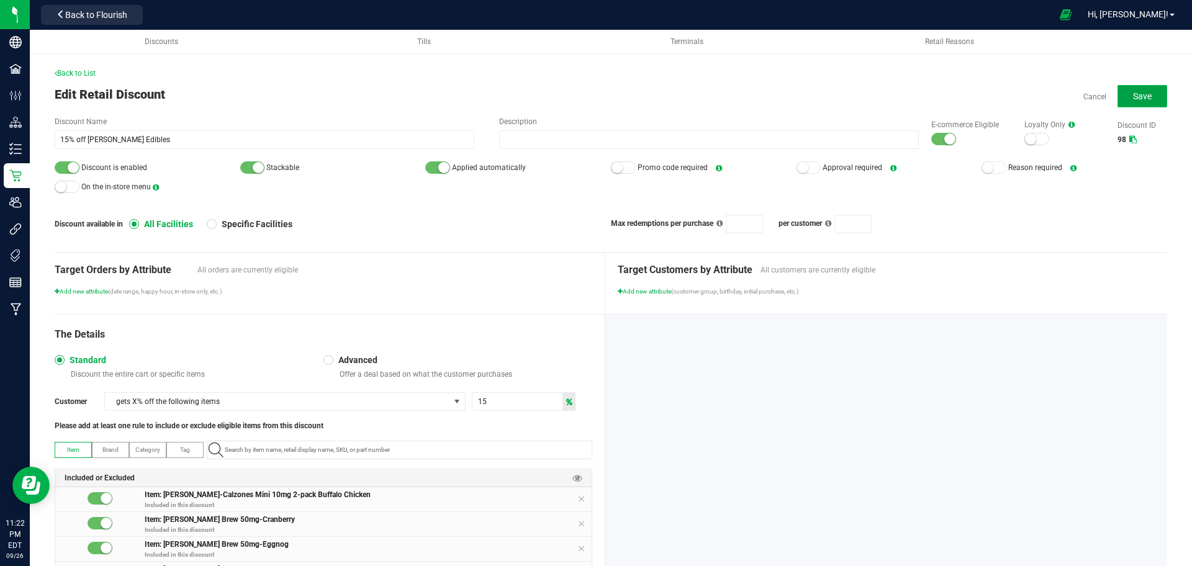
click at [1133, 96] on span "Save" at bounding box center [1142, 96] width 19 height 10
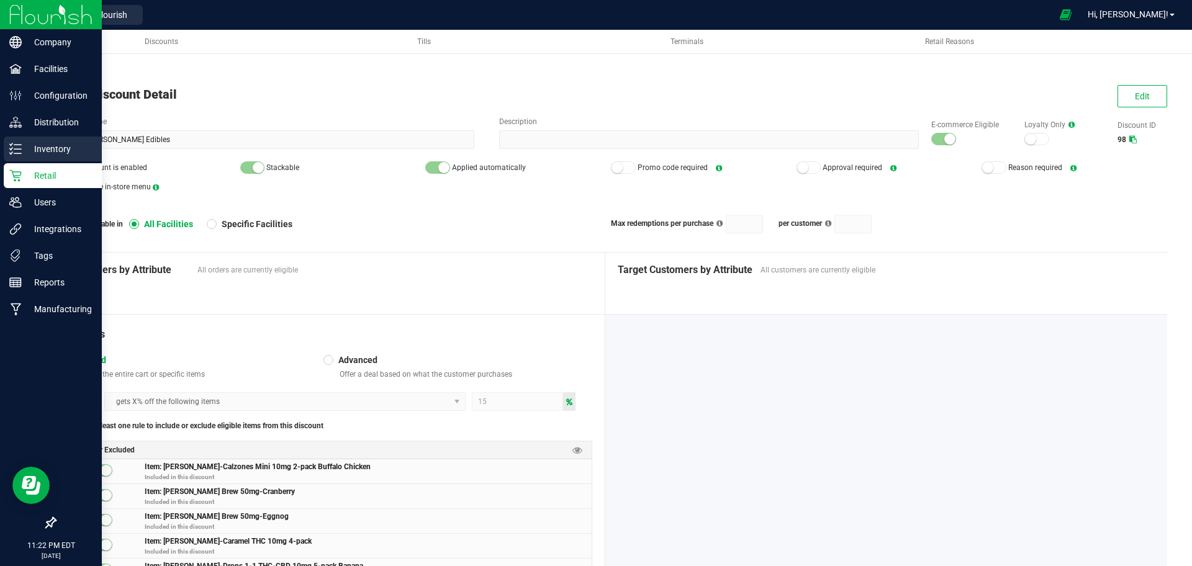
click at [23, 152] on p "Inventory" at bounding box center [59, 149] width 75 height 15
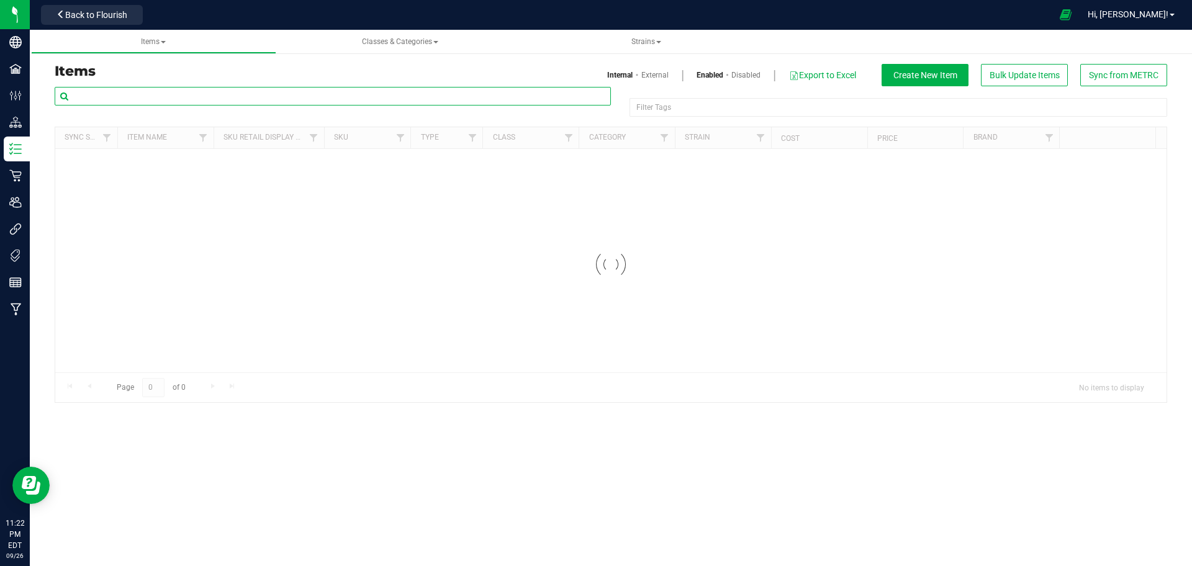
click at [163, 104] on input "text" at bounding box center [333, 96] width 556 height 19
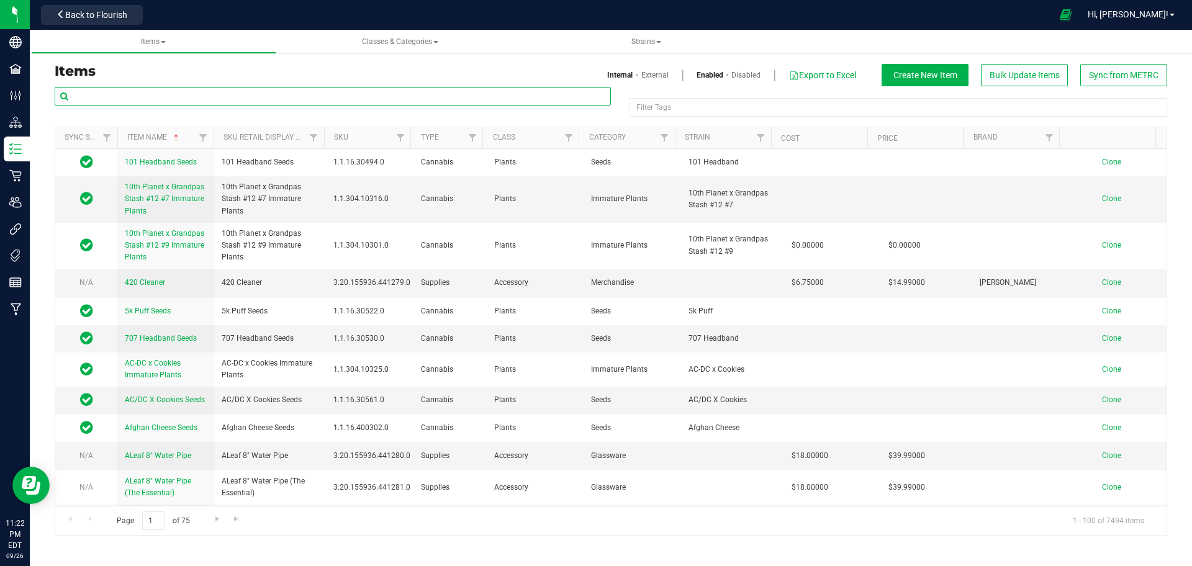
paste input "[PERSON_NAME]-Drops THC 10mg 5-pack Mango-352"
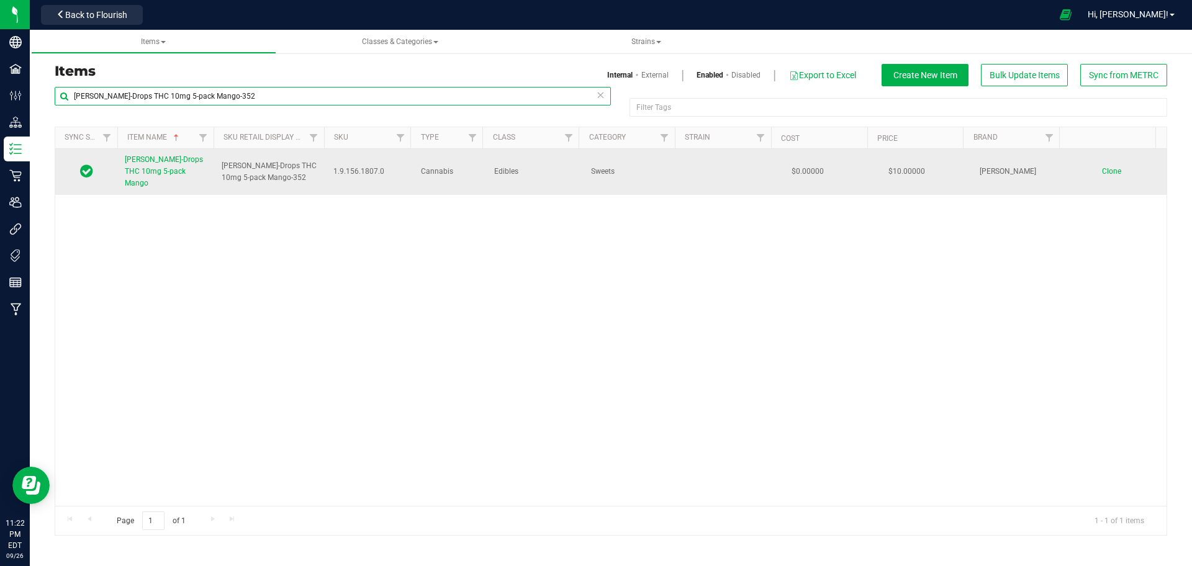
type input "[PERSON_NAME]-Drops THC 10mg 5-pack Mango-352"
click at [163, 166] on span "[PERSON_NAME]-Drops THC 10mg 5-pack Mango" at bounding box center [164, 171] width 78 height 32
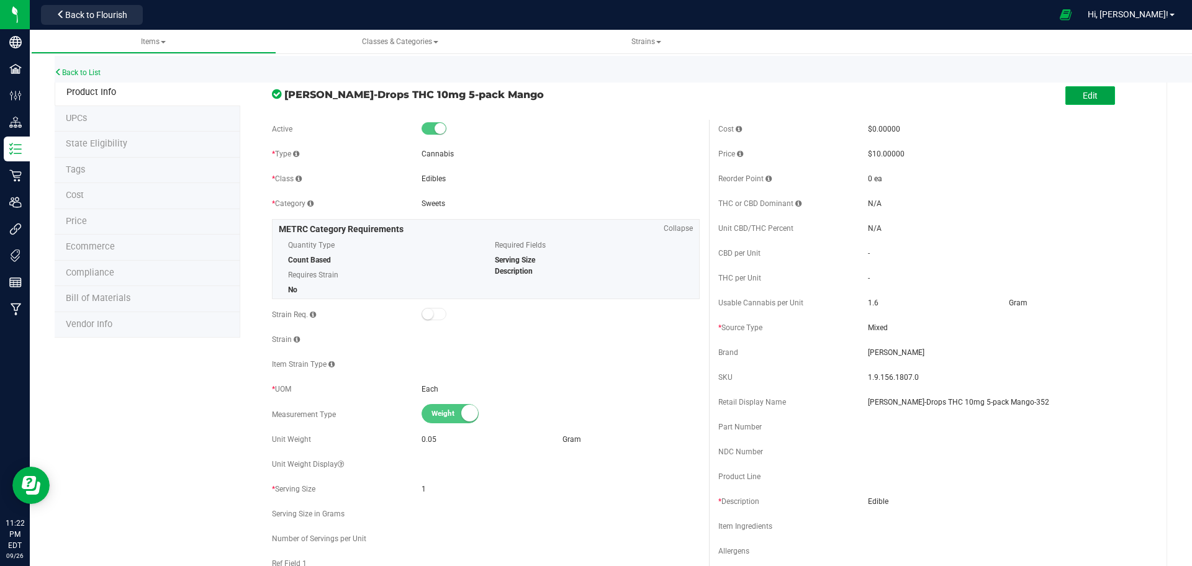
click at [1072, 86] on button "Edit" at bounding box center [1091, 95] width 50 height 19
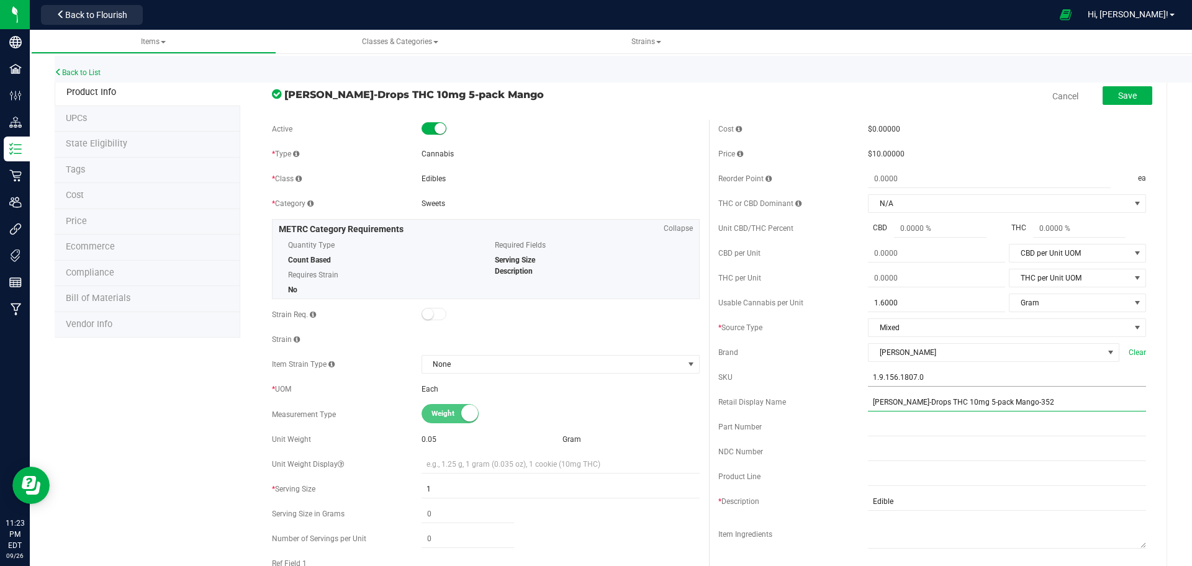
drag, startPoint x: 862, startPoint y: 401, endPoint x: 990, endPoint y: 386, distance: 128.7
click at [990, 386] on div "Cost $0.00000 Price $10.00000 Reorder Point ea THC or CBD Dominant" at bounding box center [932, 359] width 447 height 479
type input "Mango Drops 10mg 5-pack-352"
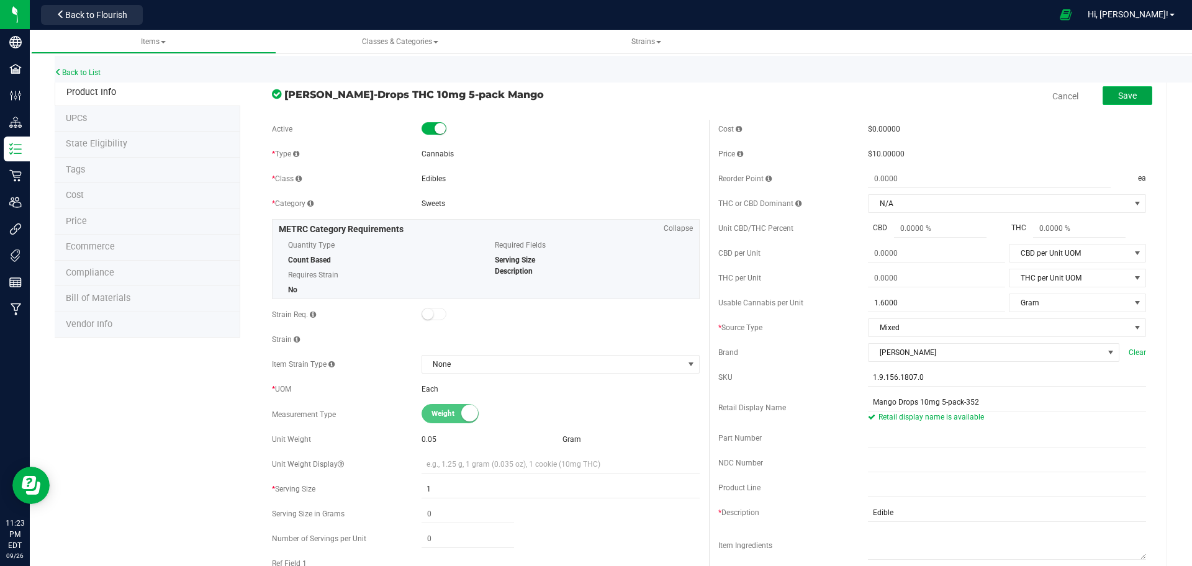
click at [1138, 89] on button "Save" at bounding box center [1128, 95] width 50 height 19
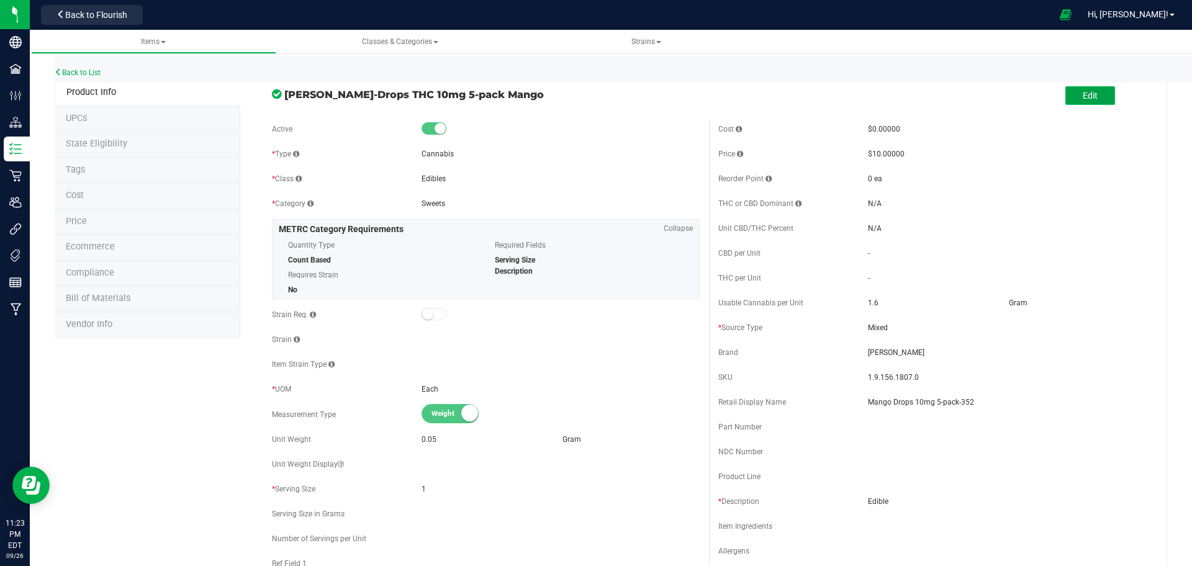
click at [1083, 94] on span "Edit" at bounding box center [1090, 96] width 15 height 10
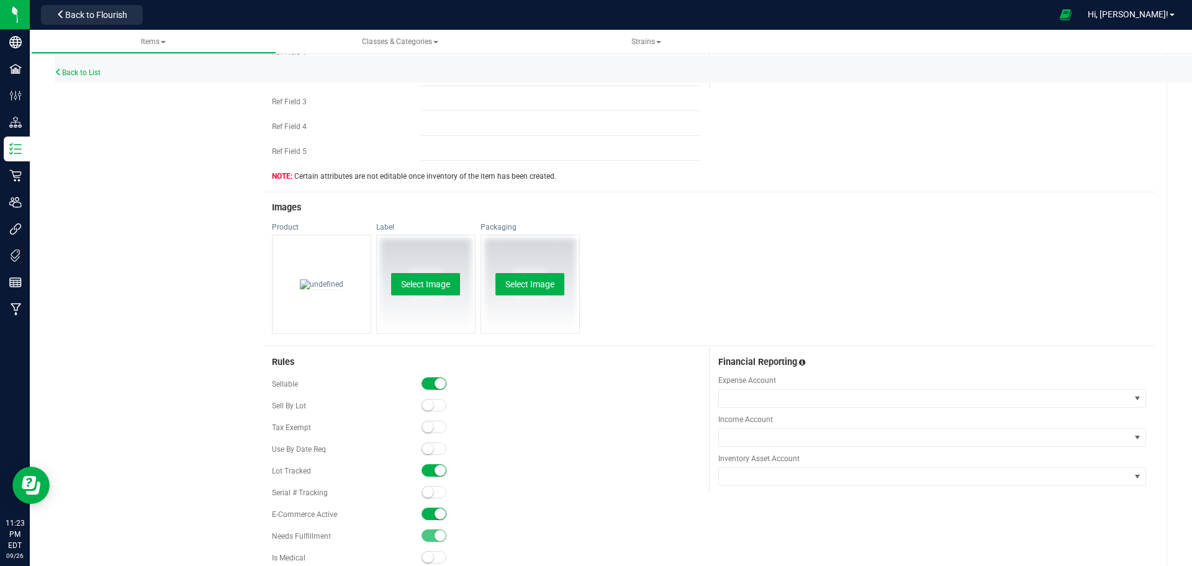
scroll to position [527, 0]
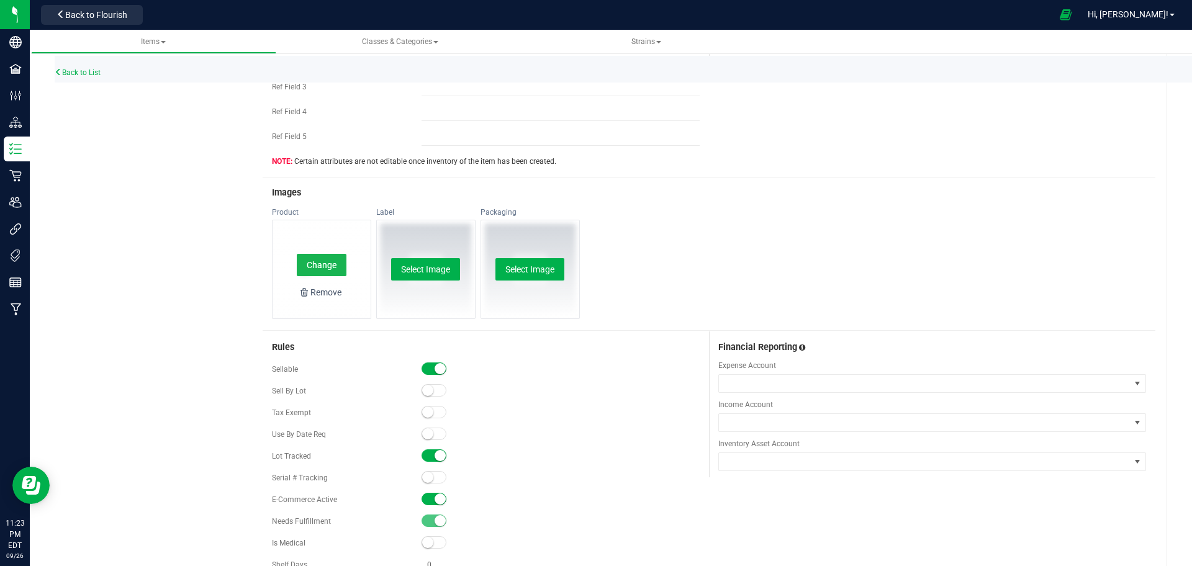
click at [324, 266] on button "Change" at bounding box center [322, 265] width 50 height 22
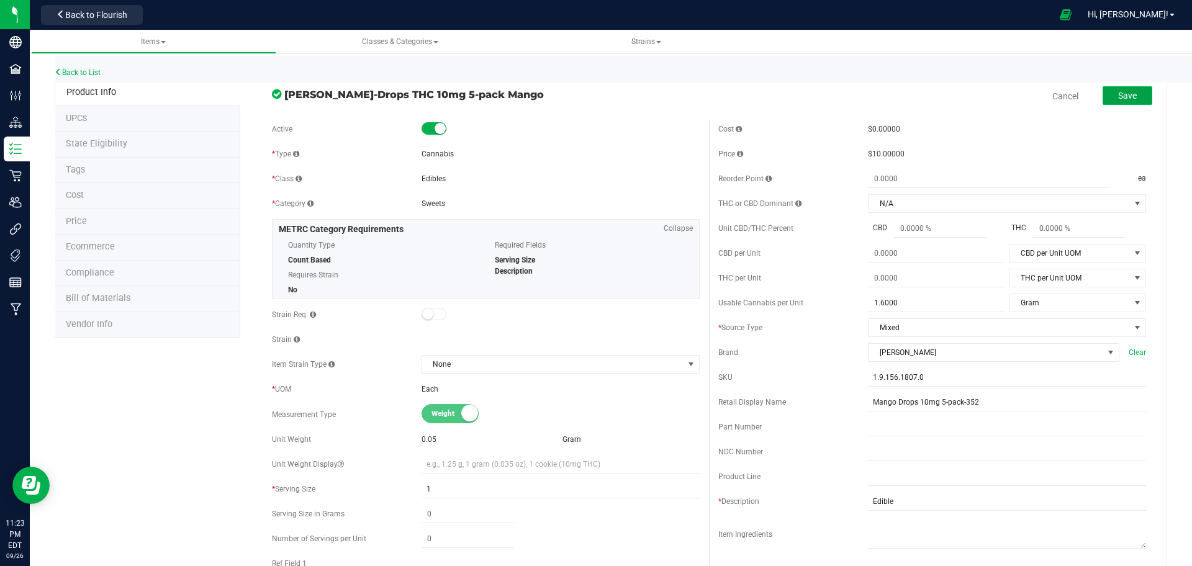
click at [1136, 97] on button "Save" at bounding box center [1128, 95] width 50 height 19
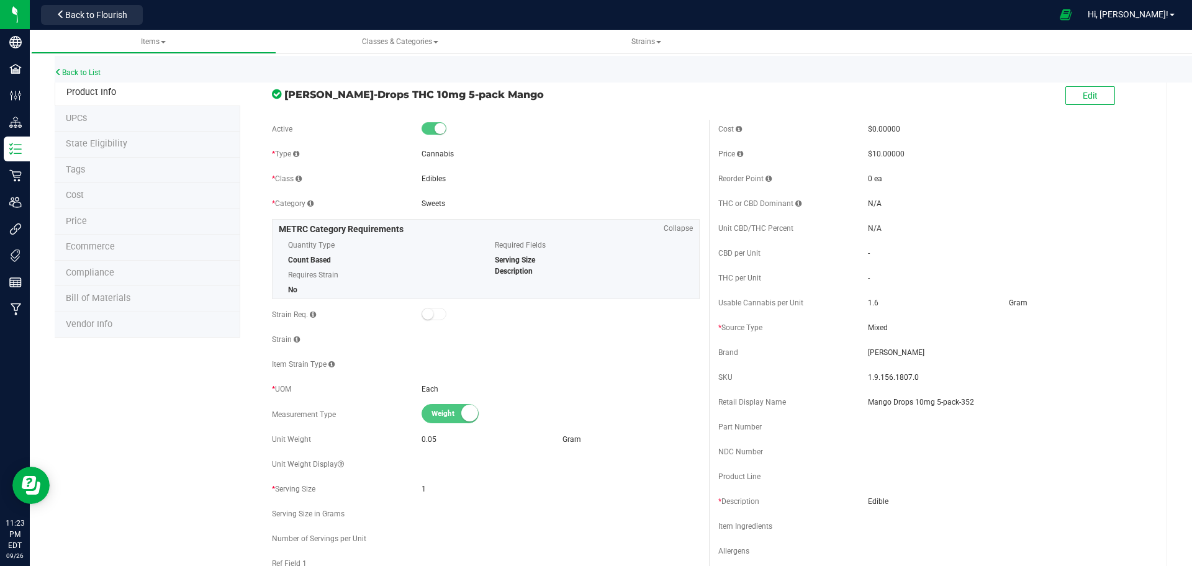
click at [76, 67] on div "Back to List" at bounding box center [651, 69] width 1192 height 27
click at [76, 68] on link "Back to List" at bounding box center [78, 72] width 46 height 9
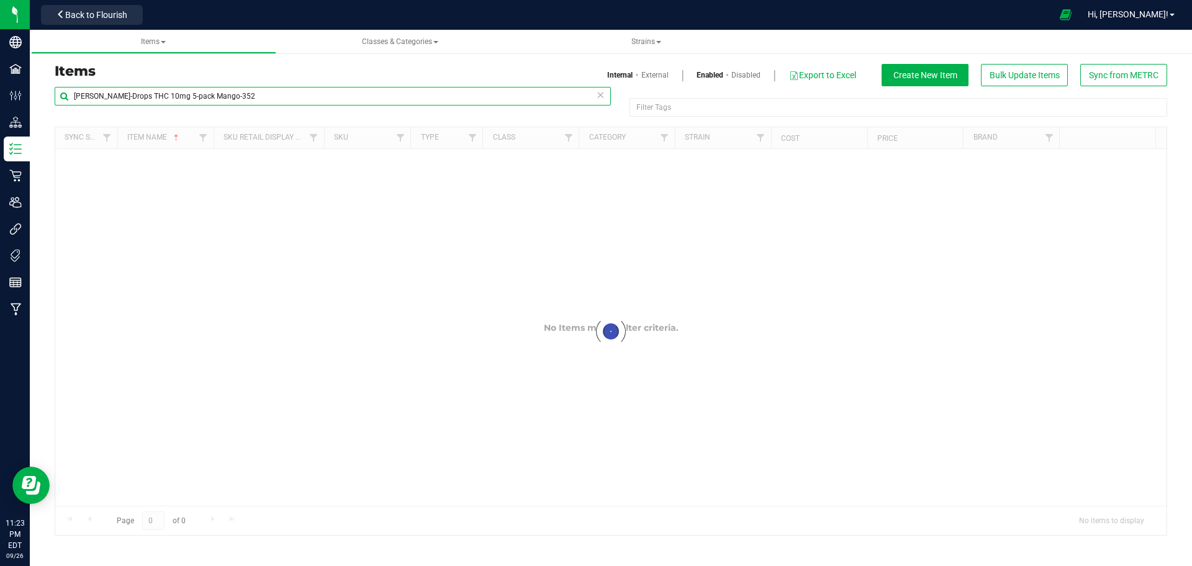
click at [179, 97] on input "[PERSON_NAME]-Drops THC 10mg 5-pack Mango-352" at bounding box center [333, 96] width 556 height 19
paste input "Pomegranate Drops 10mg 5-pack-319 0.05g · $12.50 Pumpkin Cake Truffles 10mg 2-p…"
click at [179, 97] on input "Pomegranate Drops 10mg 5-pack-319 0.05g · $12.50 Pumpkin Cake Truffles 10mg 2-p…" at bounding box center [333, 96] width 556 height 19
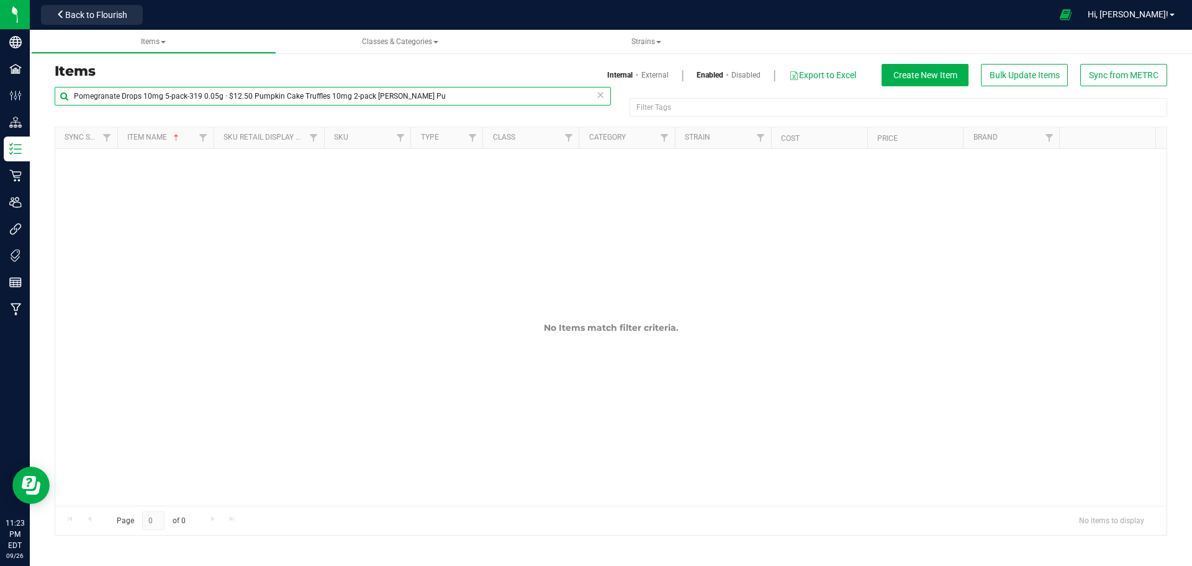
drag, startPoint x: 196, startPoint y: 96, endPoint x: 948, endPoint y: 58, distance: 753.0
click at [948, 58] on div "Items Internal External Enabled Disabled Export to Excel Create New Item Bulk U…" at bounding box center [611, 291] width 1113 height 487
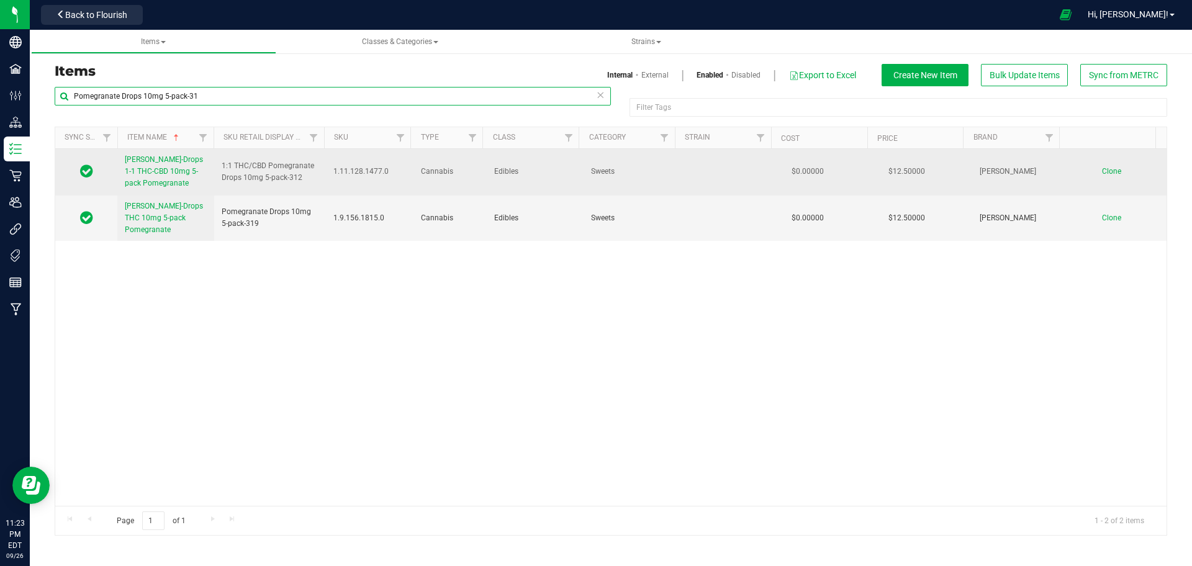
type input "Pomegranate Drops 10mg 5-pack-31"
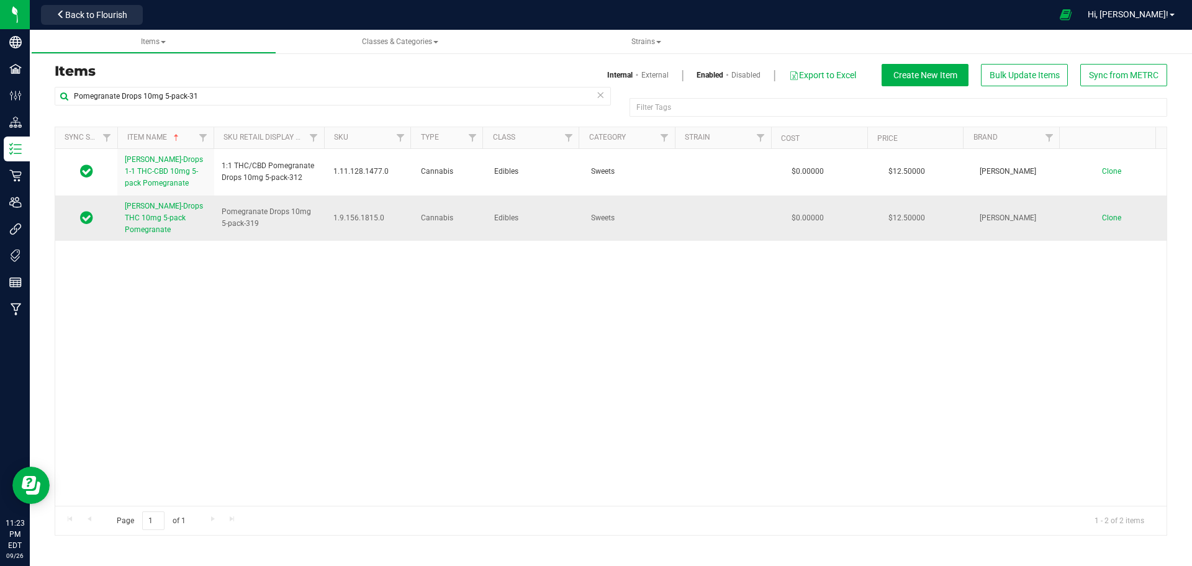
click at [173, 222] on span "[PERSON_NAME]-Drops THC 10mg 5-pack Pomegranate" at bounding box center [164, 218] width 78 height 32
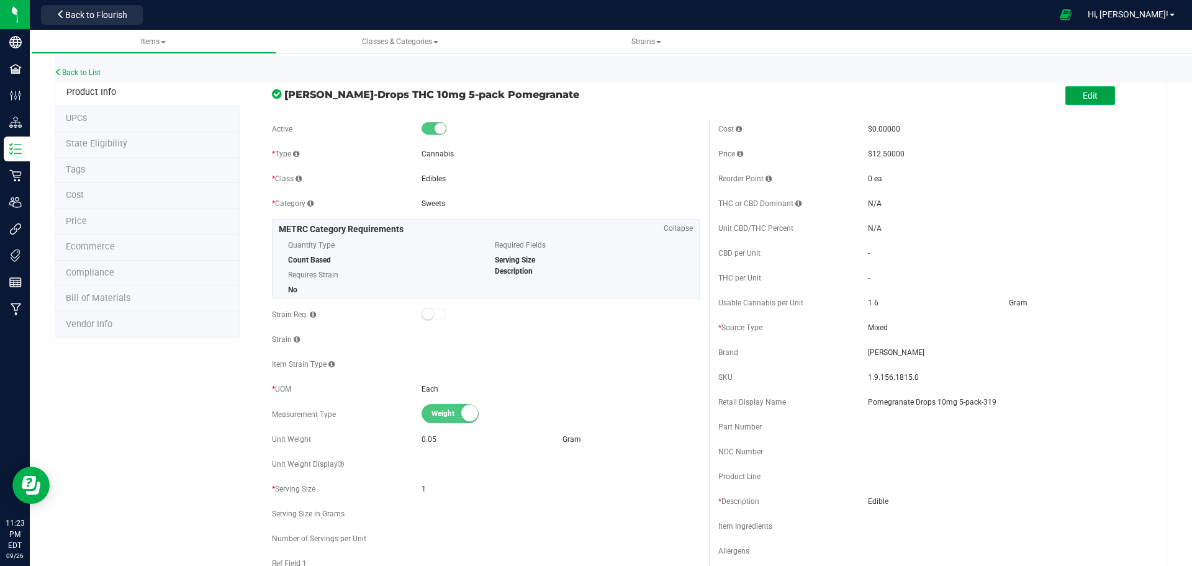
click at [1066, 102] on button "Edit" at bounding box center [1091, 95] width 50 height 19
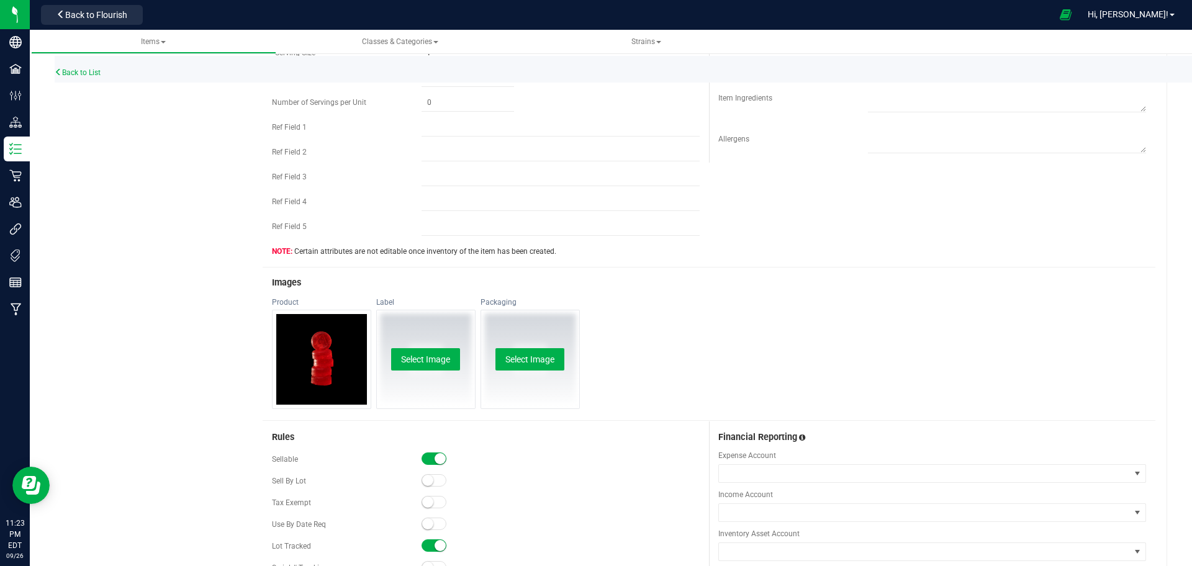
scroll to position [496, 0]
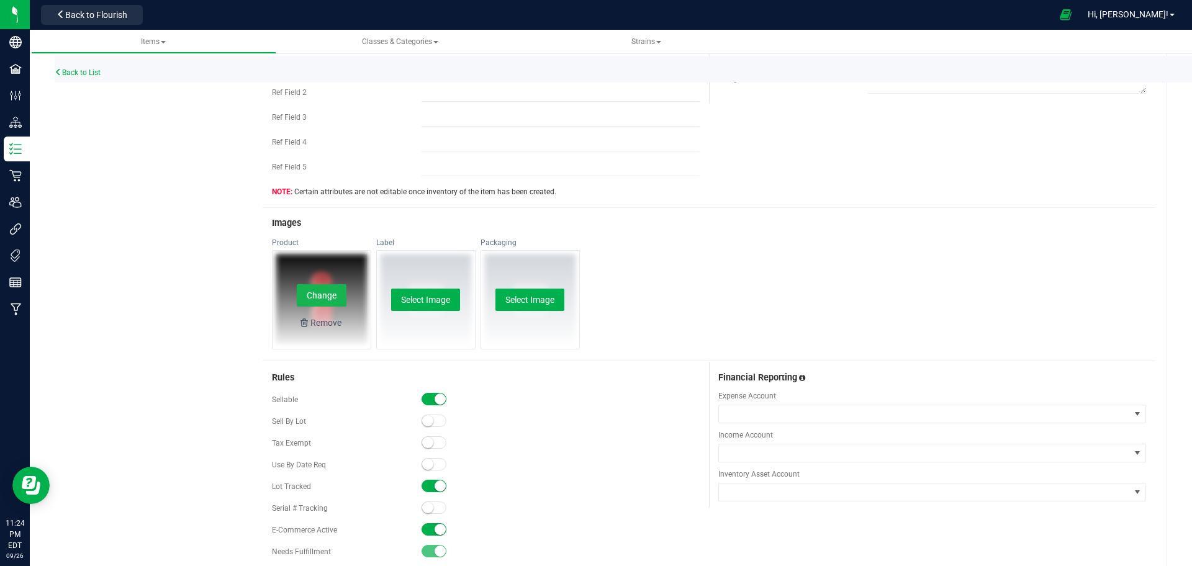
click at [314, 294] on button "Change" at bounding box center [322, 295] width 50 height 22
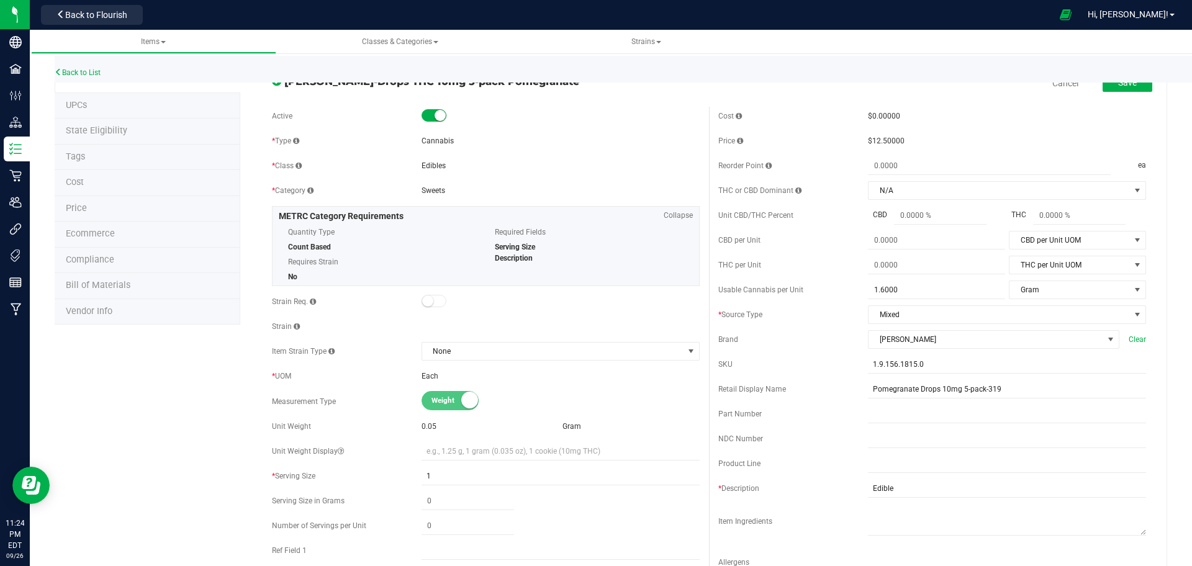
scroll to position [0, 0]
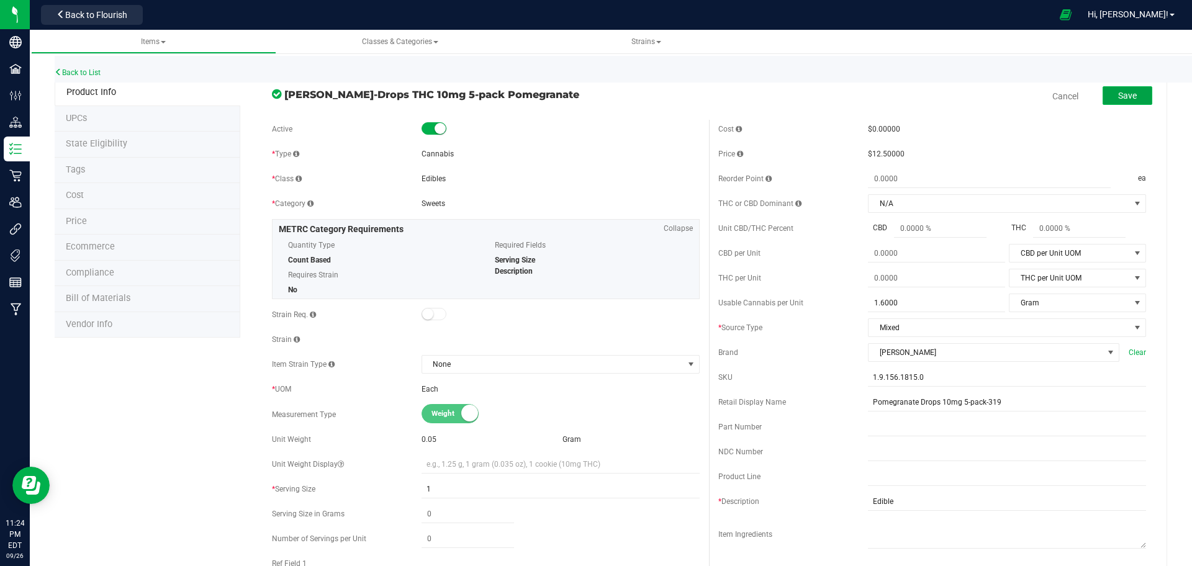
click at [1123, 93] on span "Save" at bounding box center [1127, 96] width 19 height 10
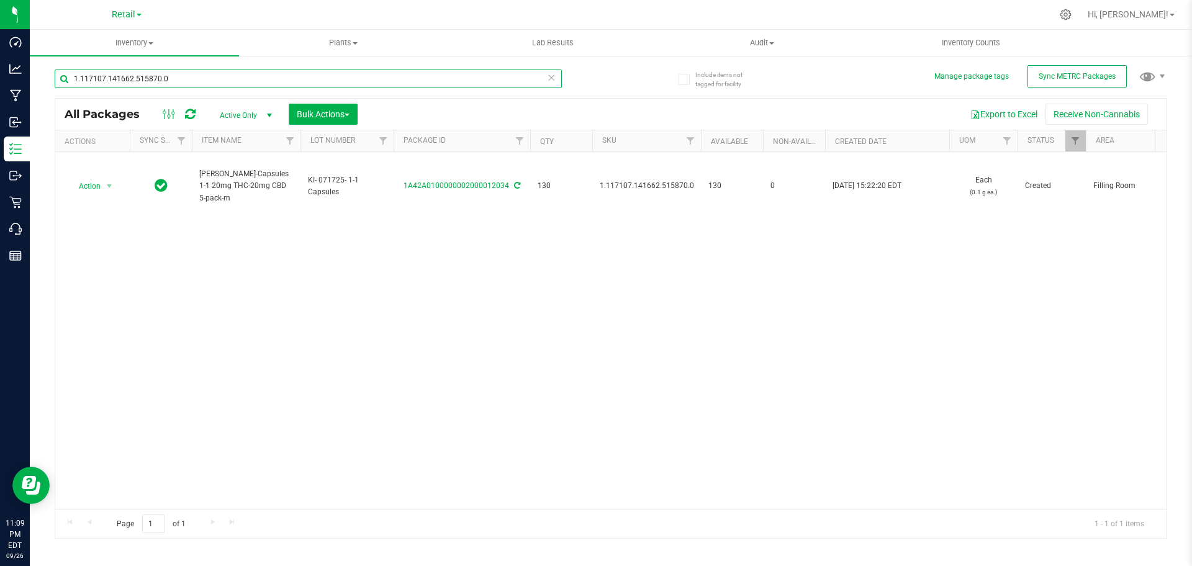
click at [173, 77] on input "1.117107.141662.515870.0" at bounding box center [308, 79] width 507 height 19
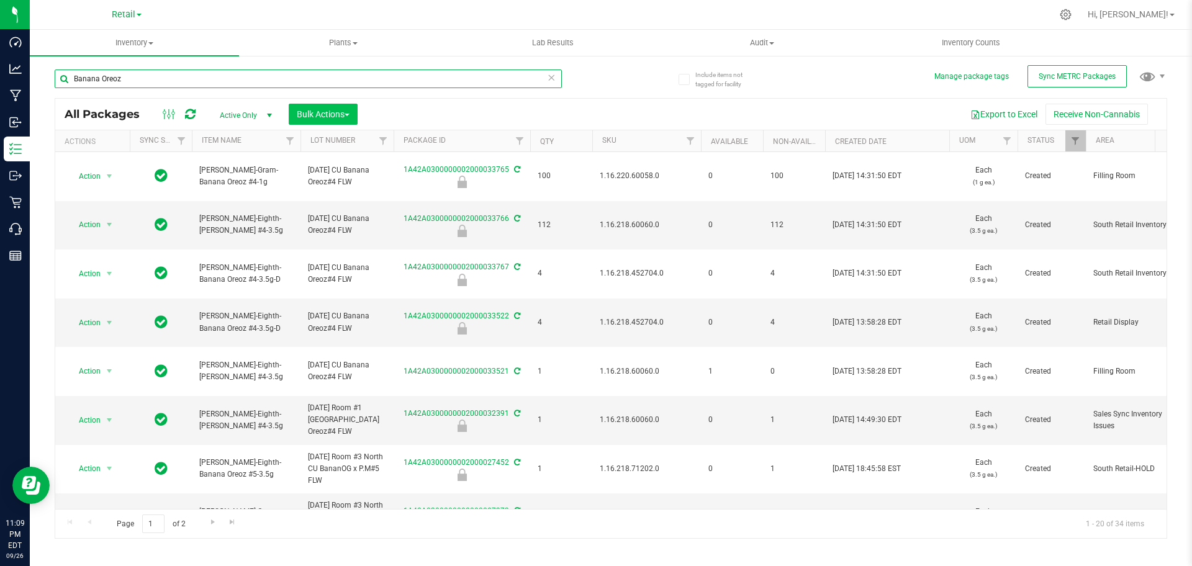
type input "Banana Oreoz"
click at [320, 119] on button "Bulk Actions" at bounding box center [323, 114] width 69 height 21
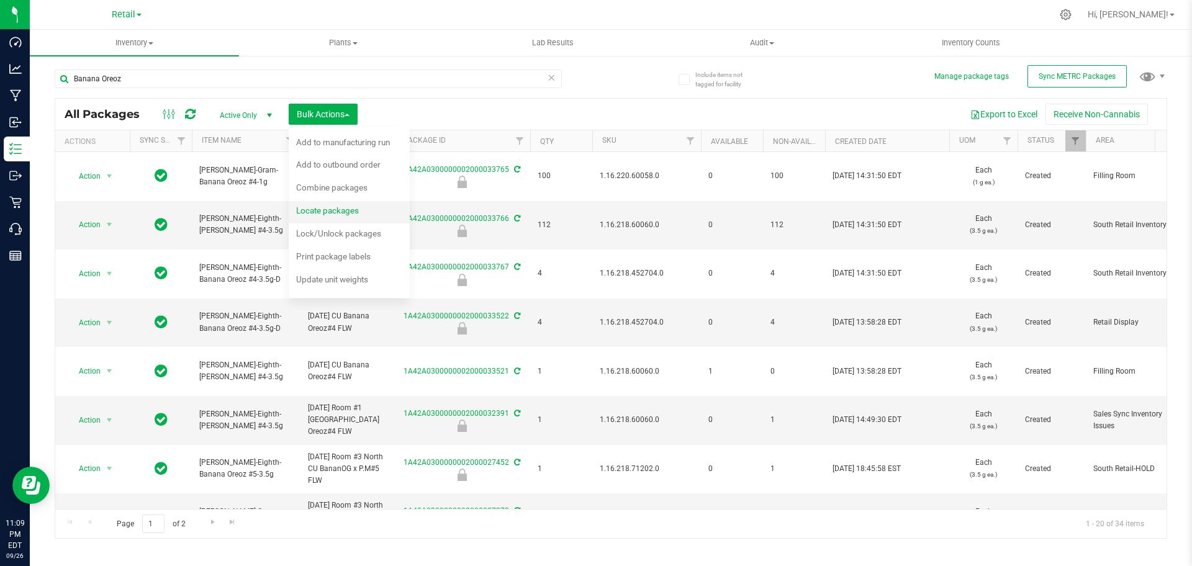
click at [335, 214] on span "Locate packages" at bounding box center [327, 211] width 63 height 10
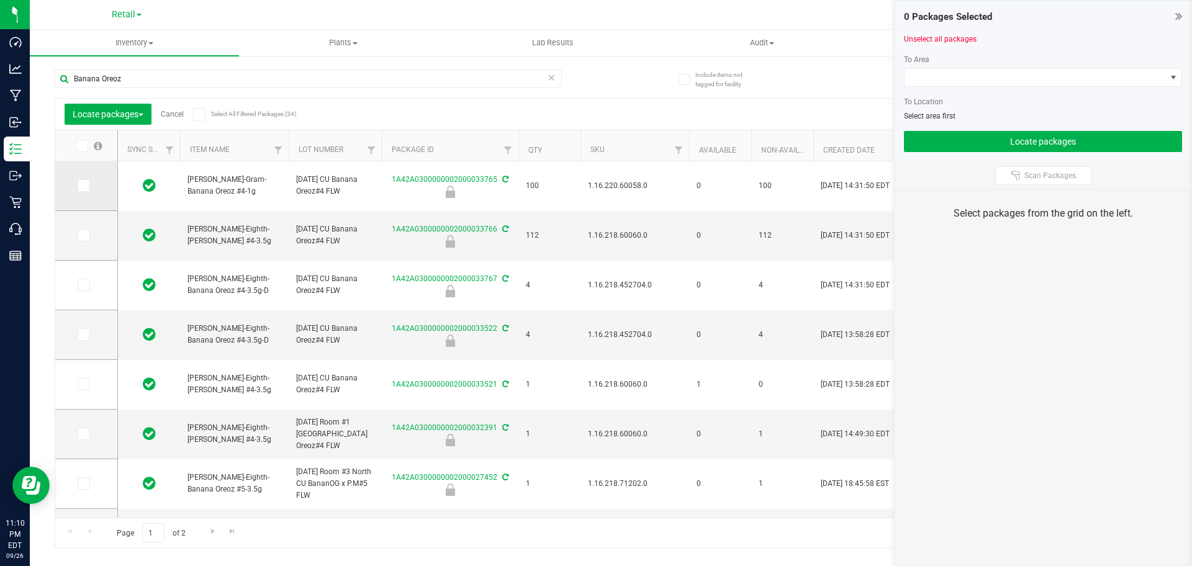
click at [78, 185] on span at bounding box center [84, 185] width 12 height 12
click at [0, 0] on input "checkbox" at bounding box center [0, 0] width 0 height 0
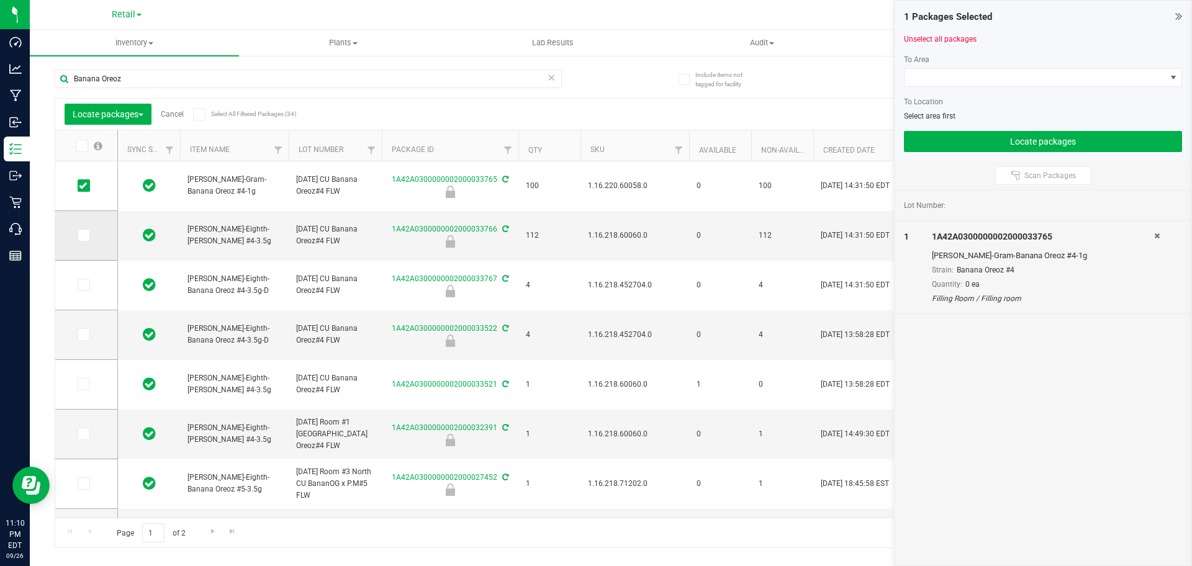
click at [81, 240] on span at bounding box center [84, 235] width 12 height 12
click at [0, 0] on input "checkbox" at bounding box center [0, 0] width 0 height 0
click at [1017, 88] on div at bounding box center [1043, 91] width 278 height 9
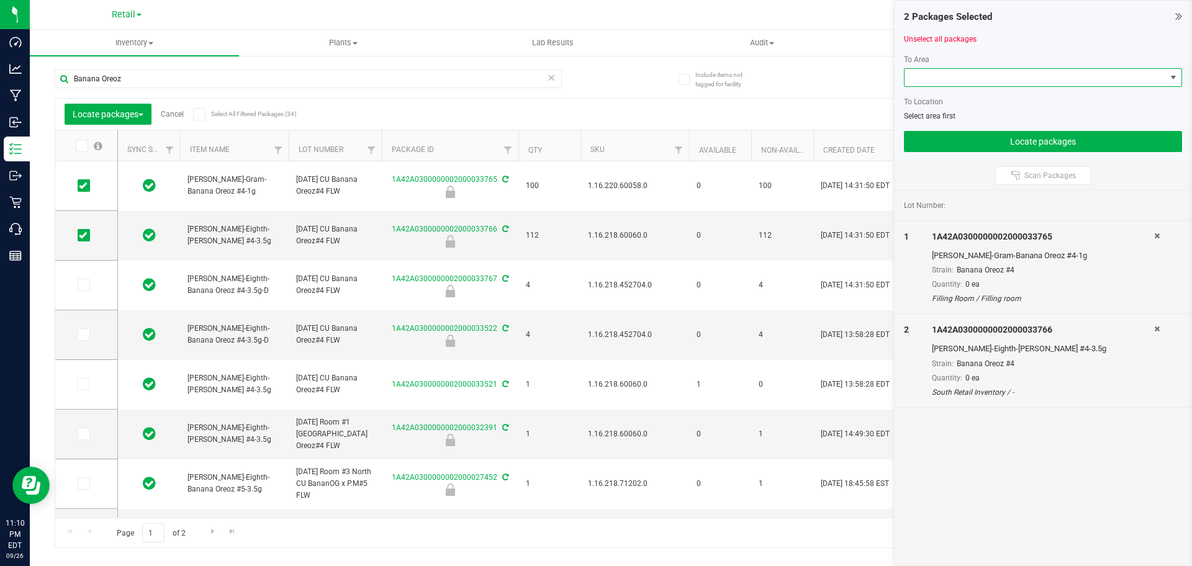
click at [1018, 70] on span at bounding box center [1035, 77] width 261 height 17
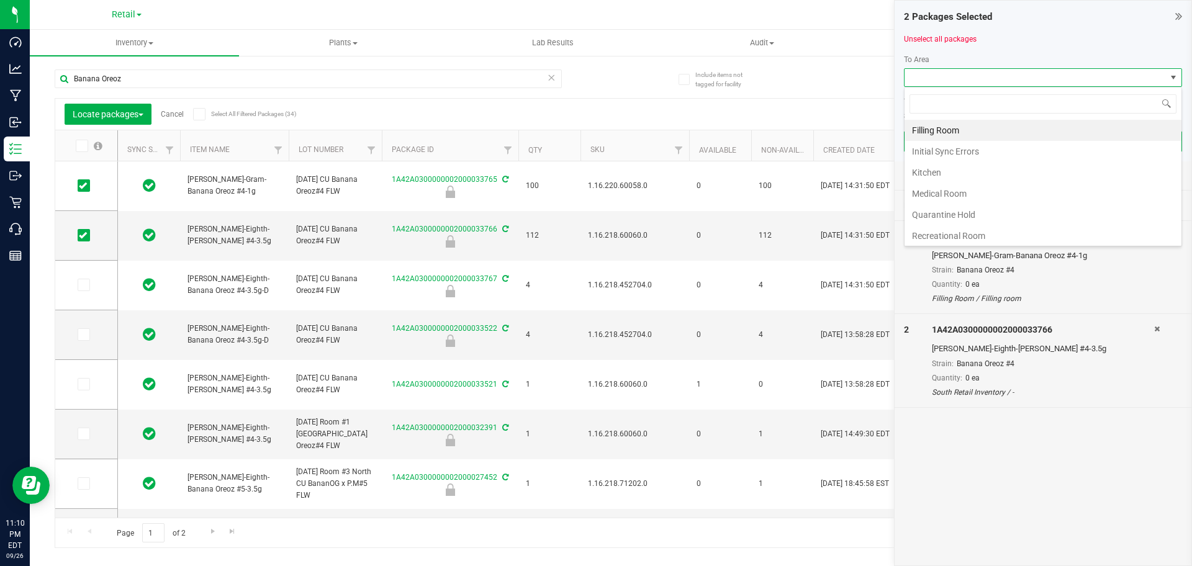
scroll to position [19, 278]
click at [1010, 122] on li "Filling Room" at bounding box center [1043, 130] width 277 height 21
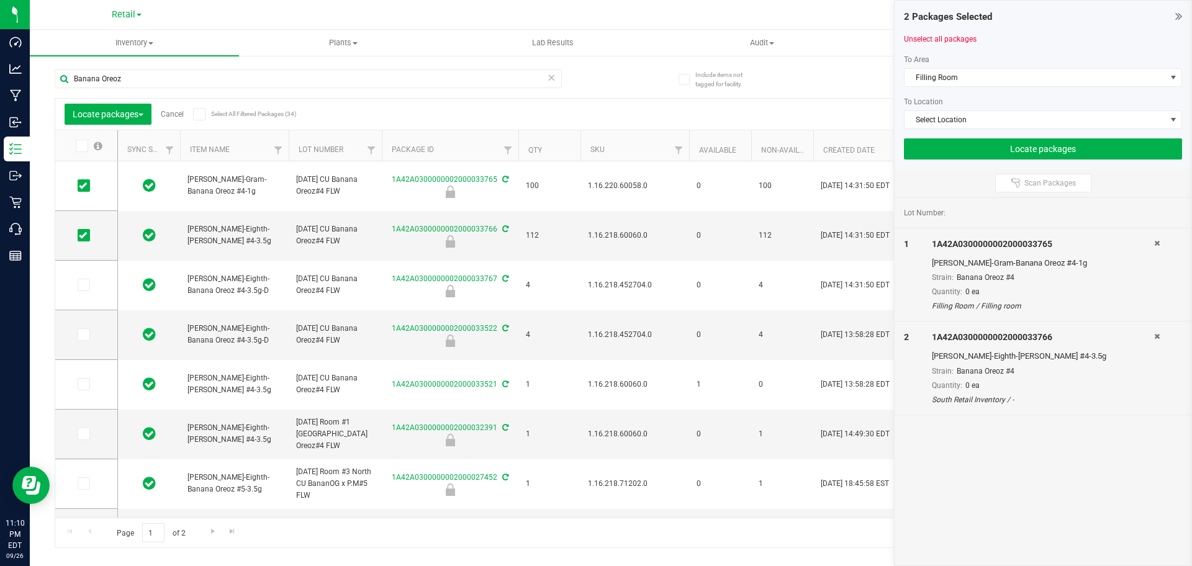
click at [1015, 109] on div "To Area Filling Room To Location Select Location" at bounding box center [1043, 91] width 278 height 75
click at [1010, 130] on div at bounding box center [1043, 133] width 278 height 9
click at [1012, 125] on span "Select Location" at bounding box center [1035, 119] width 261 height 17
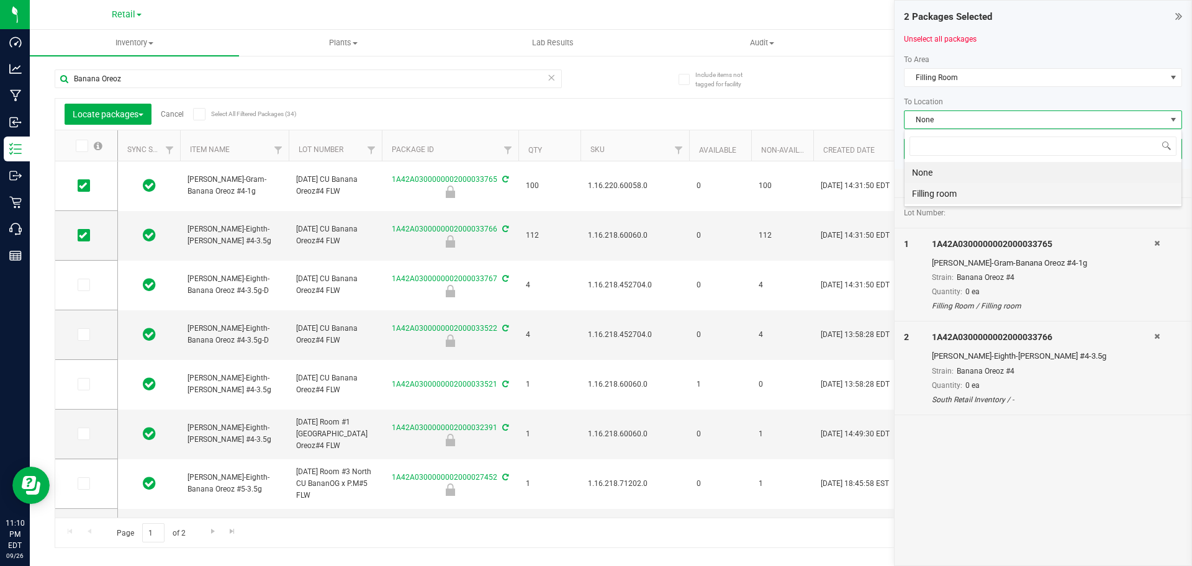
click at [999, 190] on li "Filling room" at bounding box center [1043, 193] width 277 height 21
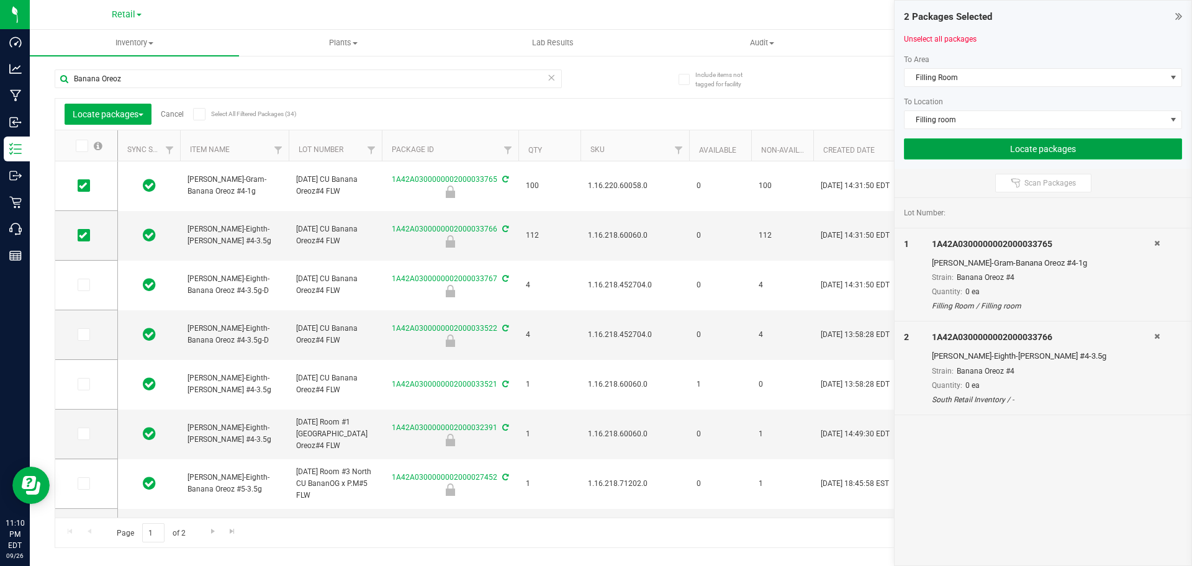
click at [1009, 150] on button "Locate packages" at bounding box center [1043, 148] width 278 height 21
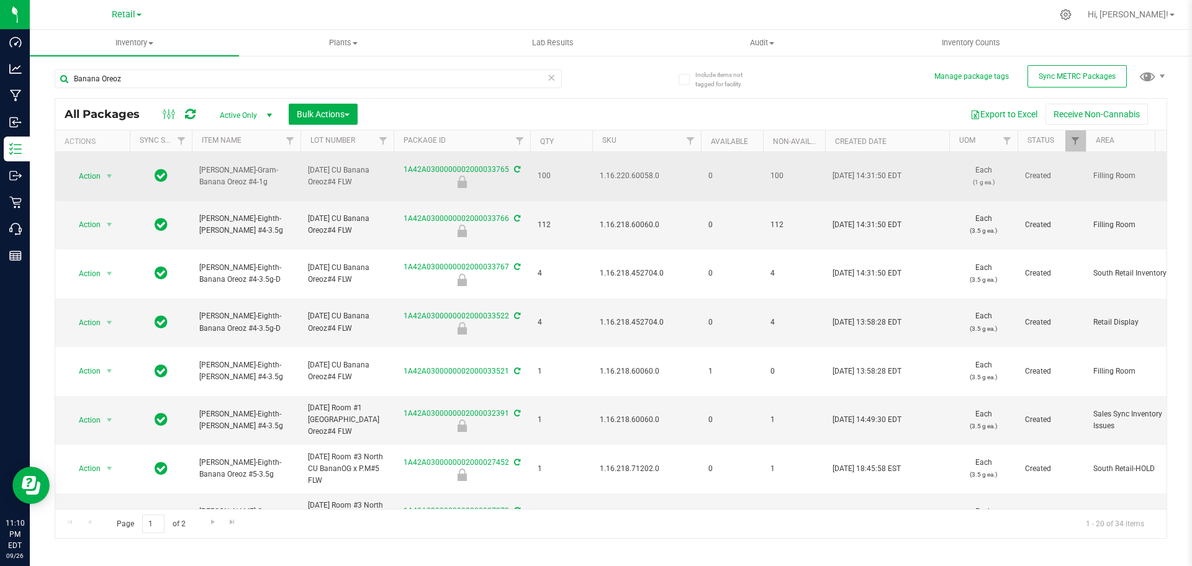
click at [94, 185] on td "Action Action Edit attributes Global inventory Locate package Package audit log…" at bounding box center [92, 176] width 75 height 49
click at [96, 180] on span "Action" at bounding box center [85, 176] width 34 height 17
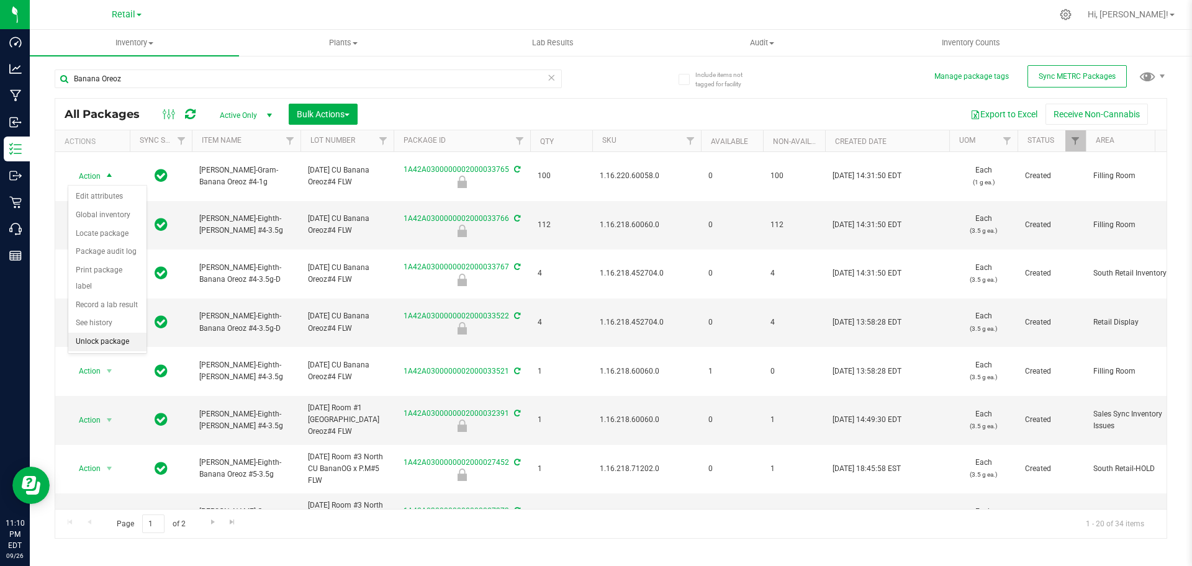
click at [130, 334] on li "Unlock package" at bounding box center [107, 342] width 78 height 19
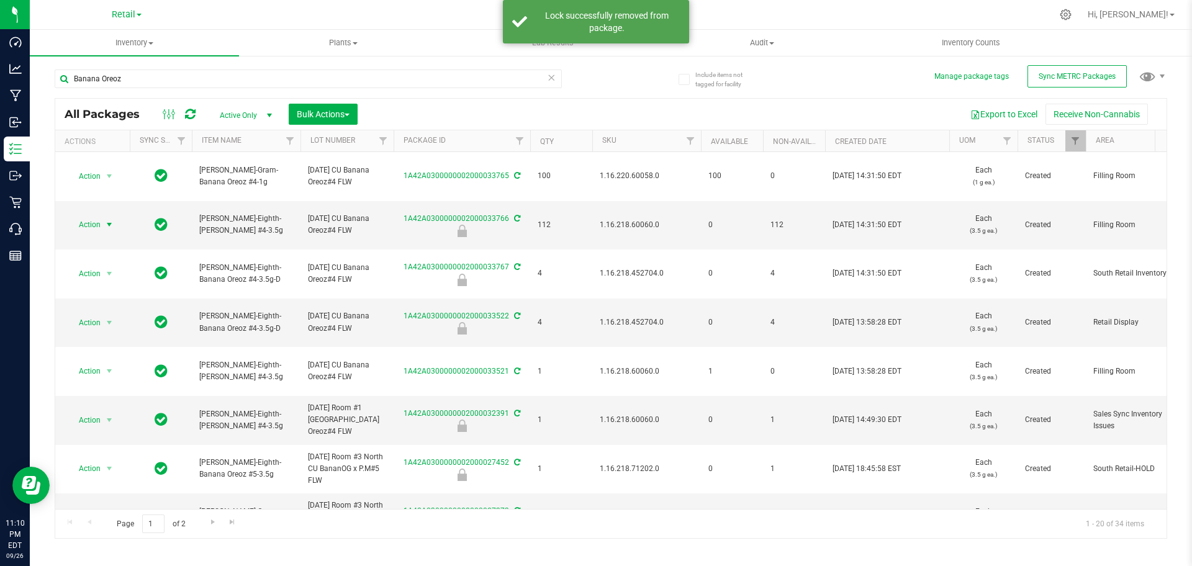
click at [102, 224] on span "select" at bounding box center [110, 224] width 16 height 17
click at [101, 382] on li "Unlock package" at bounding box center [107, 391] width 78 height 19
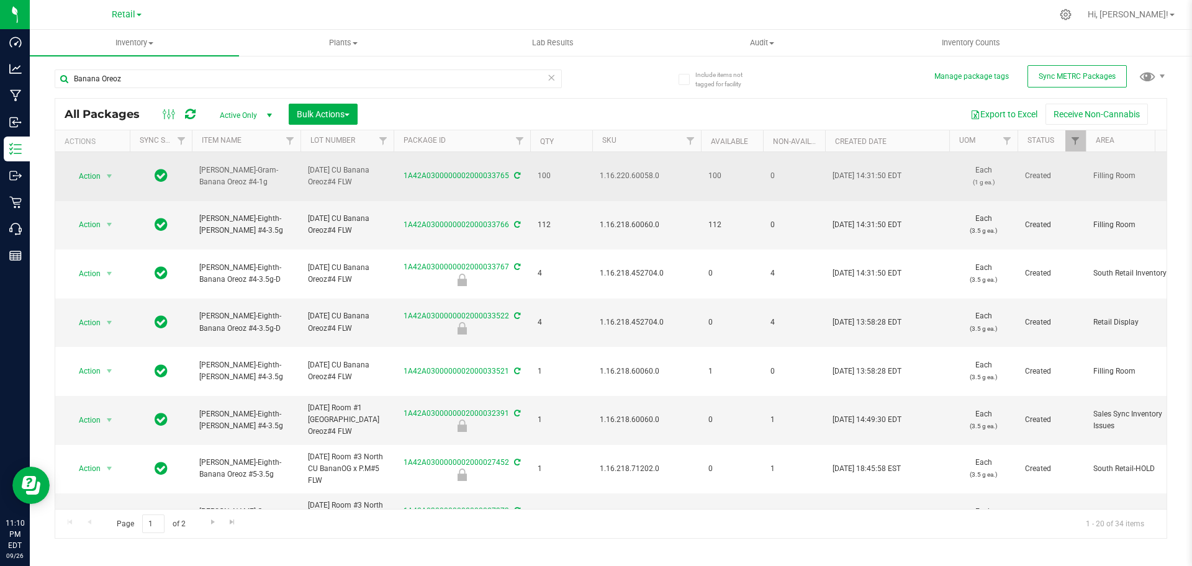
click at [630, 170] on span "1.16.220.60058.0" at bounding box center [647, 176] width 94 height 12
copy span "1.16.220.60058.0"
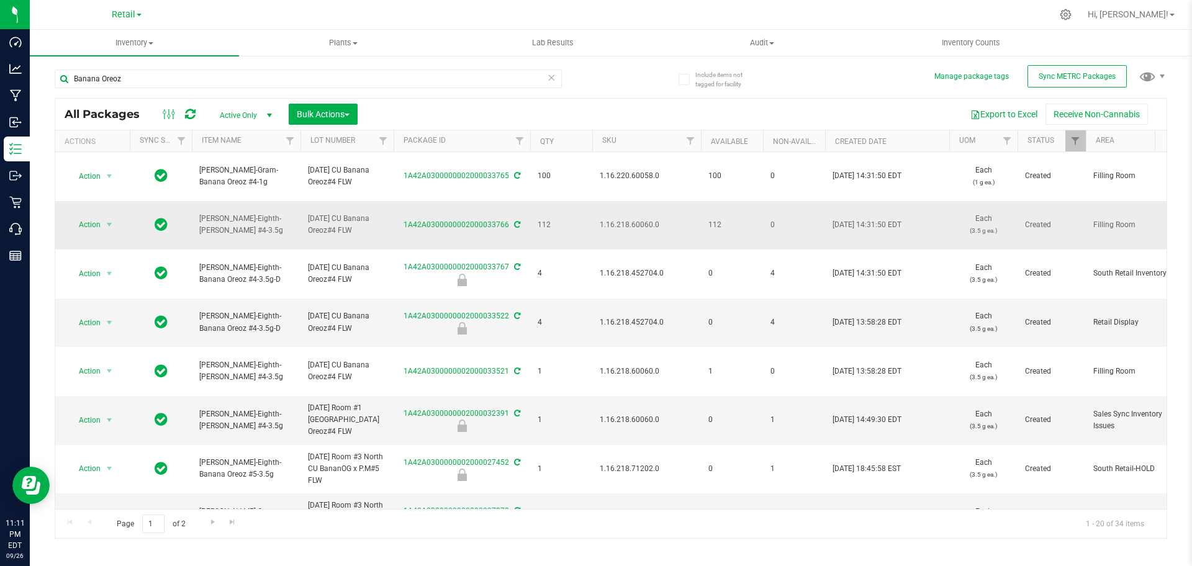
click at [612, 226] on span "1.16.218.60060.0" at bounding box center [647, 225] width 94 height 12
copy span "1.16.218.60060.0"
